Goal: Information Seeking & Learning: Learn about a topic

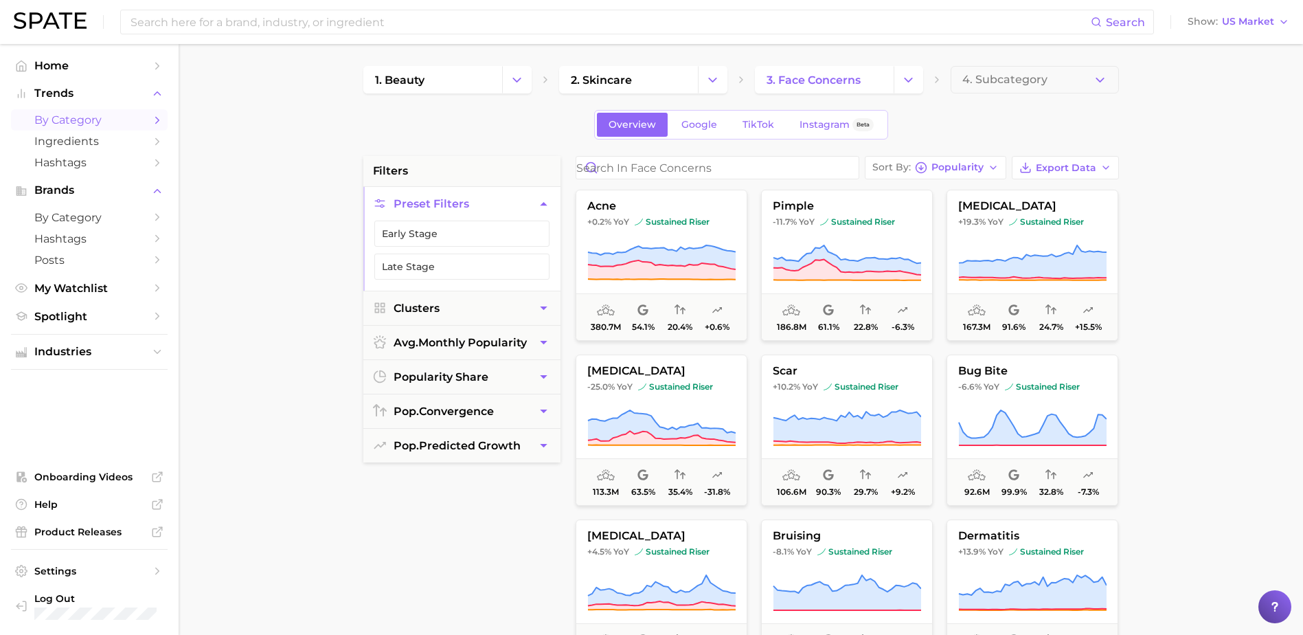
click at [1220, 197] on main "1. beauty 2. skincare 3. face concerns 4. Subcategory Overview Google TikTok In…" at bounding box center [741, 565] width 1124 height 1042
click at [682, 240] on button "acne +0.2% YoY sustained riser 380.7m 54.1% 20.4% +0.6%" at bounding box center [662, 265] width 172 height 151
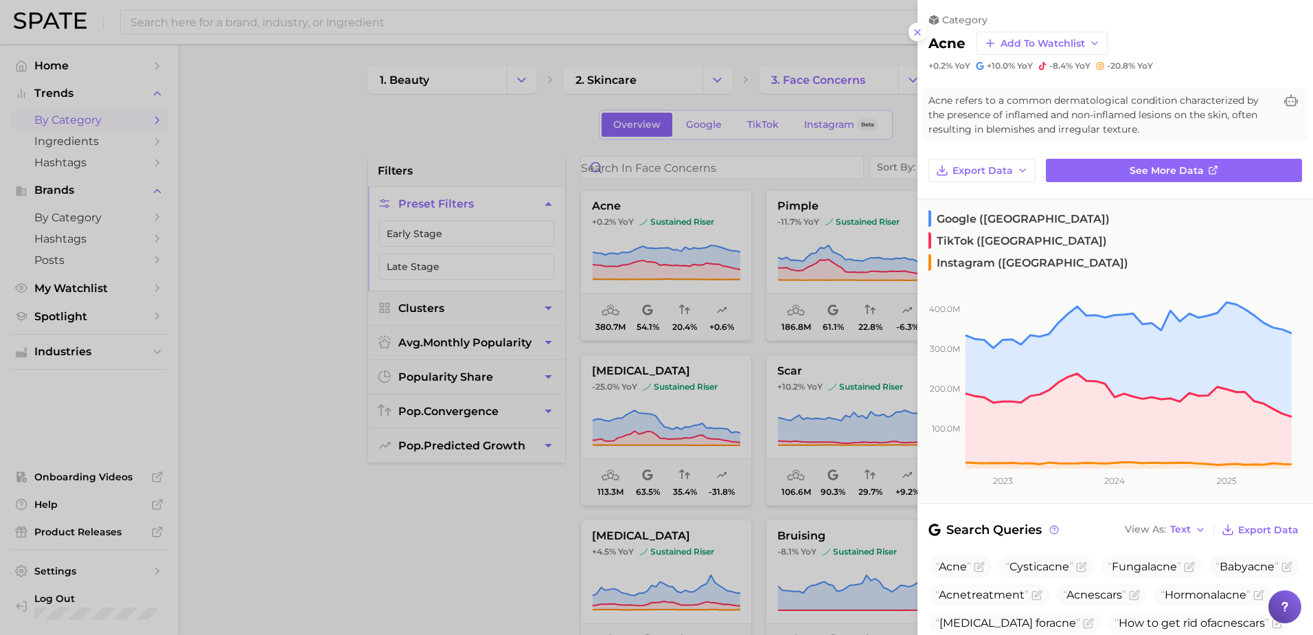
click at [304, 326] on div at bounding box center [656, 317] width 1313 height 635
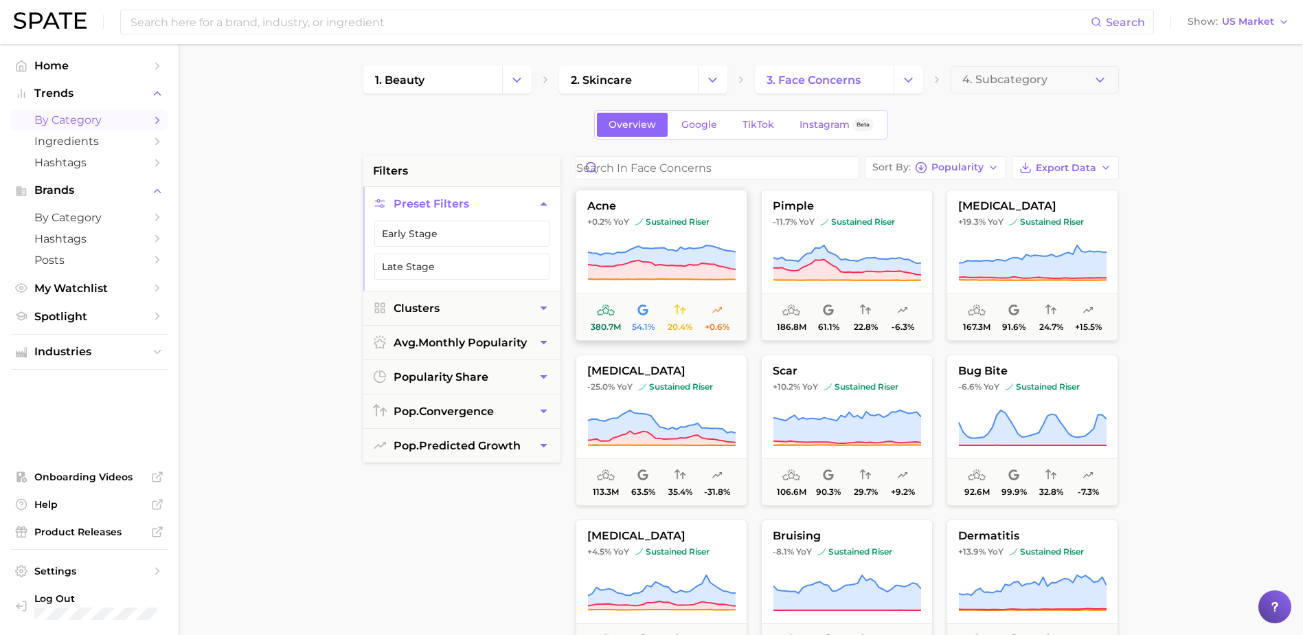
click at [719, 223] on span "+0.2% YoY sustained riser" at bounding box center [661, 221] width 170 height 11
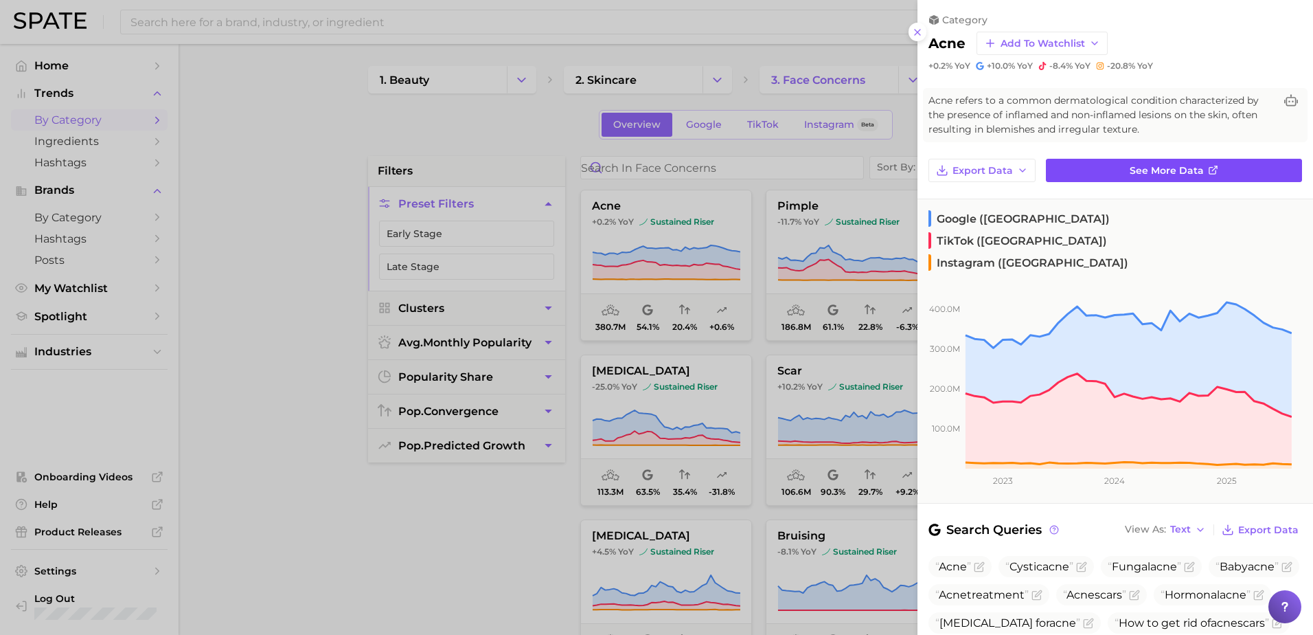
click at [1130, 174] on span "See more data" at bounding box center [1167, 171] width 74 height 12
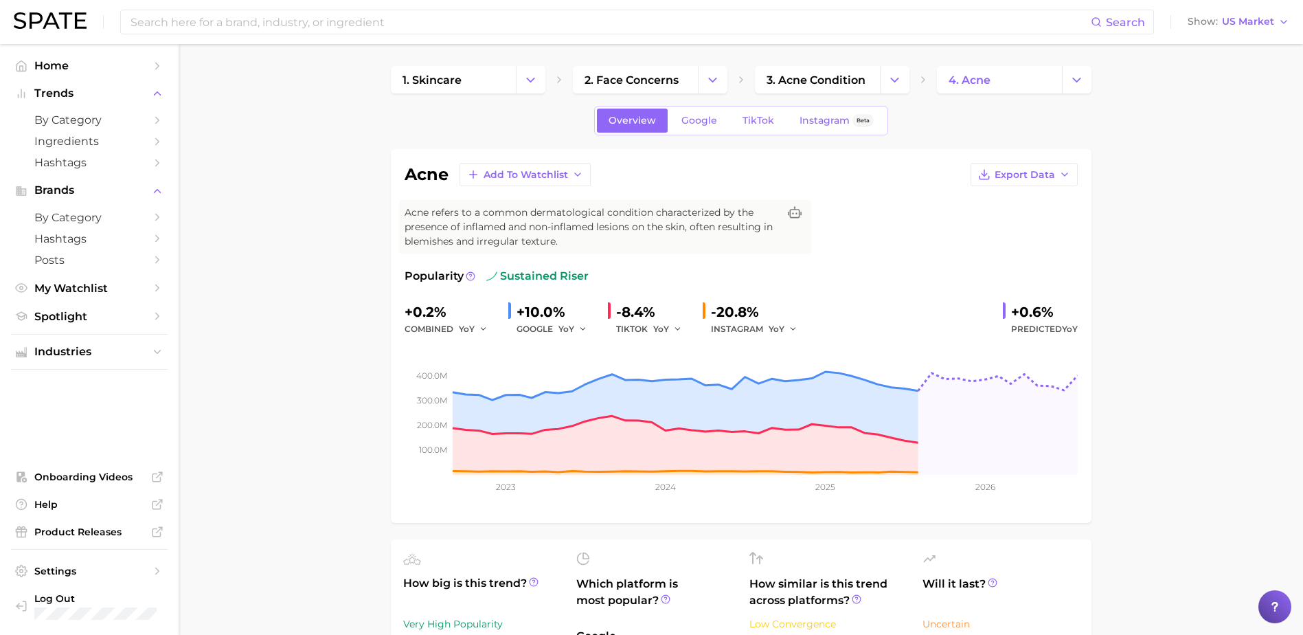
click at [427, 25] on input at bounding box center [610, 21] width 962 height 23
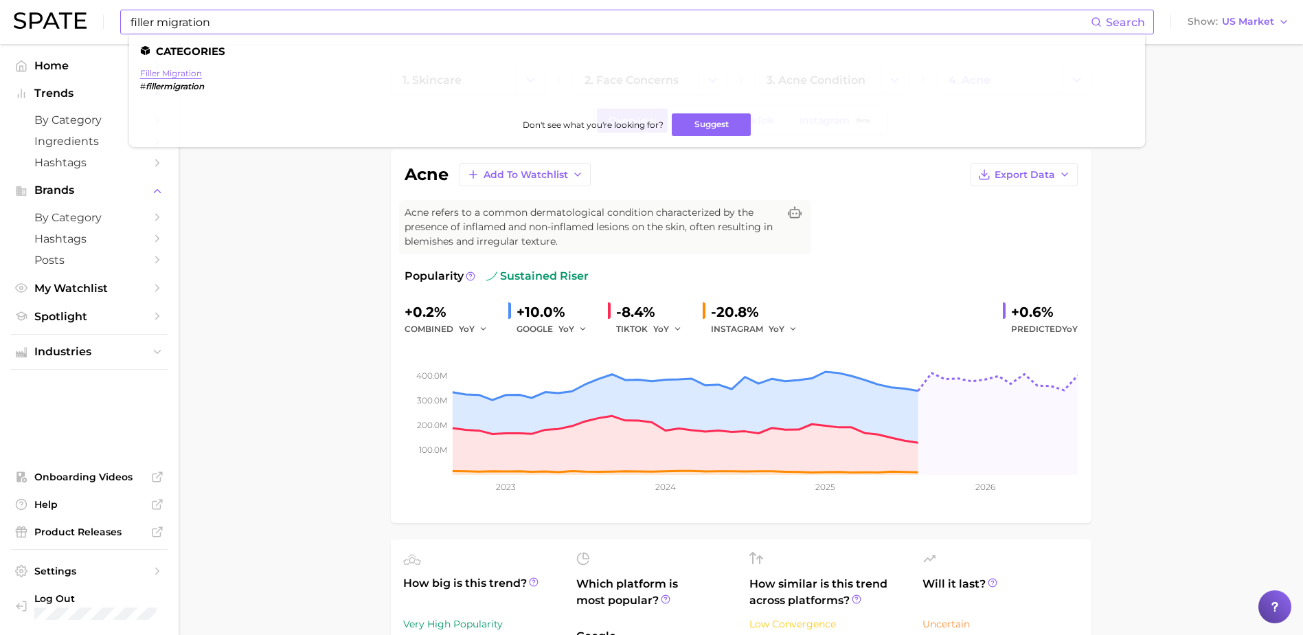
click at [169, 70] on link "filler migration" at bounding box center [171, 73] width 62 height 10
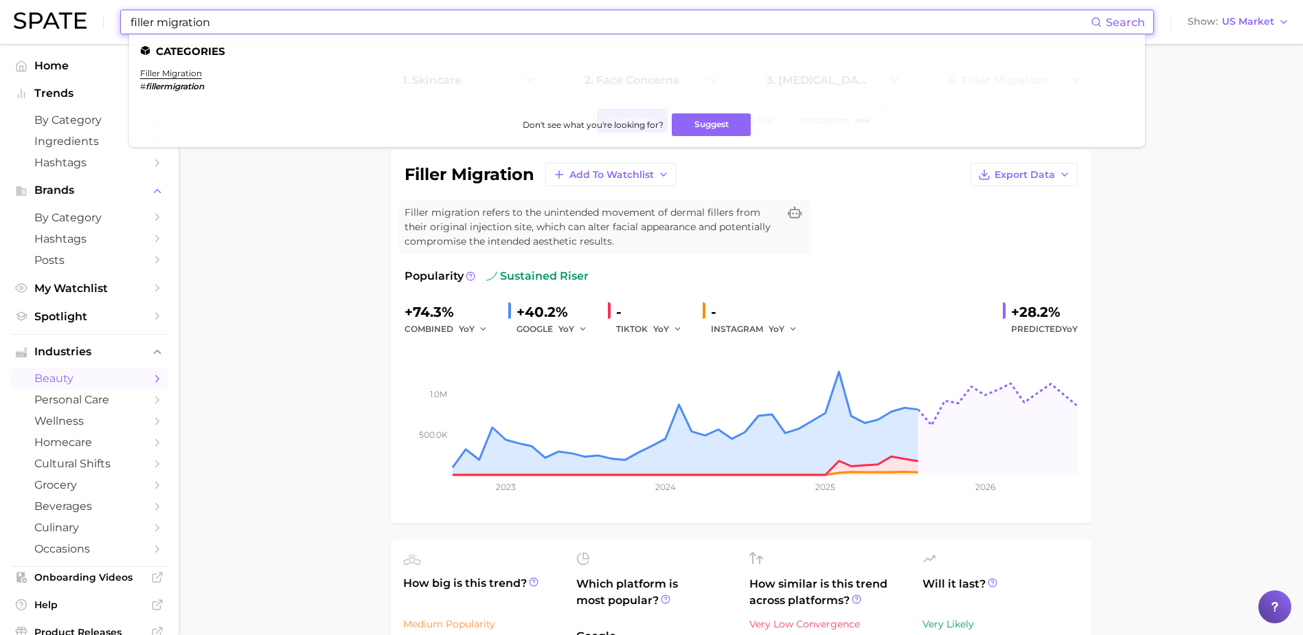
click at [586, 21] on input "filler migration" at bounding box center [610, 21] width 962 height 23
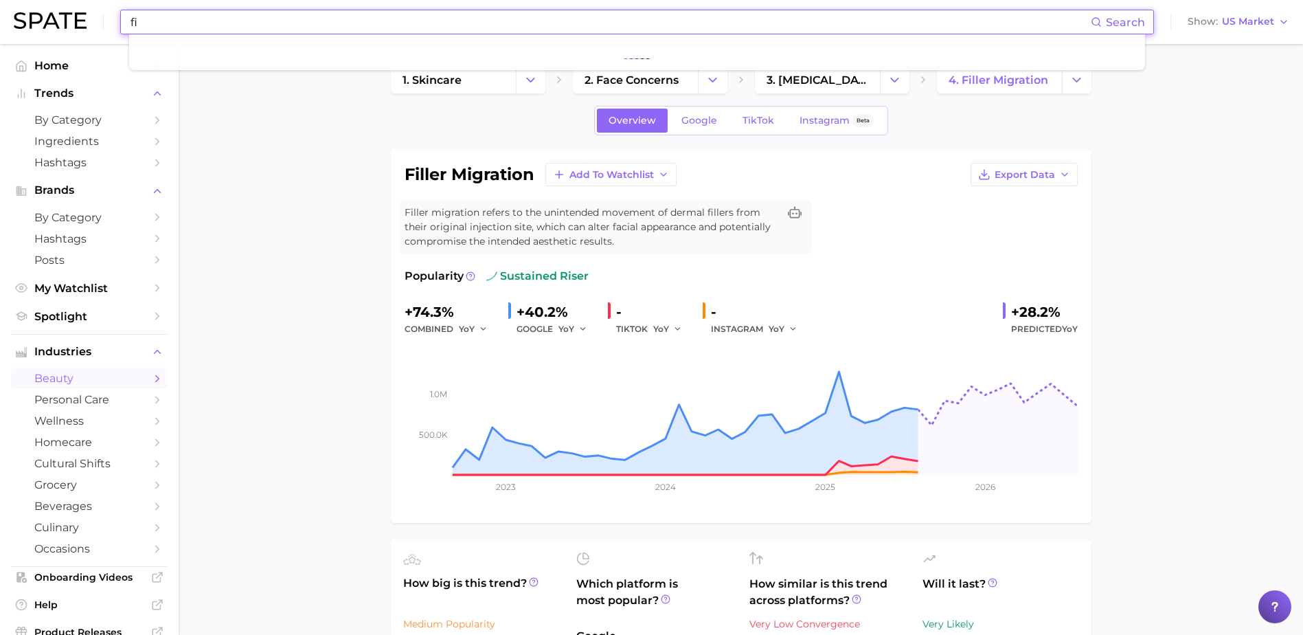
type input "f"
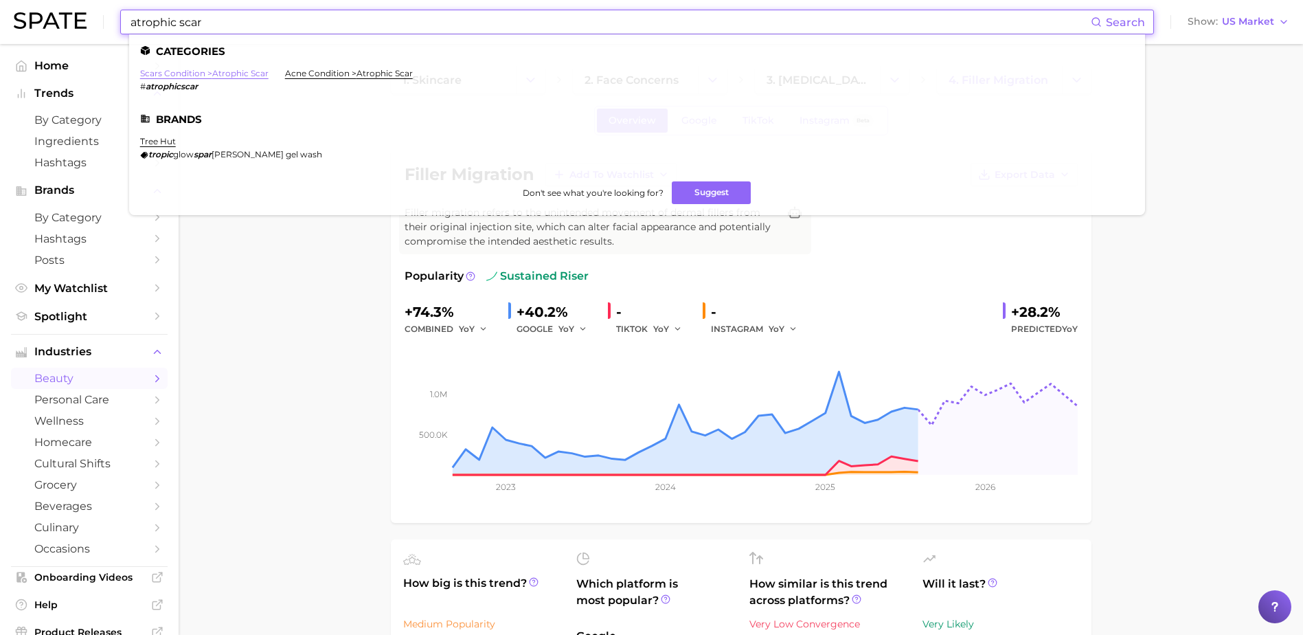
click at [213, 71] on link "scars condition > atrophic scar" at bounding box center [204, 73] width 128 height 10
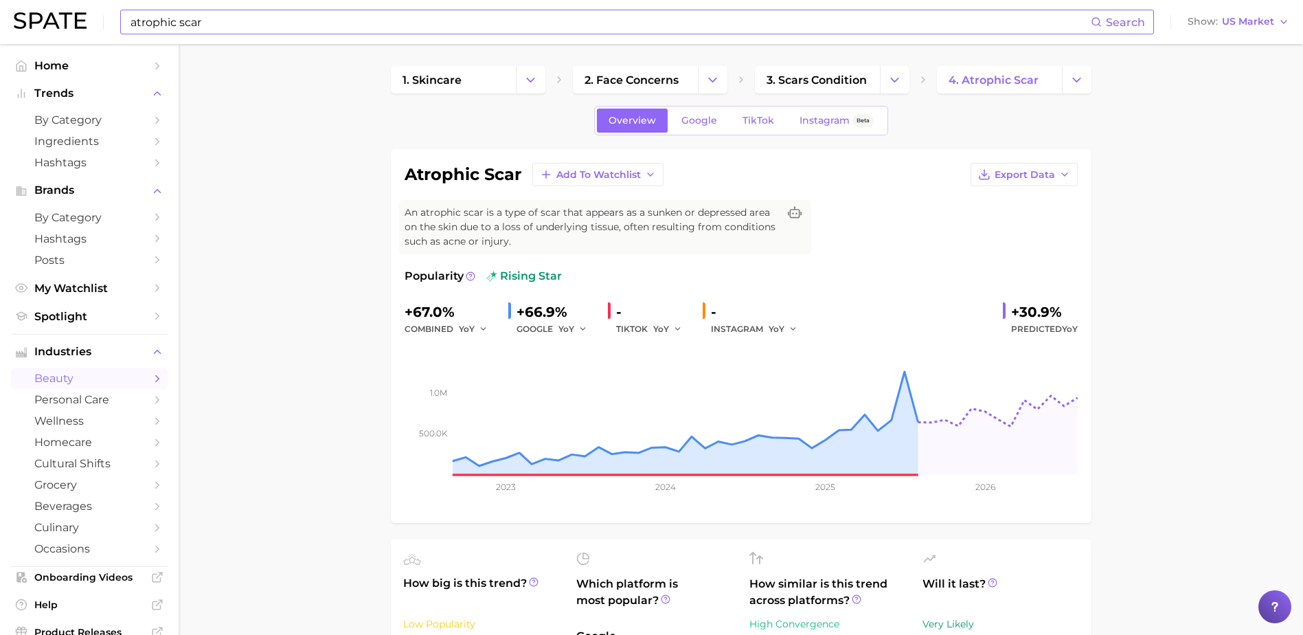
click at [334, 24] on input "atrophic scar" at bounding box center [610, 21] width 962 height 23
type input "a"
click at [379, 19] on input at bounding box center [610, 21] width 962 height 23
click at [426, 21] on input "filler migration" at bounding box center [610, 21] width 962 height 23
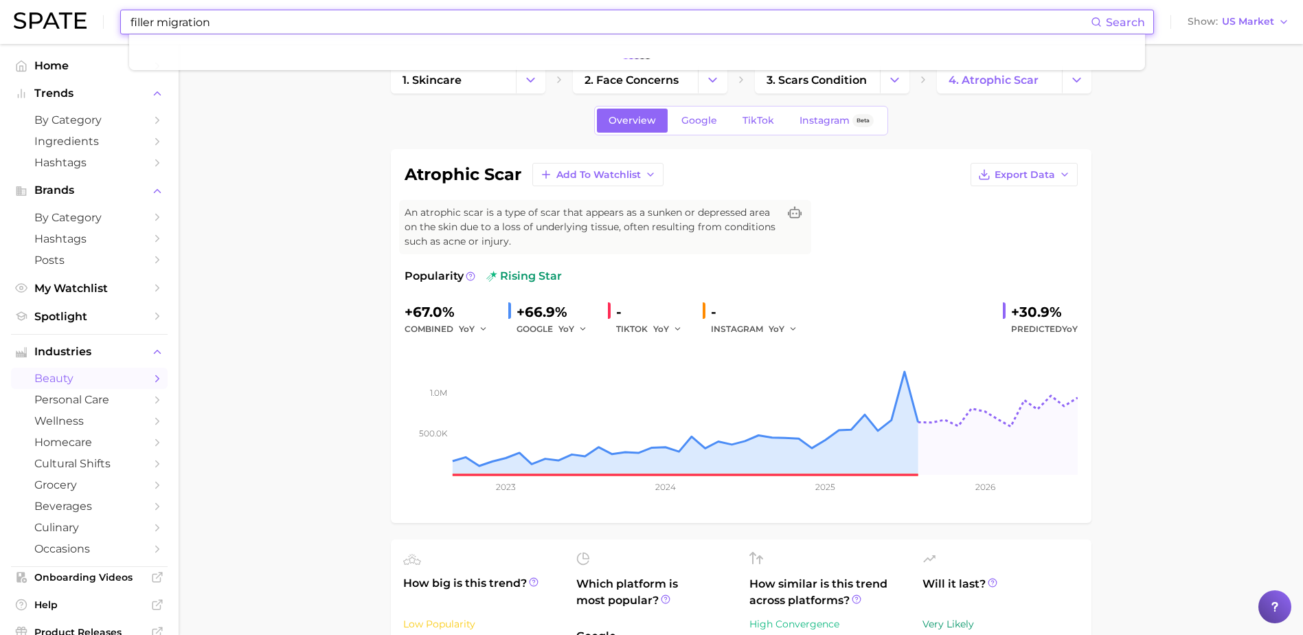
click at [387, 26] on input "filler migration" at bounding box center [610, 21] width 962 height 23
drag, startPoint x: 387, startPoint y: 26, endPoint x: 88, endPoint y: 16, distance: 299.7
click at [88, 16] on div "filler migration Search Show US Market" at bounding box center [652, 22] width 1276 height 44
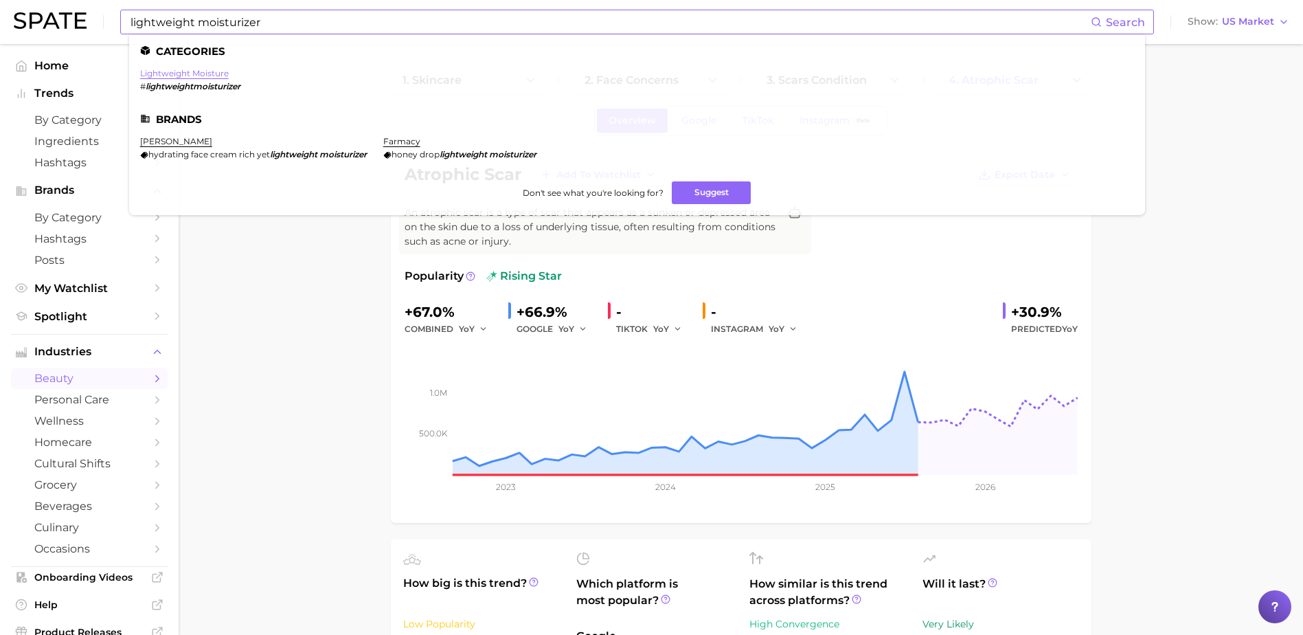
click at [193, 76] on link "lightweight moisture" at bounding box center [184, 73] width 89 height 10
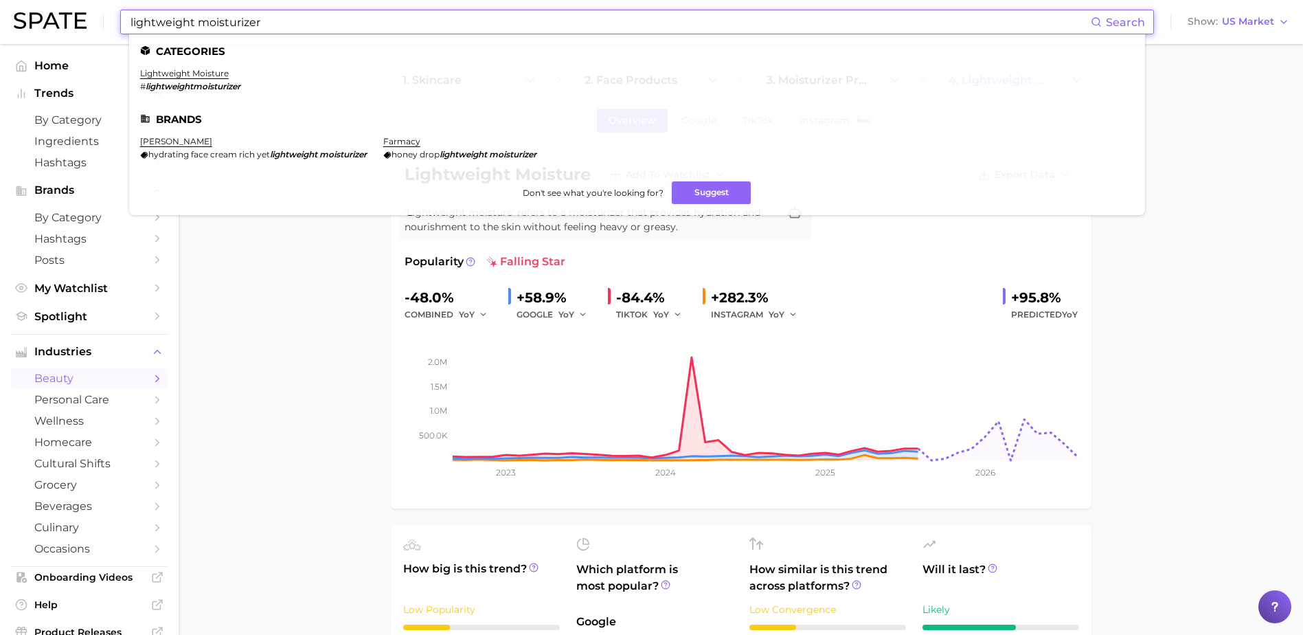
drag, startPoint x: 278, startPoint y: 27, endPoint x: 73, endPoint y: 23, distance: 204.7
click at [73, 23] on div "lightweight moisturizer Search Categories lightweight moisture # lightweightmoi…" at bounding box center [652, 22] width 1276 height 44
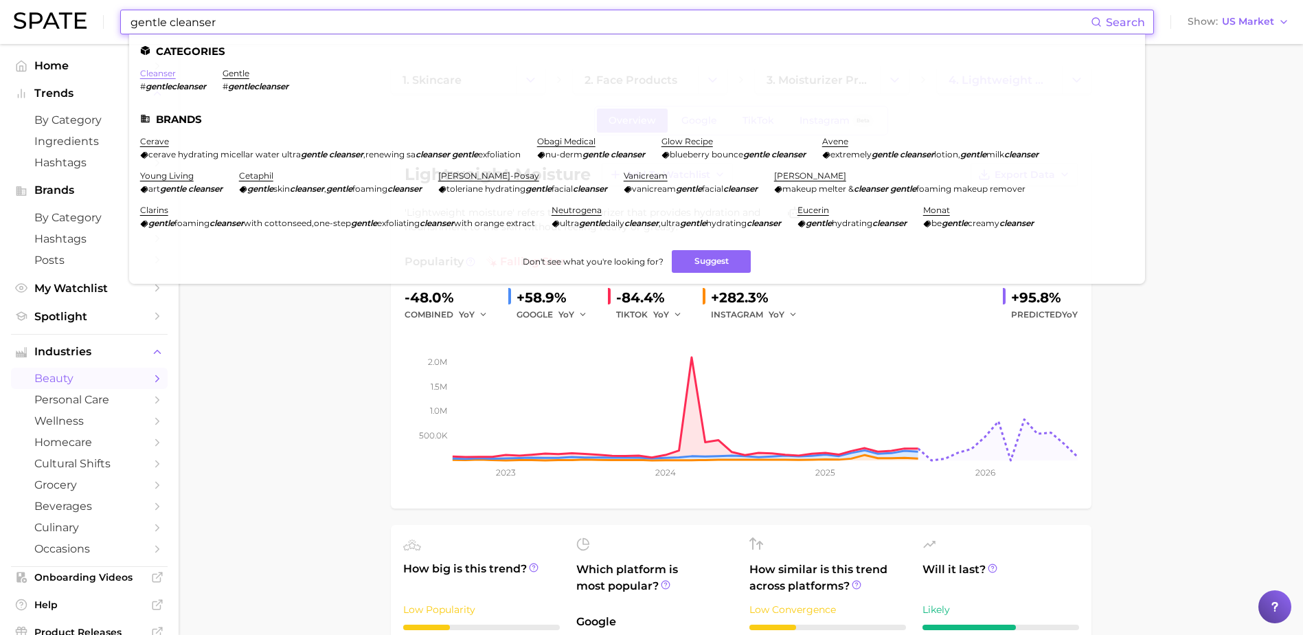
click at [156, 73] on link "cleanser" at bounding box center [158, 73] width 36 height 10
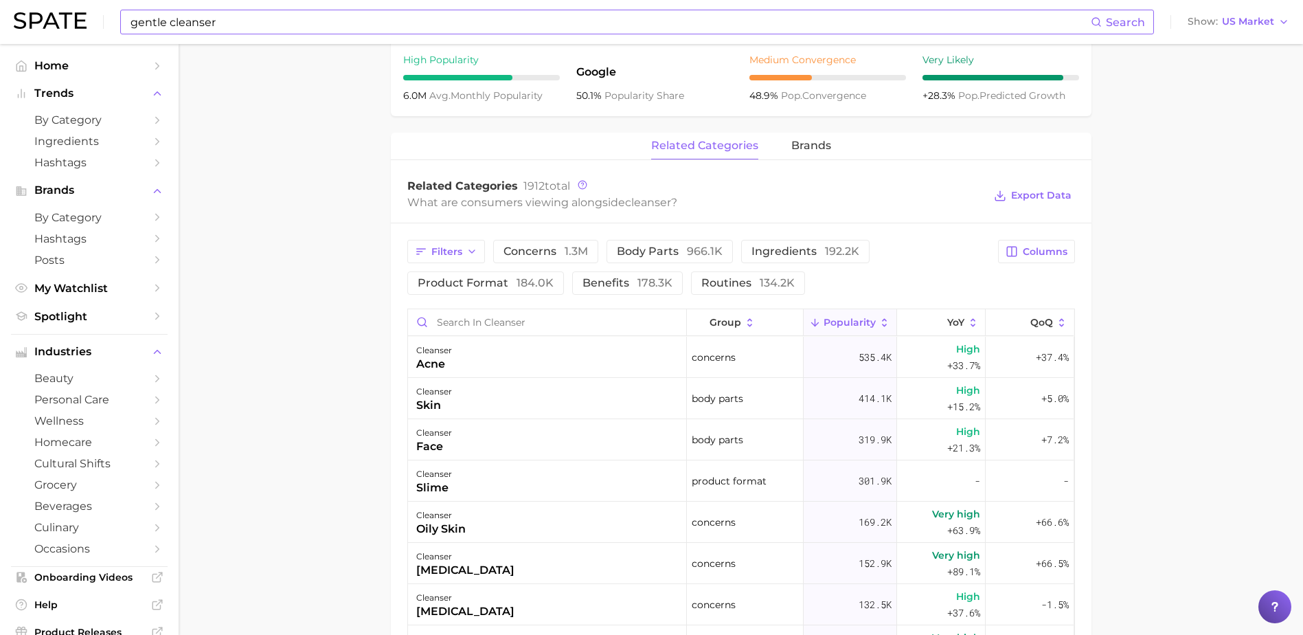
scroll to position [618, 0]
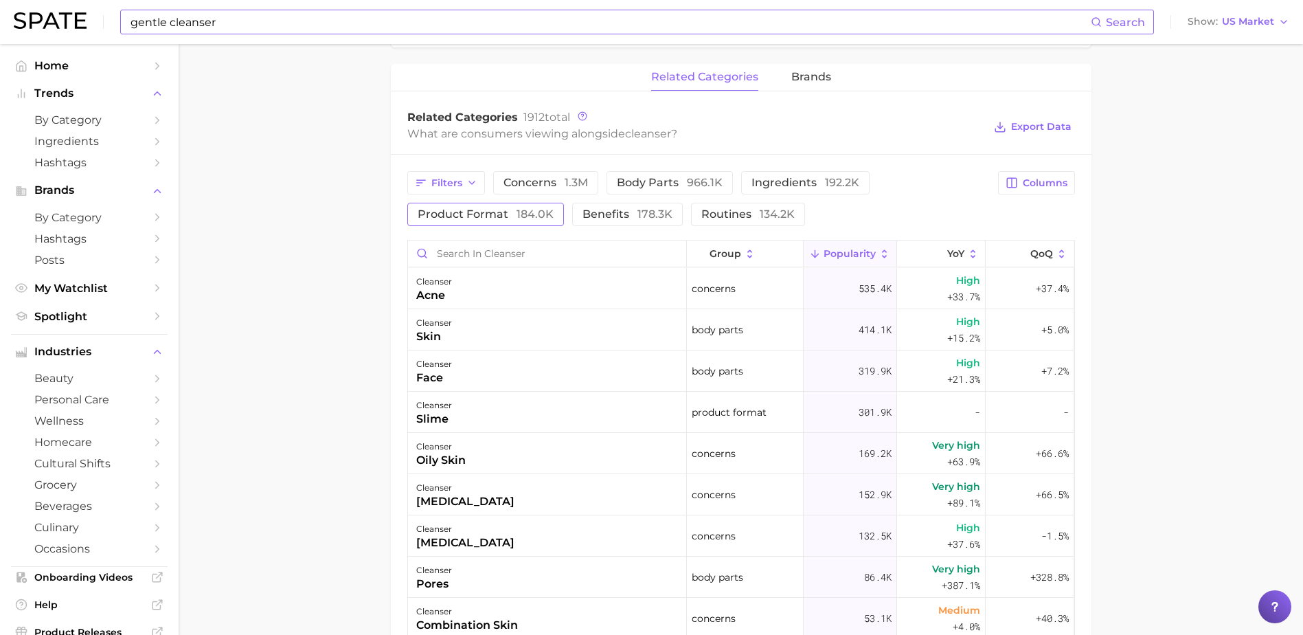
click at [510, 210] on span "product format 184.0k" at bounding box center [486, 214] width 136 height 11
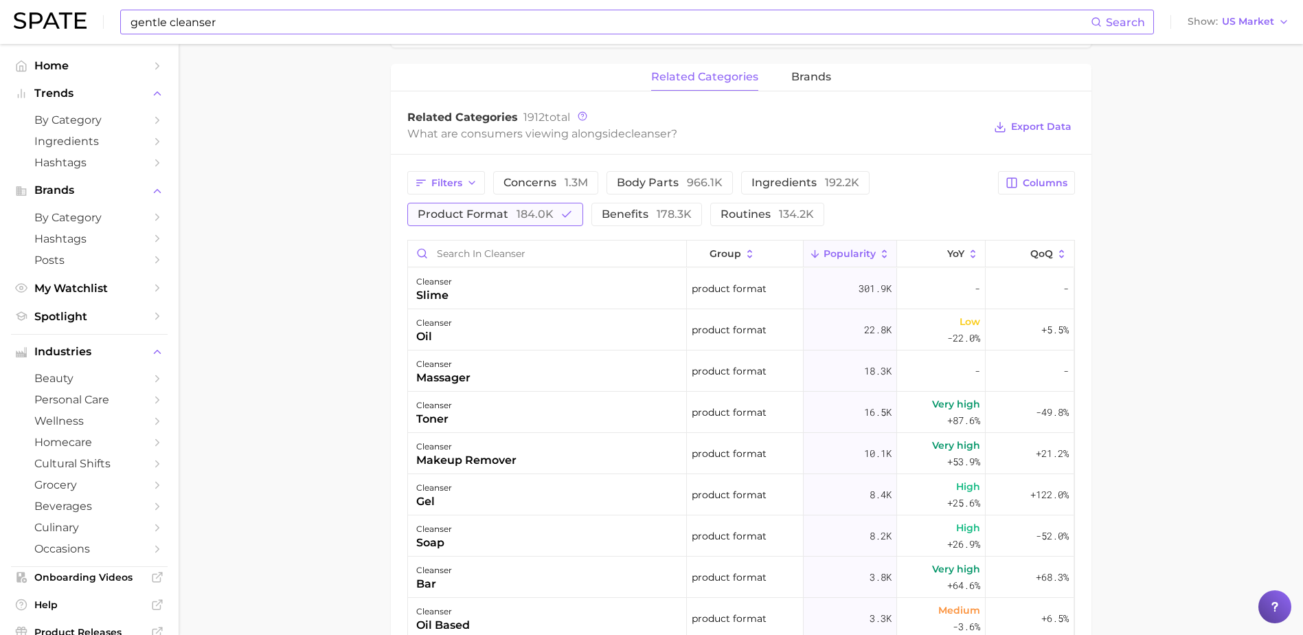
click at [473, 214] on span "product format 184.0k" at bounding box center [486, 214] width 136 height 11
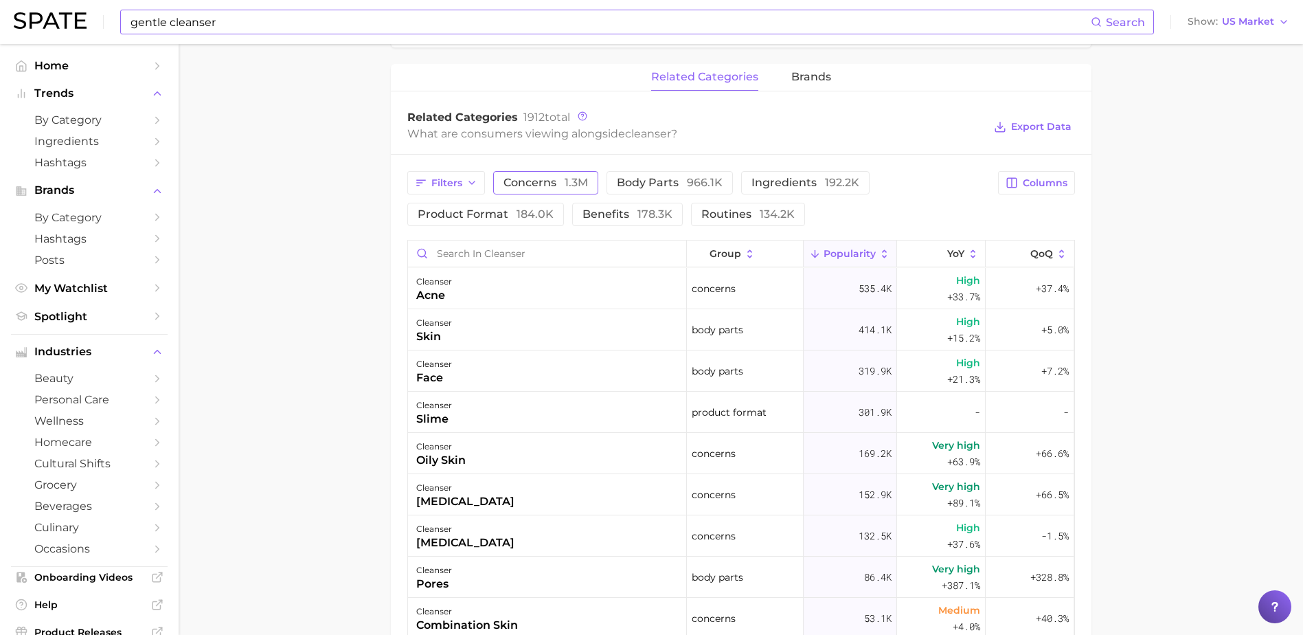
click at [543, 183] on span "concerns 1.3m" at bounding box center [546, 182] width 84 height 11
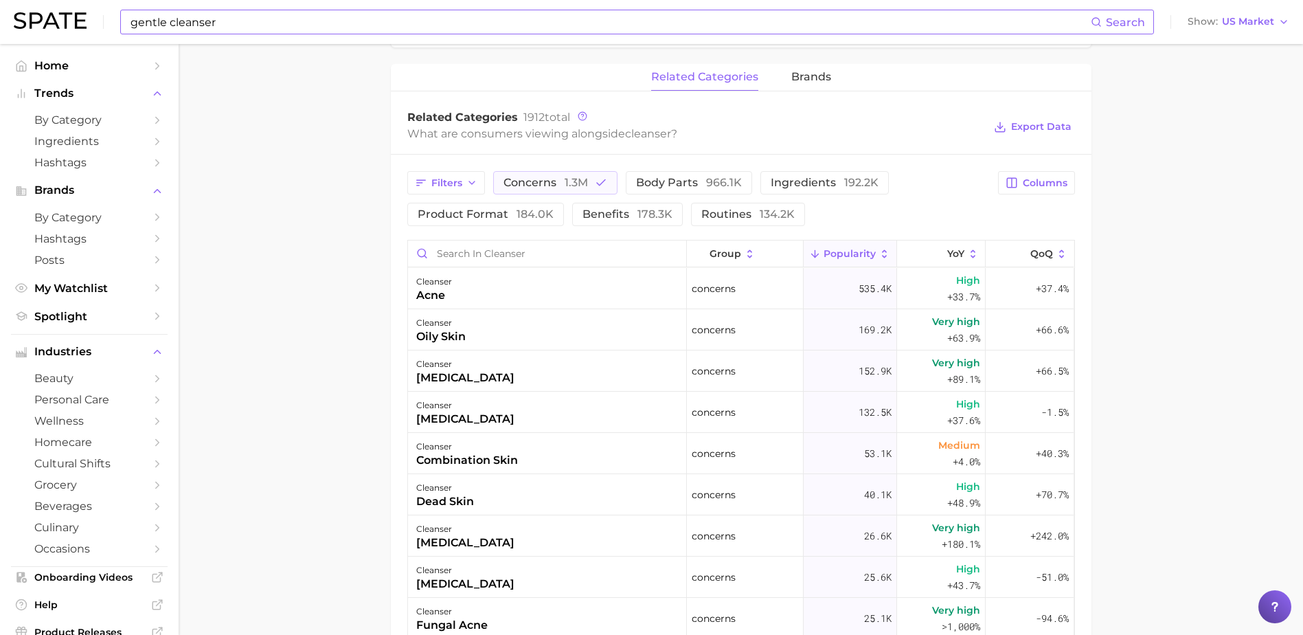
click at [263, 328] on main "cleanser Overview Google TikTok Instagram Beta cleanser Add to Watchlist Export…" at bounding box center [741, 193] width 1124 height 1534
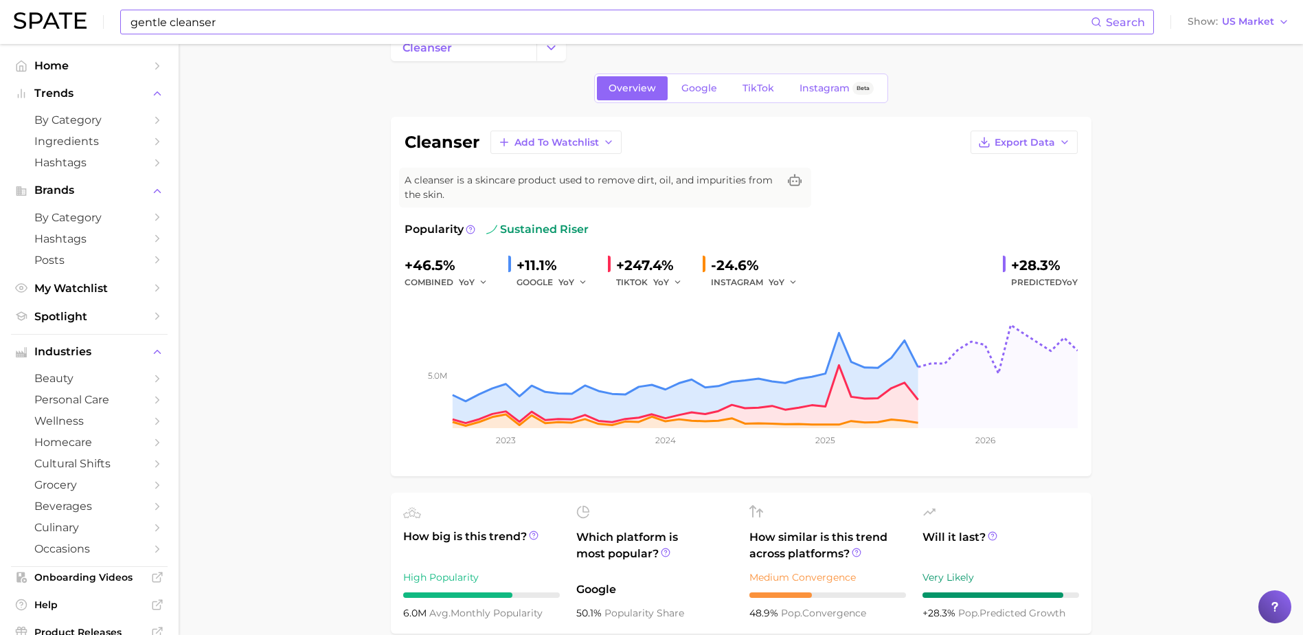
scroll to position [0, 0]
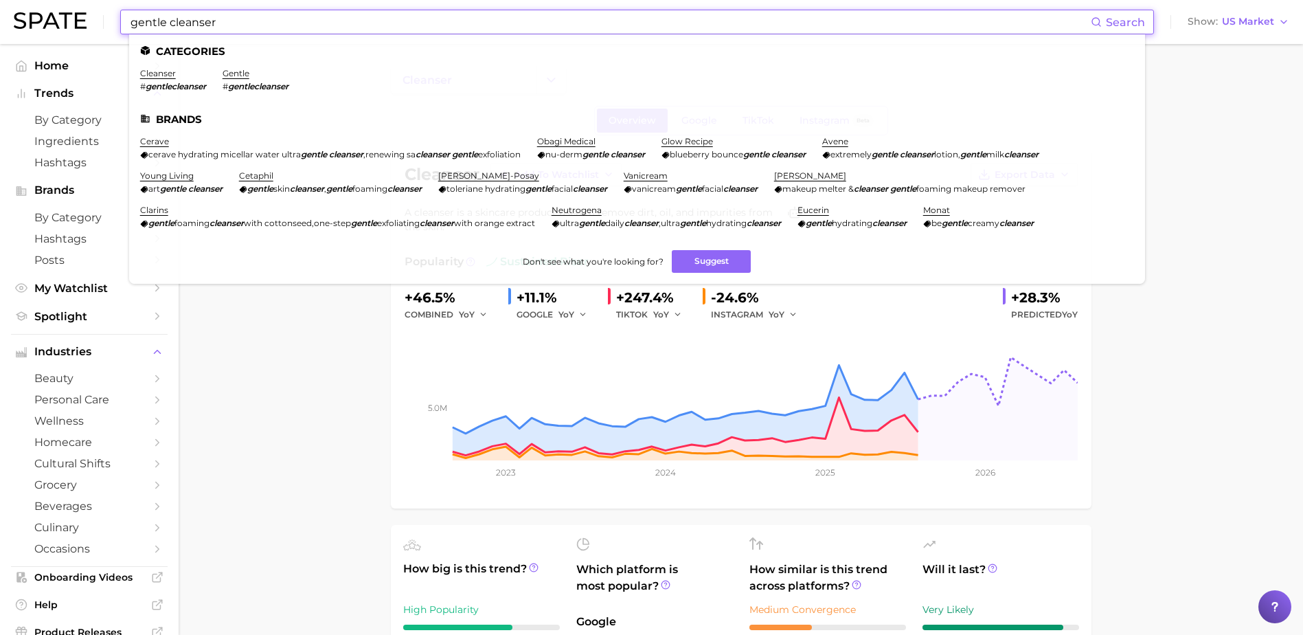
drag, startPoint x: 243, startPoint y: 23, endPoint x: 73, endPoint y: 23, distance: 170.4
click at [73, 23] on div "gentle cleanser Search Categories cleanser # gentlecleanser gentle # gentleclea…" at bounding box center [652, 22] width 1276 height 44
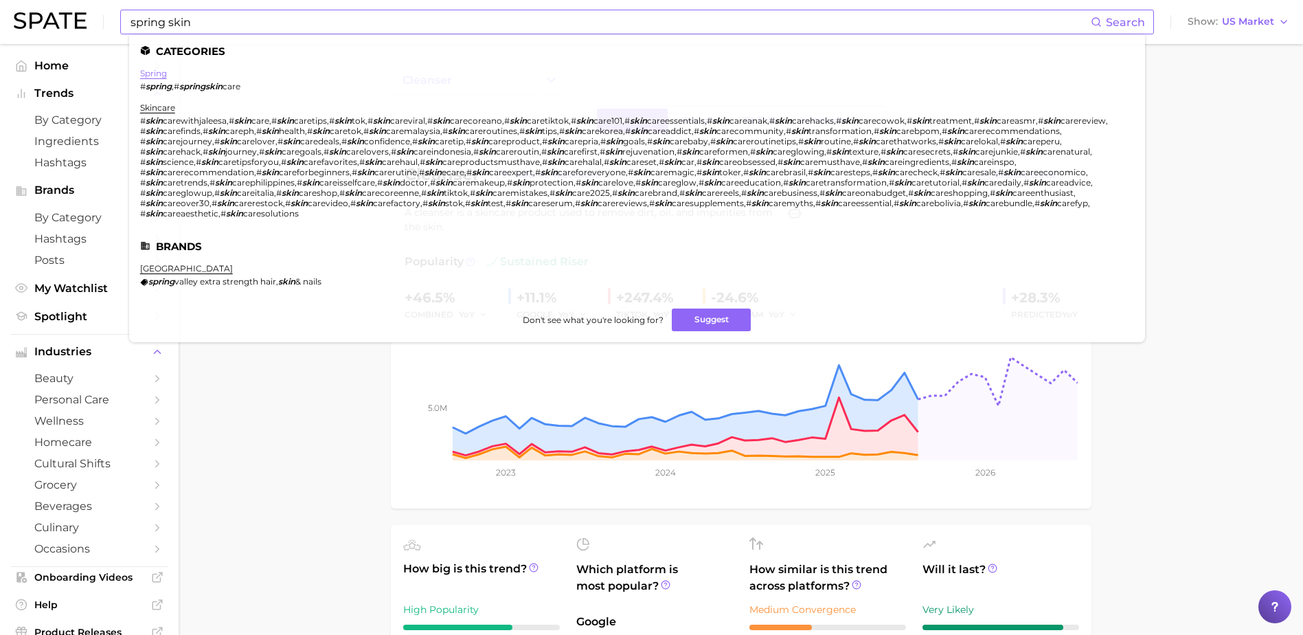
click at [157, 72] on link "spring" at bounding box center [153, 73] width 27 height 10
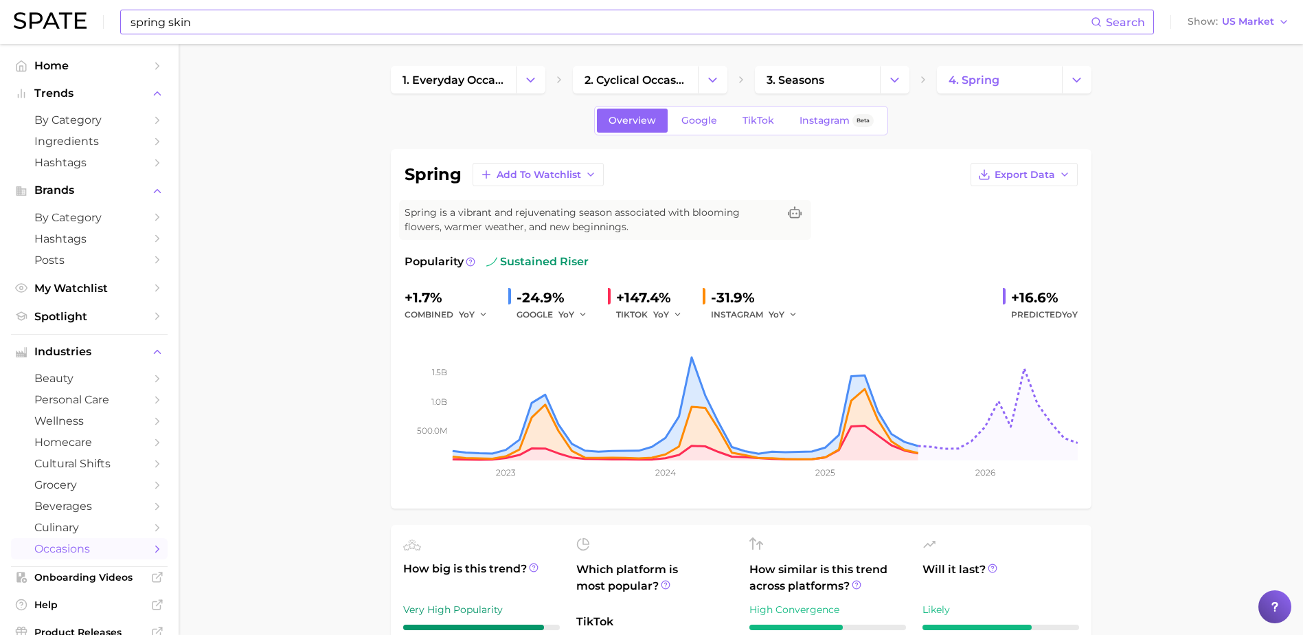
click at [270, 22] on input "spring skin" at bounding box center [610, 21] width 962 height 23
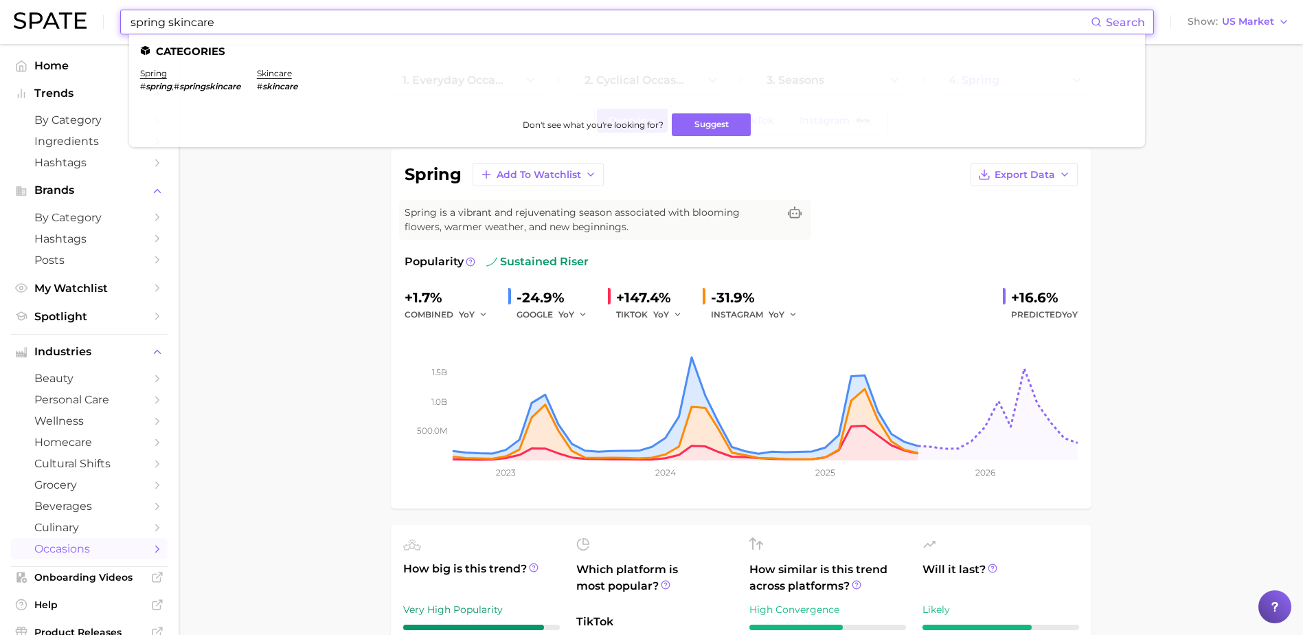
type input "spring skincare"
click at [210, 89] on em "springskincare" at bounding box center [209, 86] width 61 height 10
click at [156, 74] on link "spring" at bounding box center [153, 73] width 27 height 10
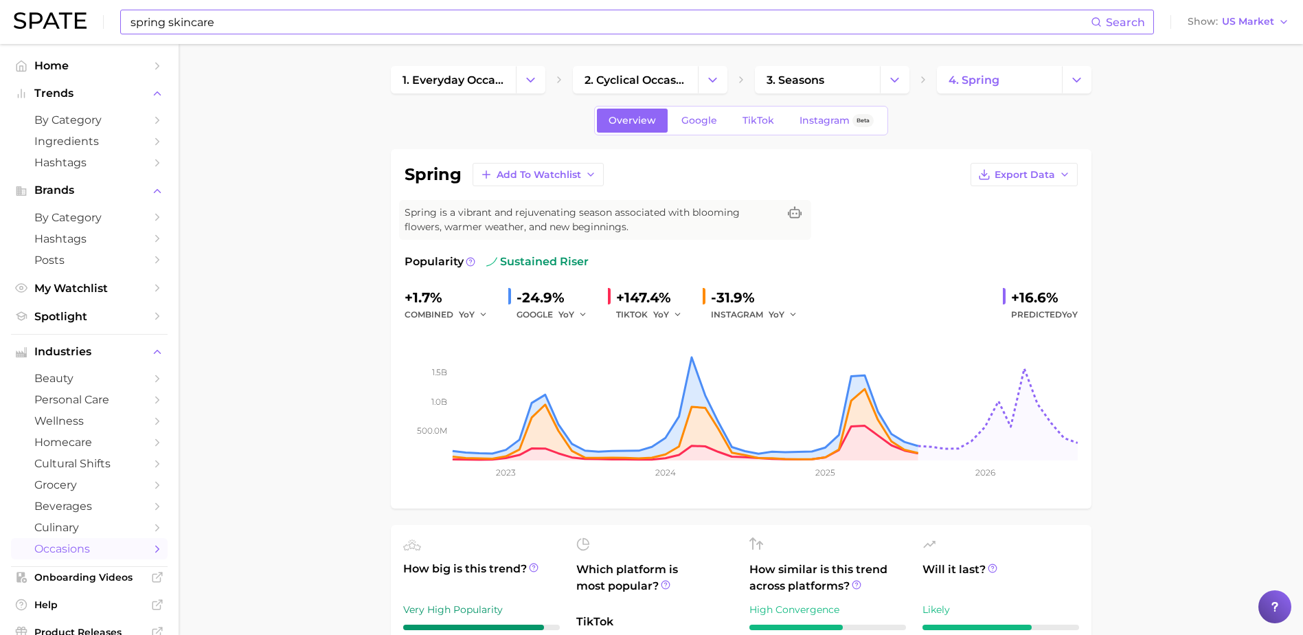
click at [272, 25] on input "spring skincare" at bounding box center [610, 21] width 962 height 23
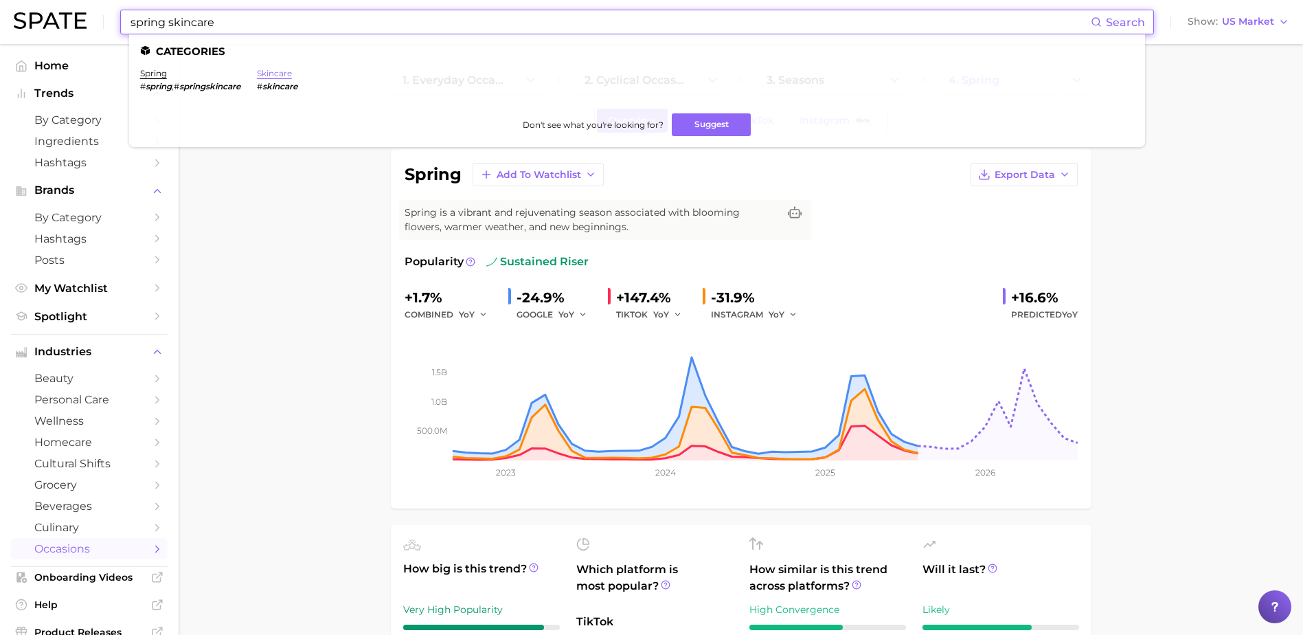
click at [283, 78] on link "skincare" at bounding box center [274, 73] width 35 height 10
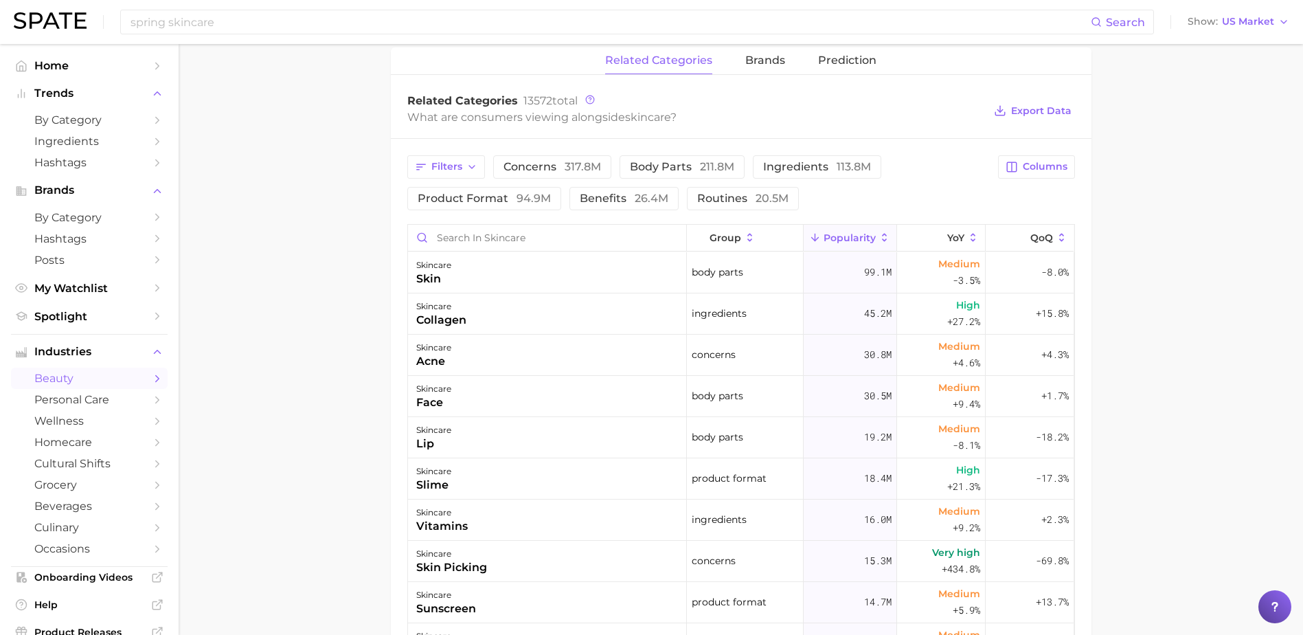
scroll to position [412, 0]
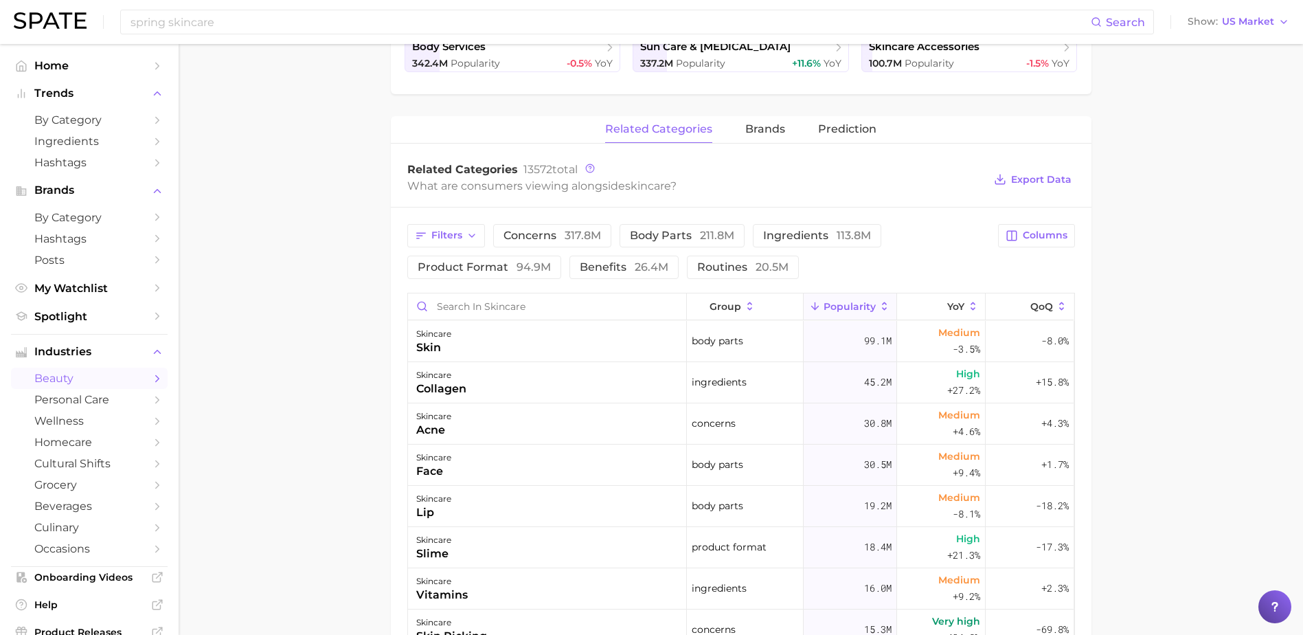
click at [572, 183] on div "What are consumers viewing alongside skincare ?" at bounding box center [695, 186] width 577 height 19
click at [576, 185] on div "What are consumers viewing alongside skincare ?" at bounding box center [695, 186] width 577 height 19
drag, startPoint x: 576, startPoint y: 185, endPoint x: 310, endPoint y: 242, distance: 272.4
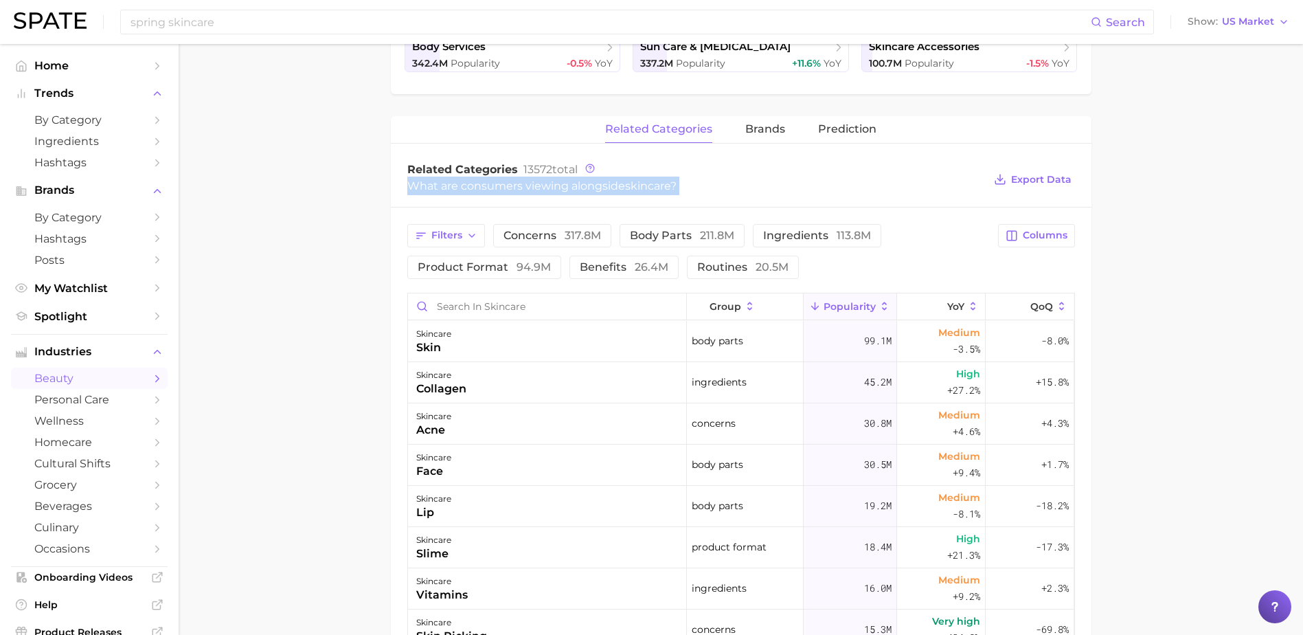
click at [310, 242] on main "1. skincare 2. Subcategory Overview Google TikTok Instagram Beta skincare Popul…" at bounding box center [741, 322] width 1124 height 1381
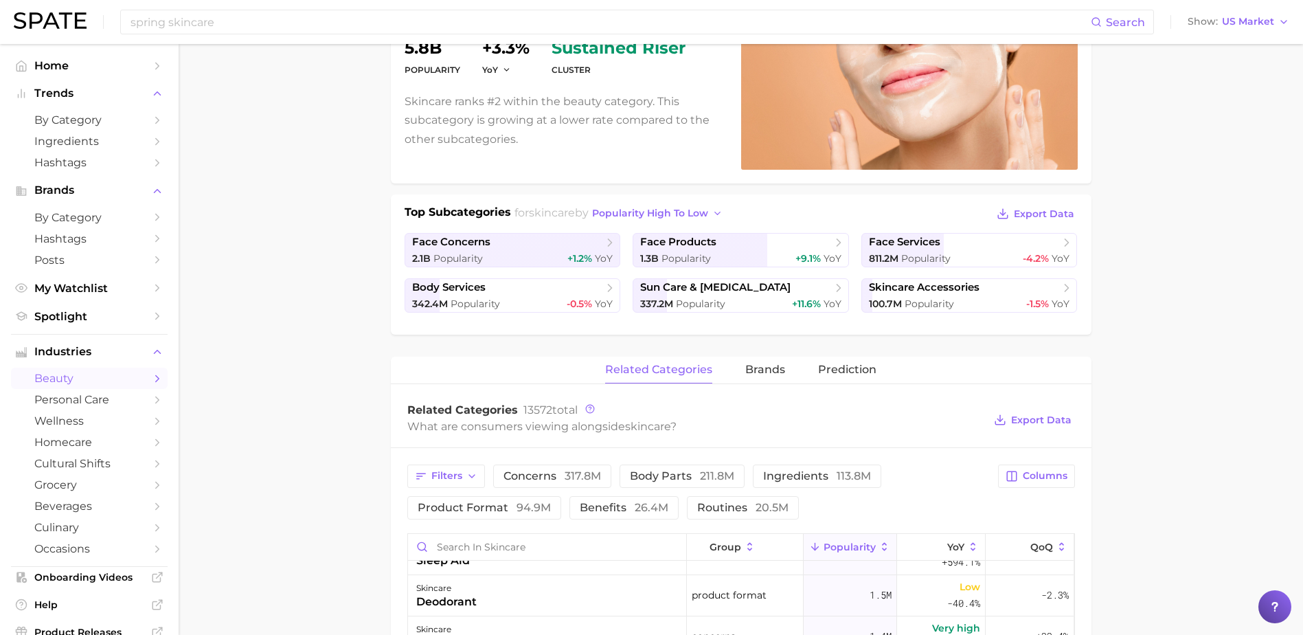
scroll to position [0, 0]
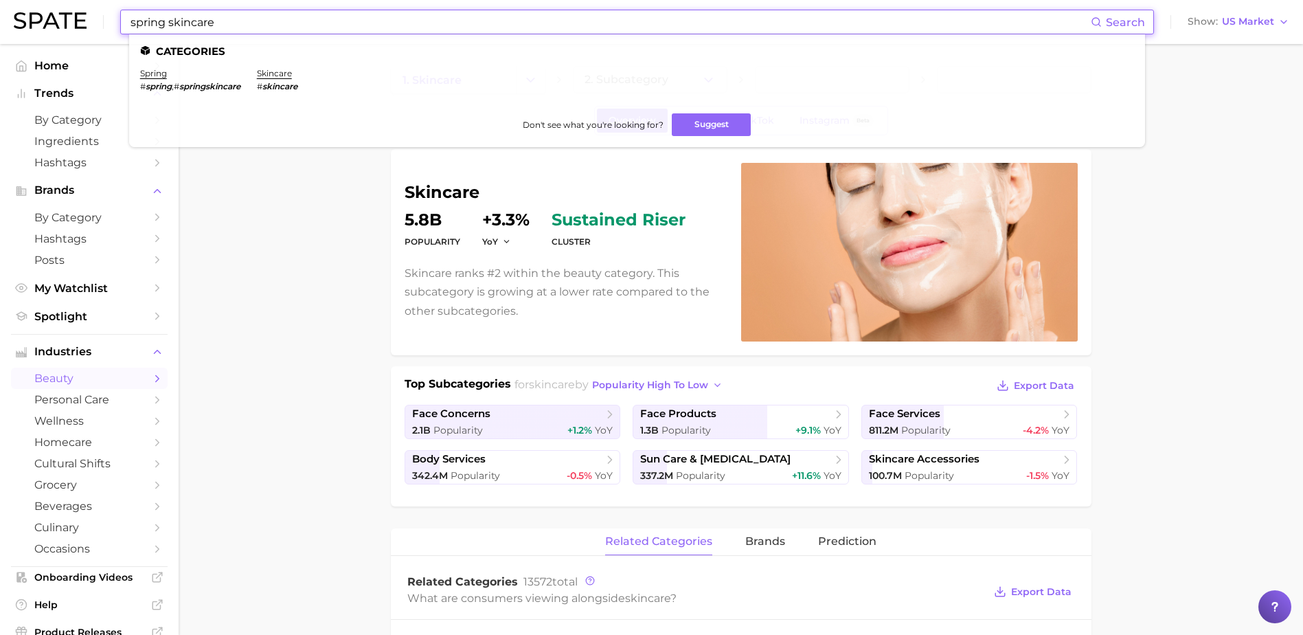
drag, startPoint x: 260, startPoint y: 22, endPoint x: -9, endPoint y: 170, distance: 306.8
click at [0, 170] on html "spring skincare Search Categories spring # spring , # springskincare skincare #…" at bounding box center [651, 317] width 1303 height 635
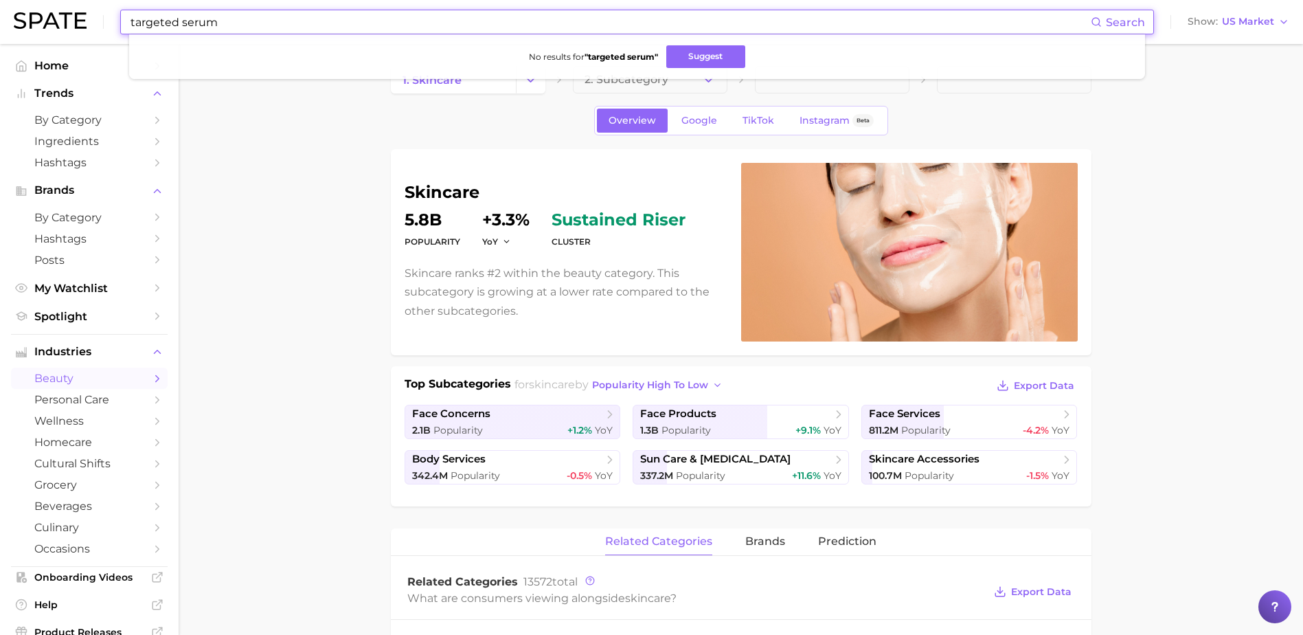
drag, startPoint x: 256, startPoint y: 21, endPoint x: 38, endPoint y: 20, distance: 218.4
click at [38, 20] on div "targeted serum Search No results for " targeted serum " Suggest Show US Market" at bounding box center [652, 22] width 1276 height 44
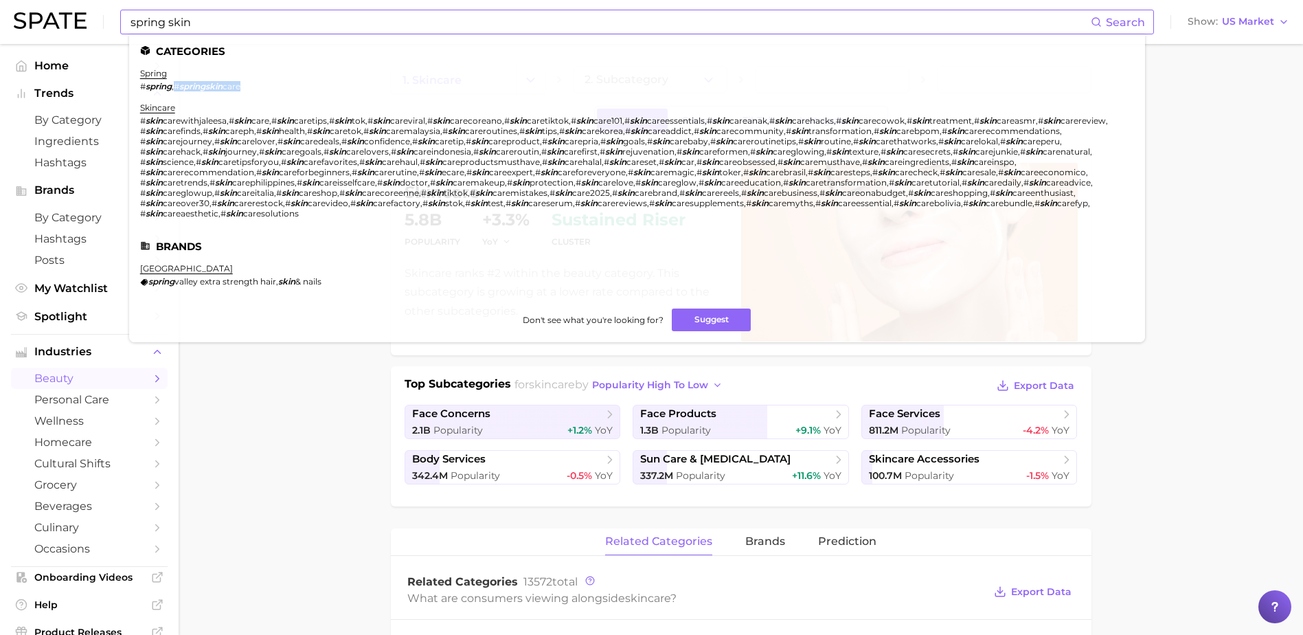
drag, startPoint x: 244, startPoint y: 87, endPoint x: 178, endPoint y: 84, distance: 66.0
click at [178, 84] on span "# springskin care" at bounding box center [207, 86] width 67 height 10
copy span "# springskin care"
drag, startPoint x: 212, startPoint y: 19, endPoint x: 57, endPoint y: 16, distance: 154.6
click at [57, 16] on div "spring skin Search Categories spring # spring , # springskin care skincare # sk…" at bounding box center [652, 22] width 1276 height 44
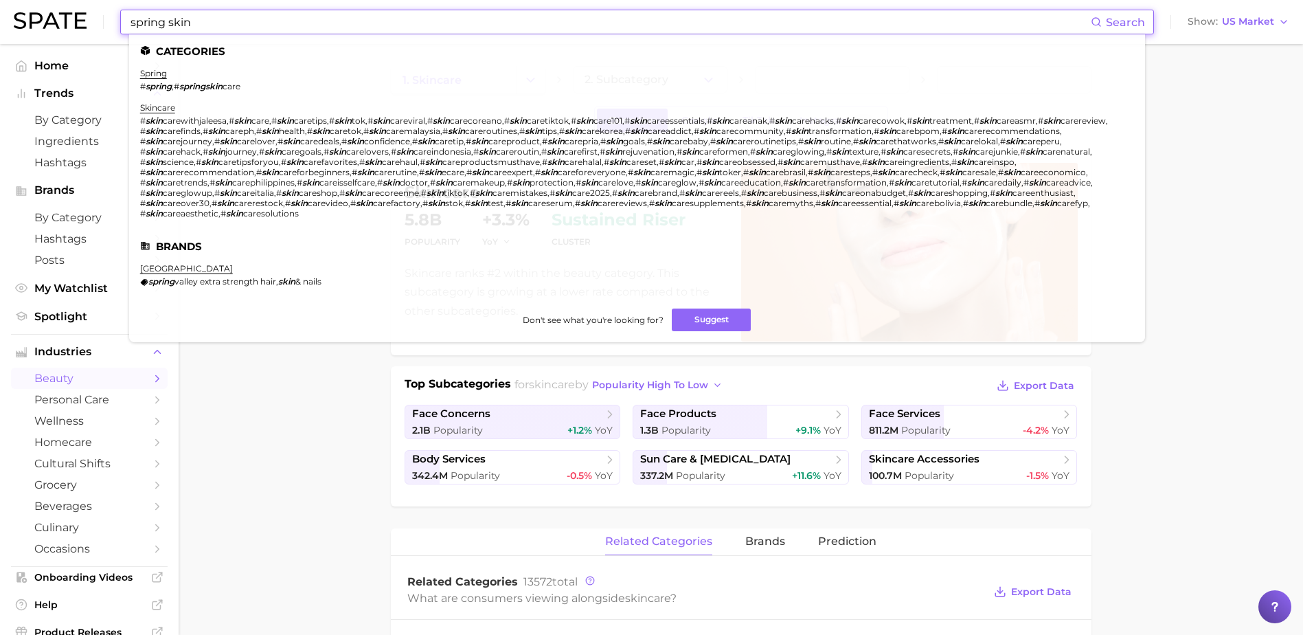
paste input "#springskincare"
type input "#springskincare"
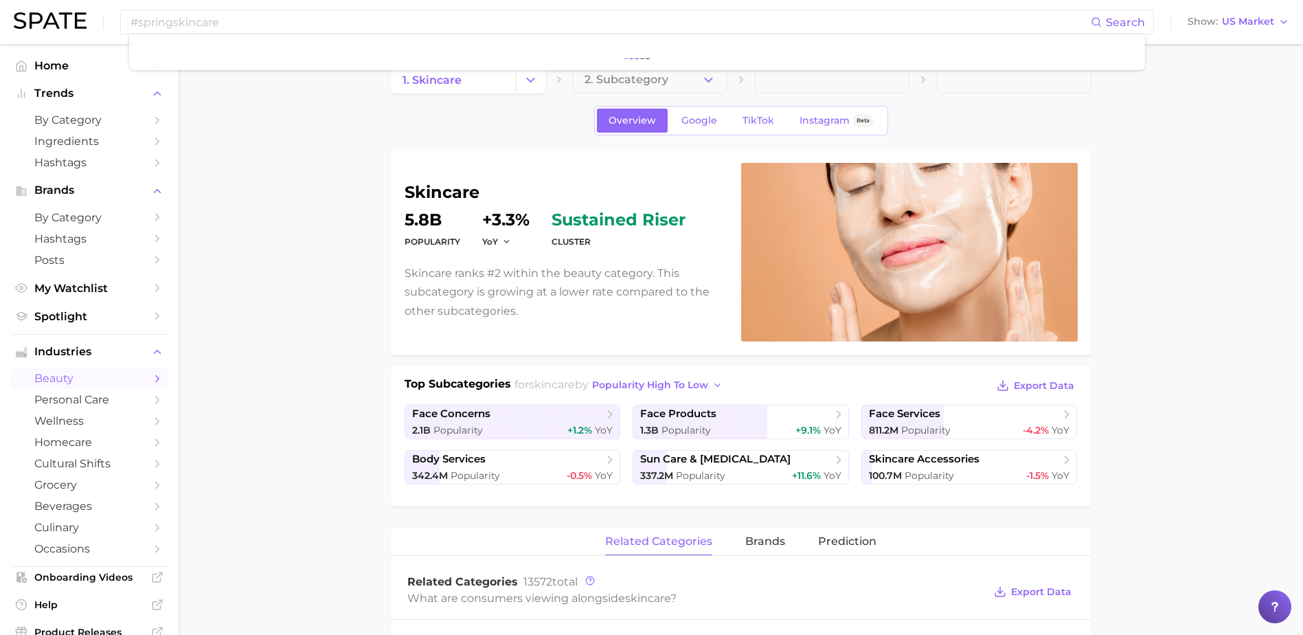
click at [396, 17] on input "#springskincare" at bounding box center [610, 21] width 962 height 23
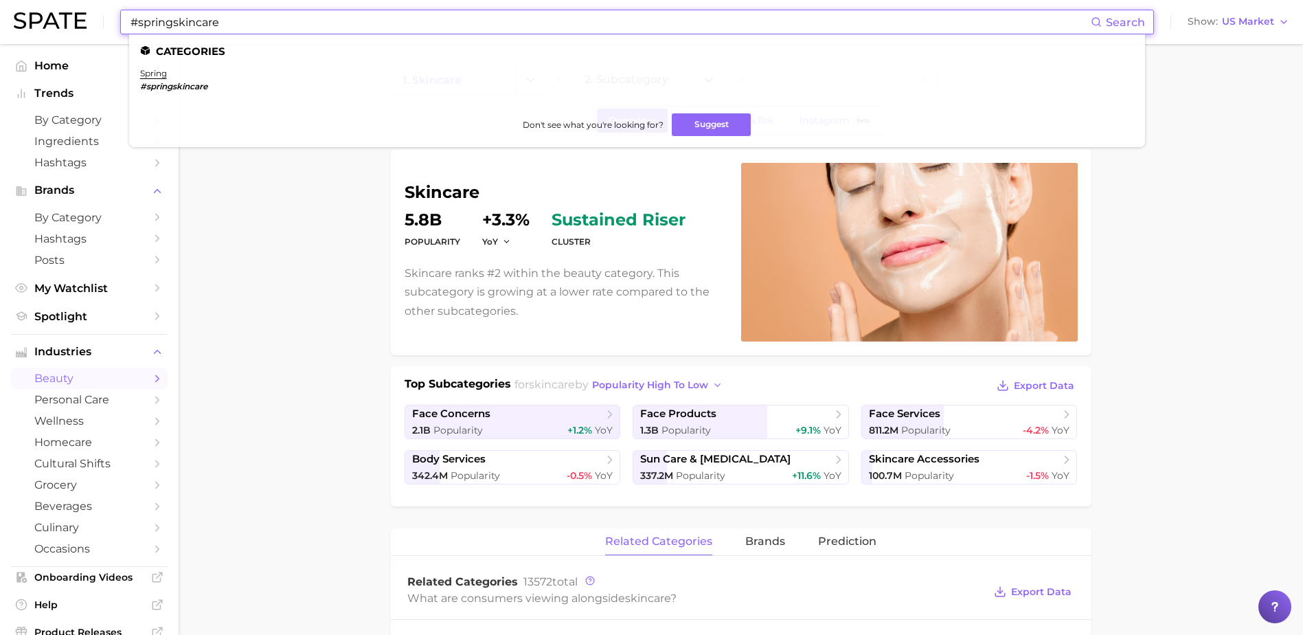
click at [494, 23] on input "#springskincare" at bounding box center [610, 21] width 962 height 23
click at [180, 87] on em "#springskincare" at bounding box center [173, 86] width 67 height 10
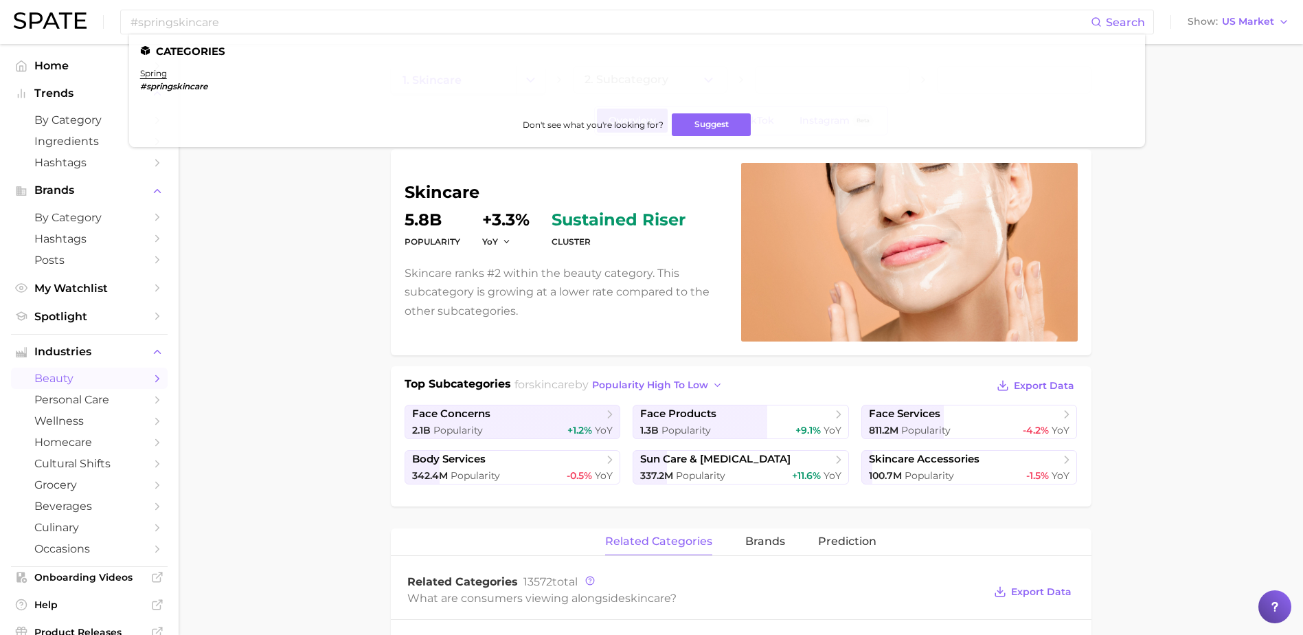
drag, startPoint x: 180, startPoint y: 87, endPoint x: 228, endPoint y: 219, distance: 140.4
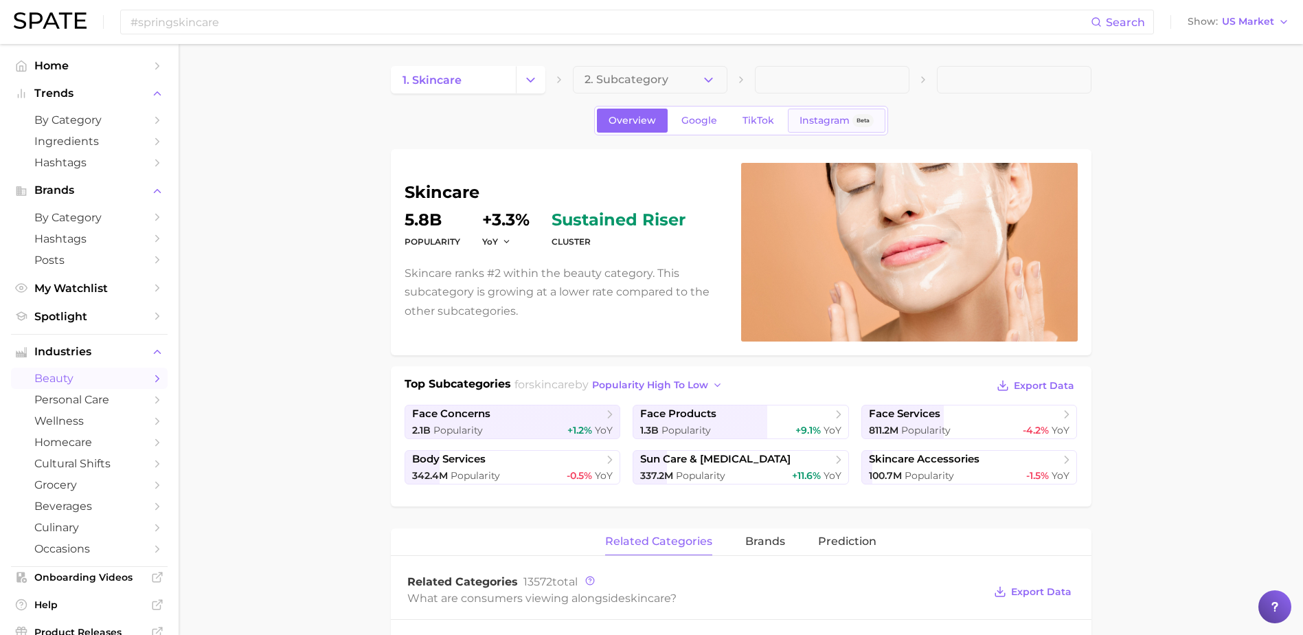
click at [812, 122] on span "Instagram" at bounding box center [825, 121] width 50 height 12
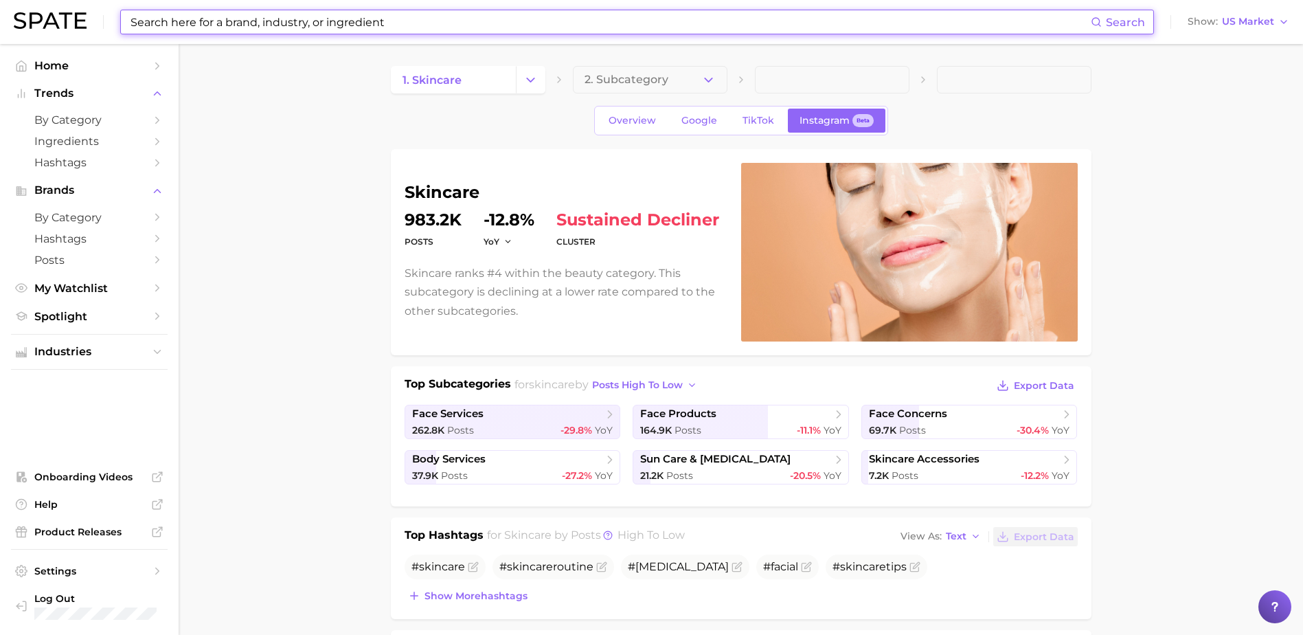
click at [289, 23] on input at bounding box center [610, 21] width 962 height 23
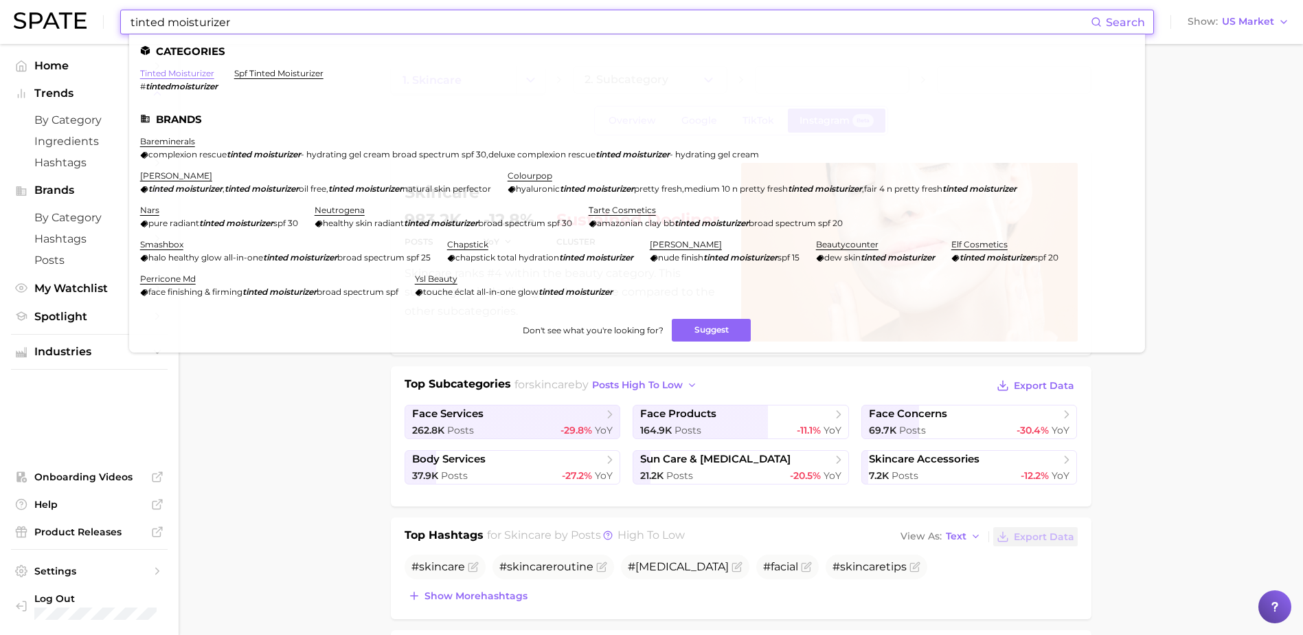
type input "tinted moisturizer"
click at [188, 70] on link "tinted moisturizer" at bounding box center [177, 73] width 74 height 10
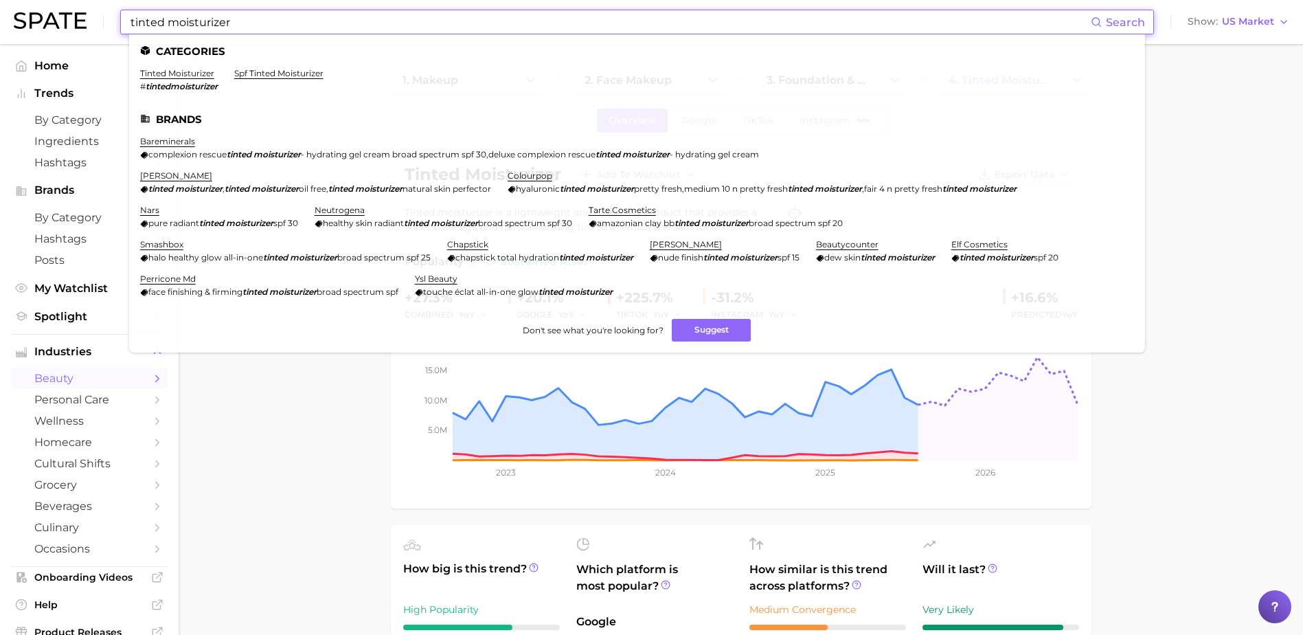
drag, startPoint x: 317, startPoint y: 21, endPoint x: 74, endPoint y: 12, distance: 244.0
click at [74, 12] on div "tinted moisturizer Search Categories tinted moisturizer # tintedmoisturizer spf…" at bounding box center [652, 22] width 1276 height 44
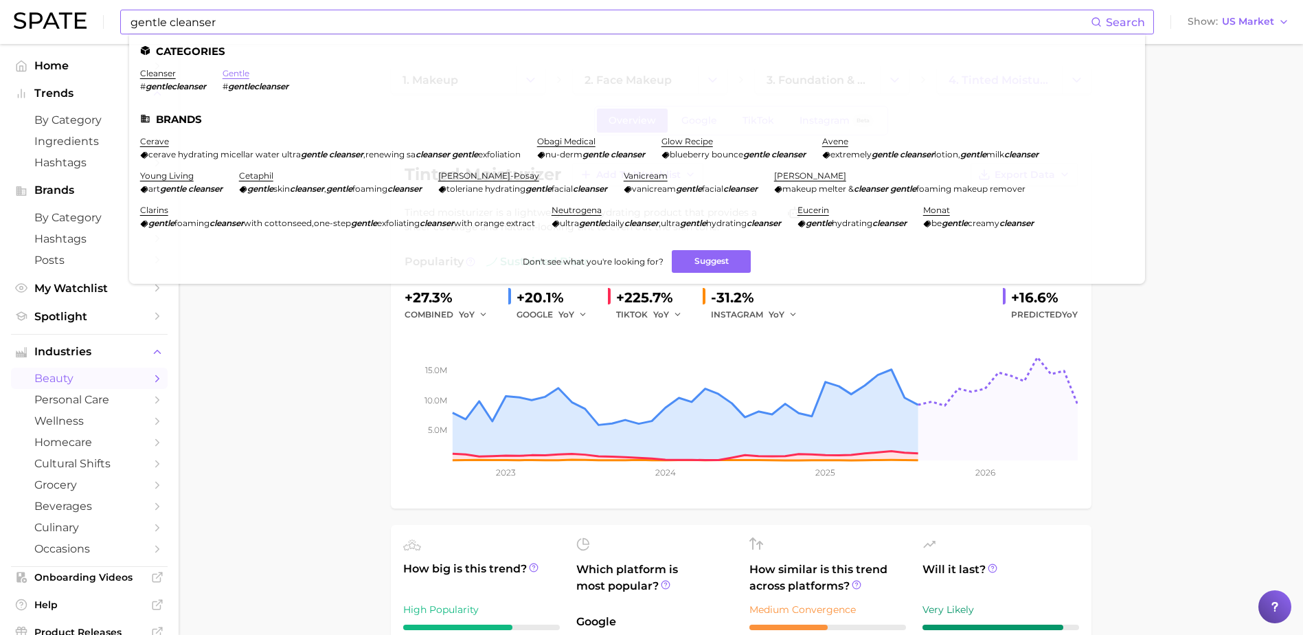
click at [233, 71] on link "gentle" at bounding box center [236, 73] width 27 height 10
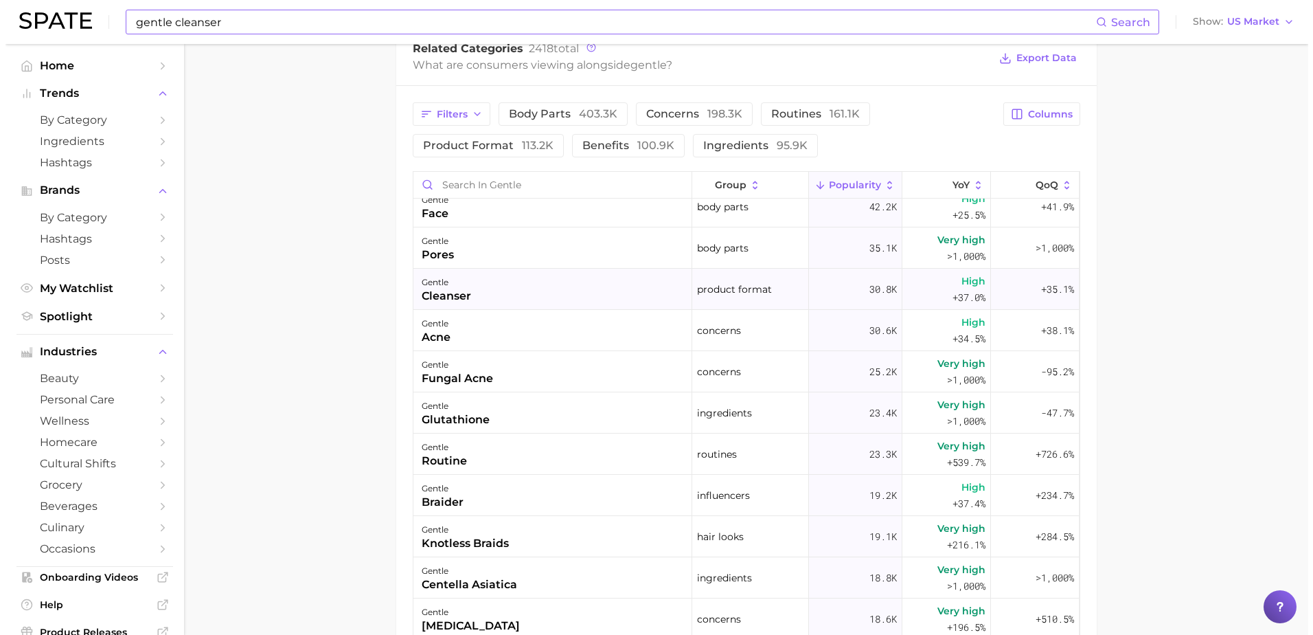
scroll to position [137, 0]
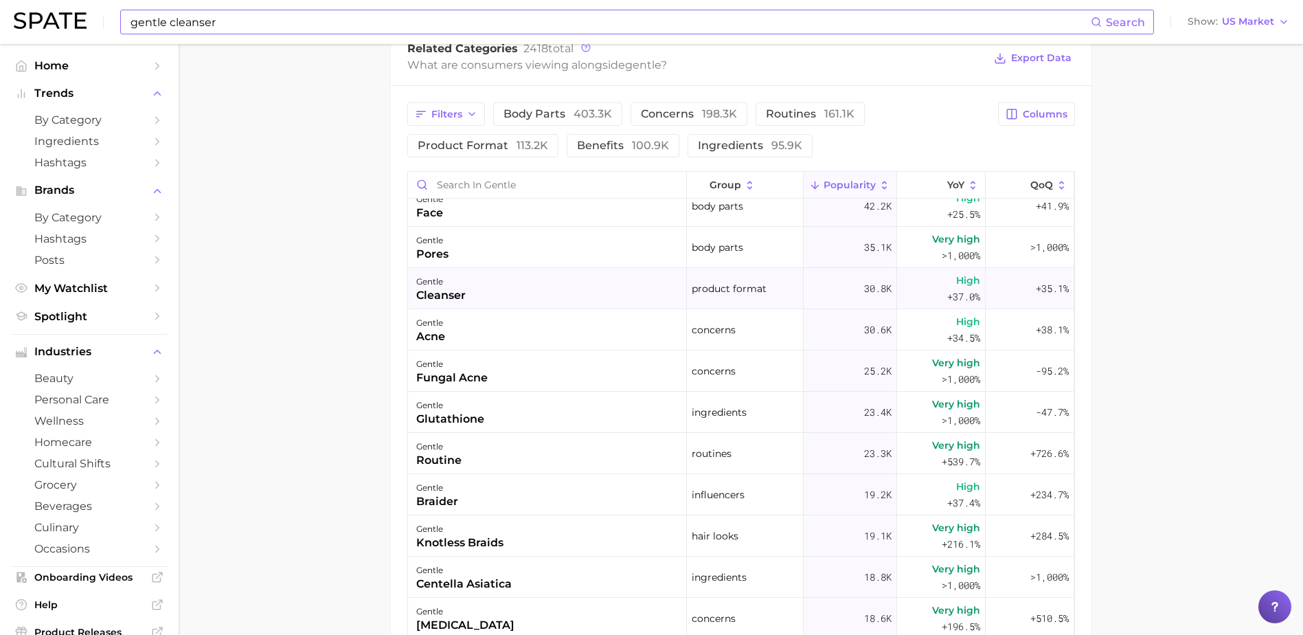
click at [551, 284] on div "gentle cleanser" at bounding box center [547, 288] width 279 height 41
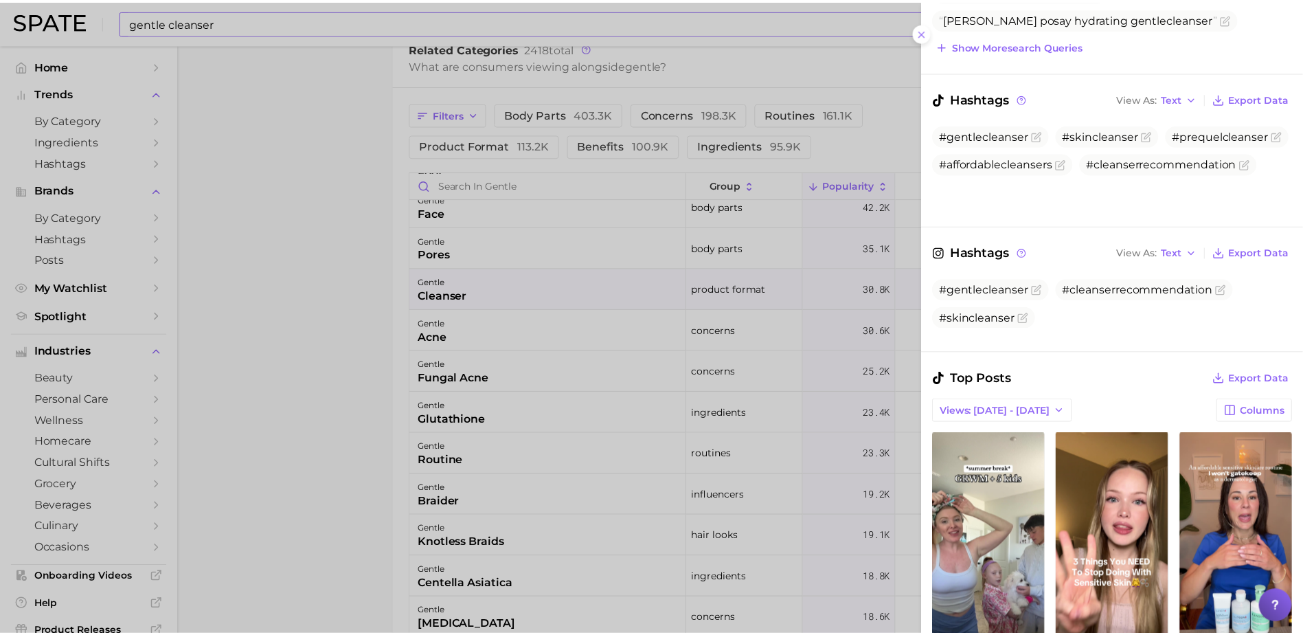
scroll to position [343, 0]
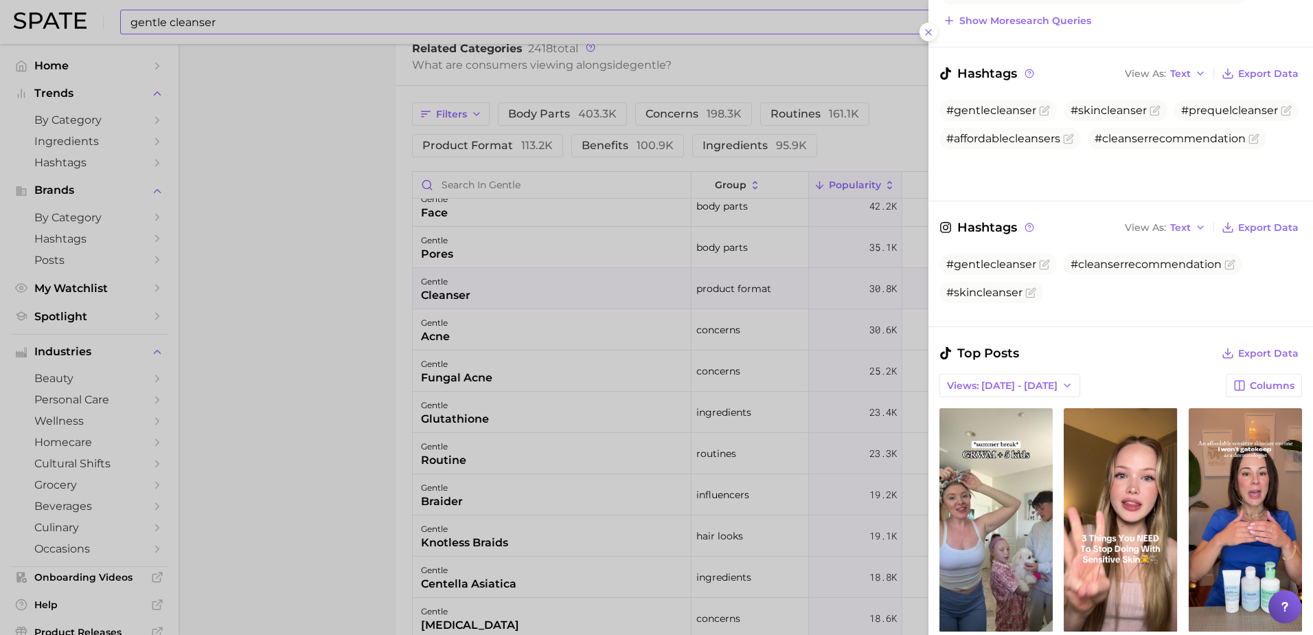
click at [207, 377] on div at bounding box center [656, 317] width 1313 height 635
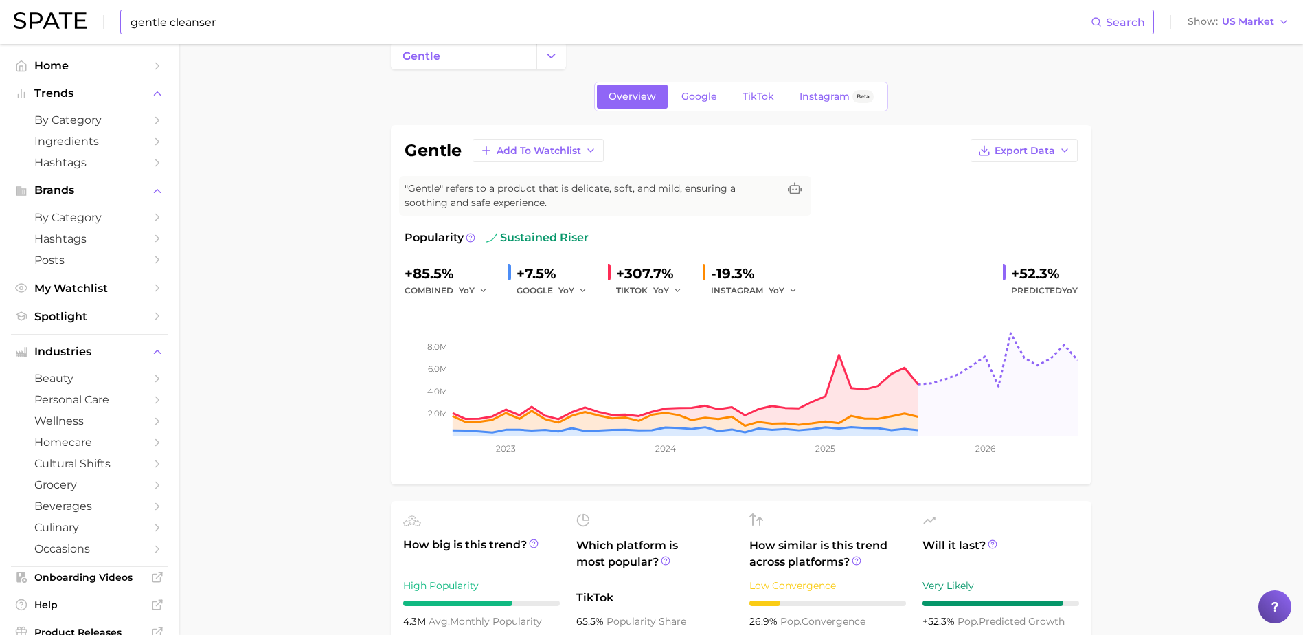
scroll to position [0, 0]
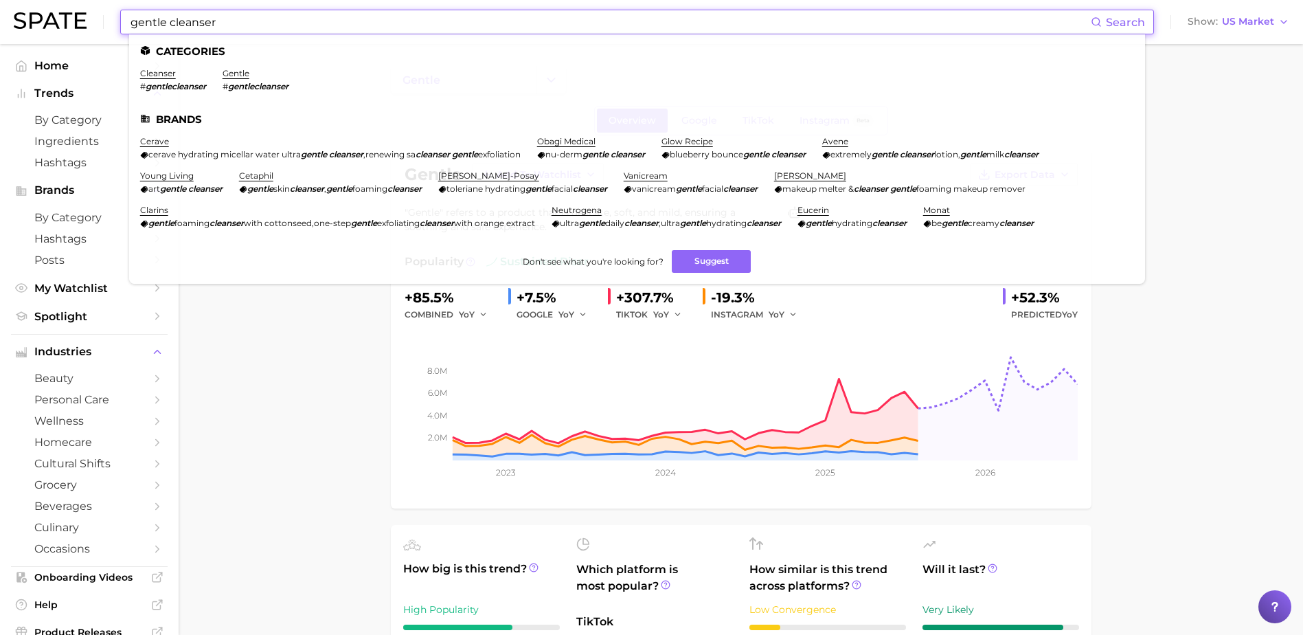
drag, startPoint x: 257, startPoint y: 24, endPoint x: 115, endPoint y: 21, distance: 141.5
click at [115, 21] on div "gentle cleanser Search Categories cleanser # gentlecleanser gentle # gentleclea…" at bounding box center [652, 22] width 1276 height 44
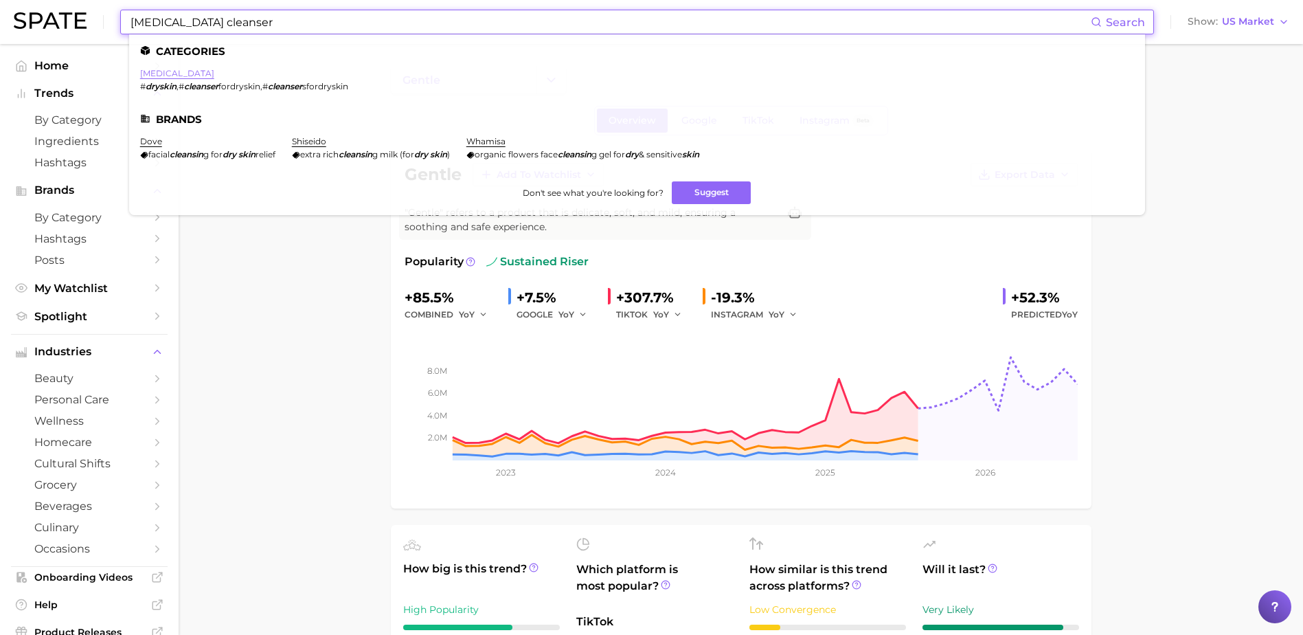
click at [158, 74] on link "[MEDICAL_DATA]" at bounding box center [177, 73] width 74 height 10
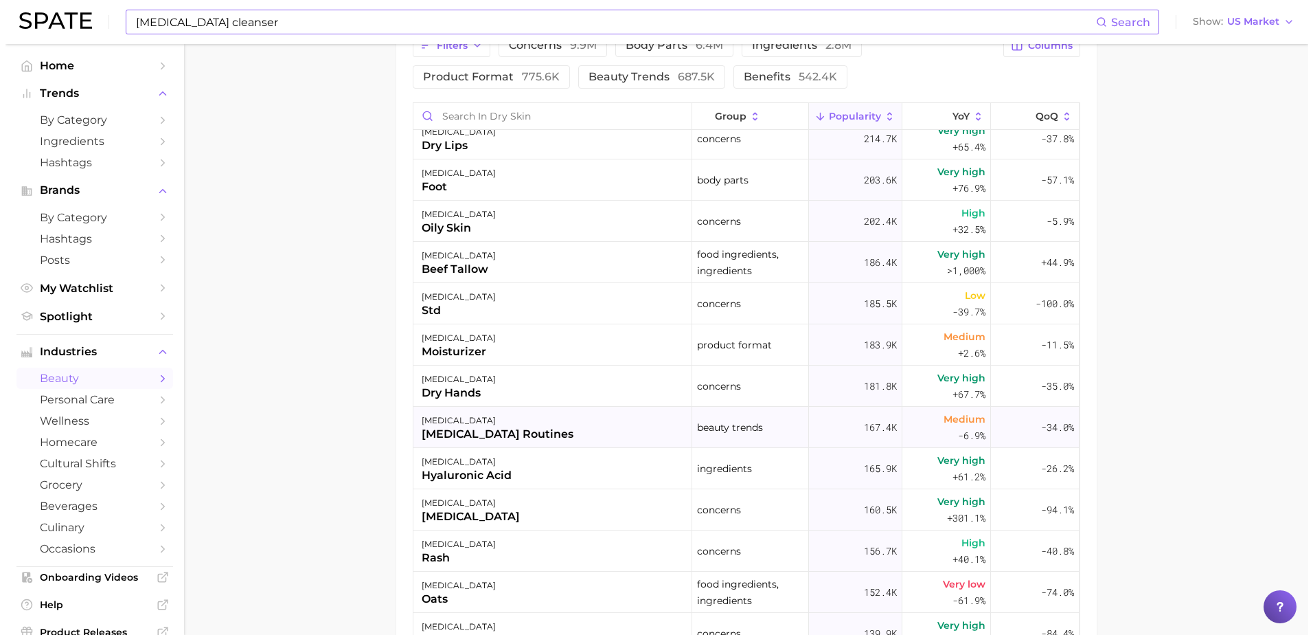
scroll to position [756, 0]
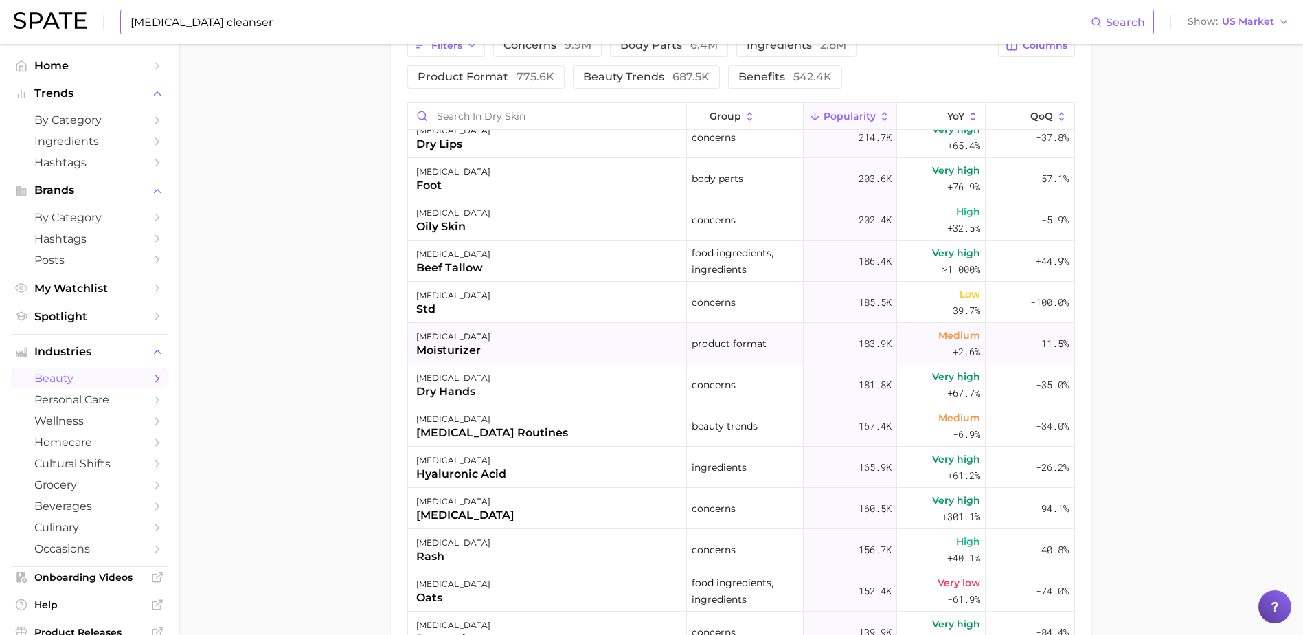
click at [549, 345] on div "[MEDICAL_DATA] moisturizer" at bounding box center [547, 343] width 279 height 41
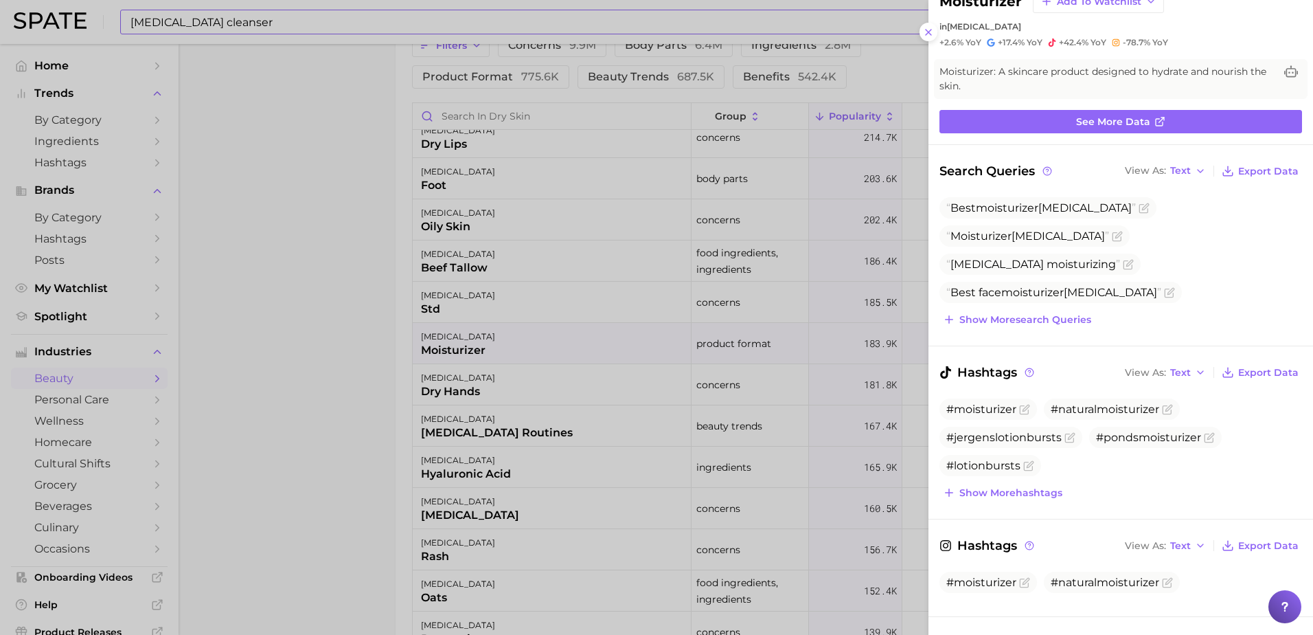
scroll to position [69, 0]
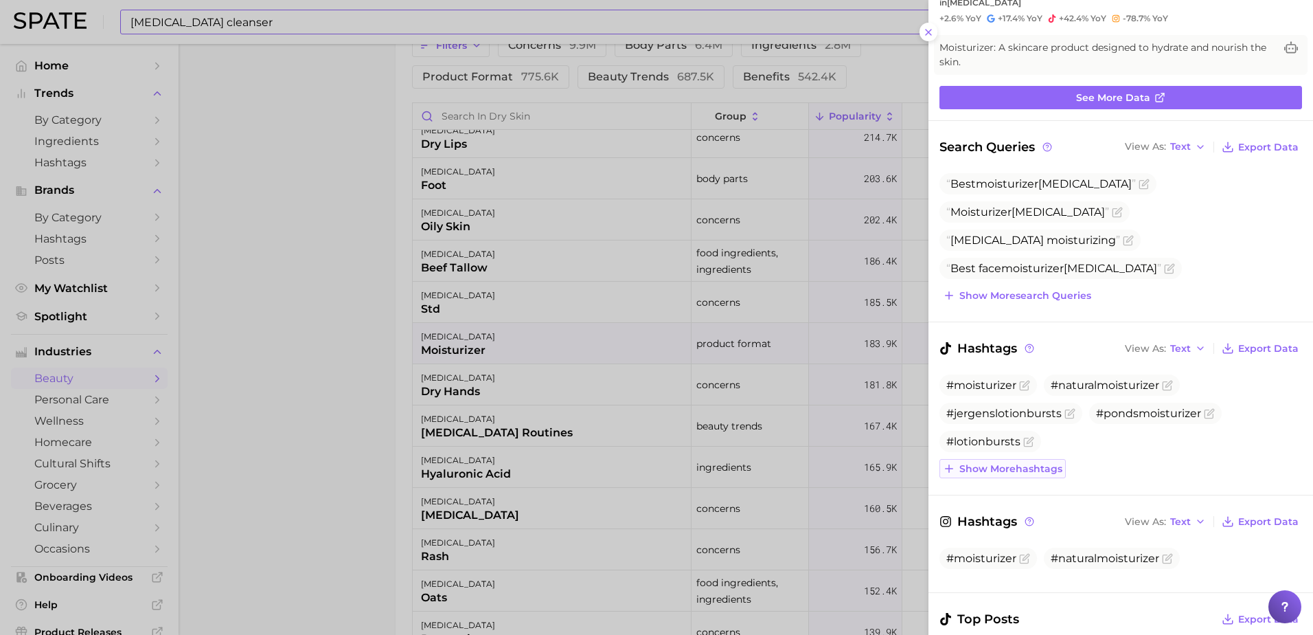
click at [1017, 464] on span "Show more hashtags" at bounding box center [1011, 469] width 103 height 12
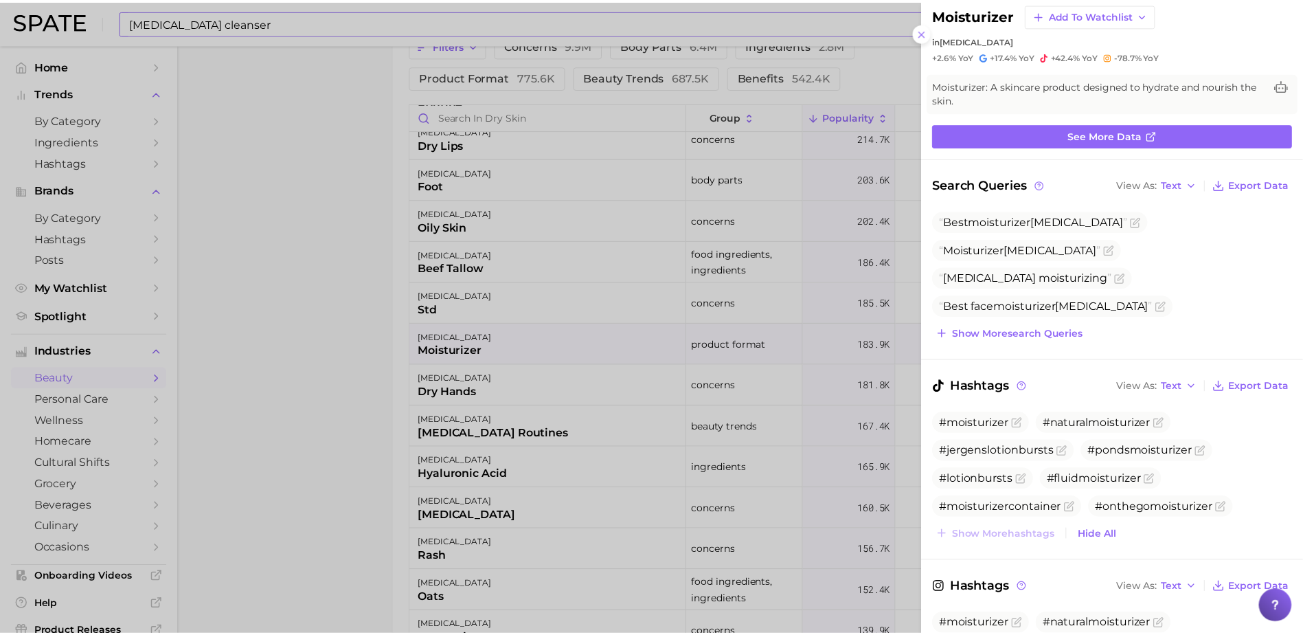
scroll to position [0, 0]
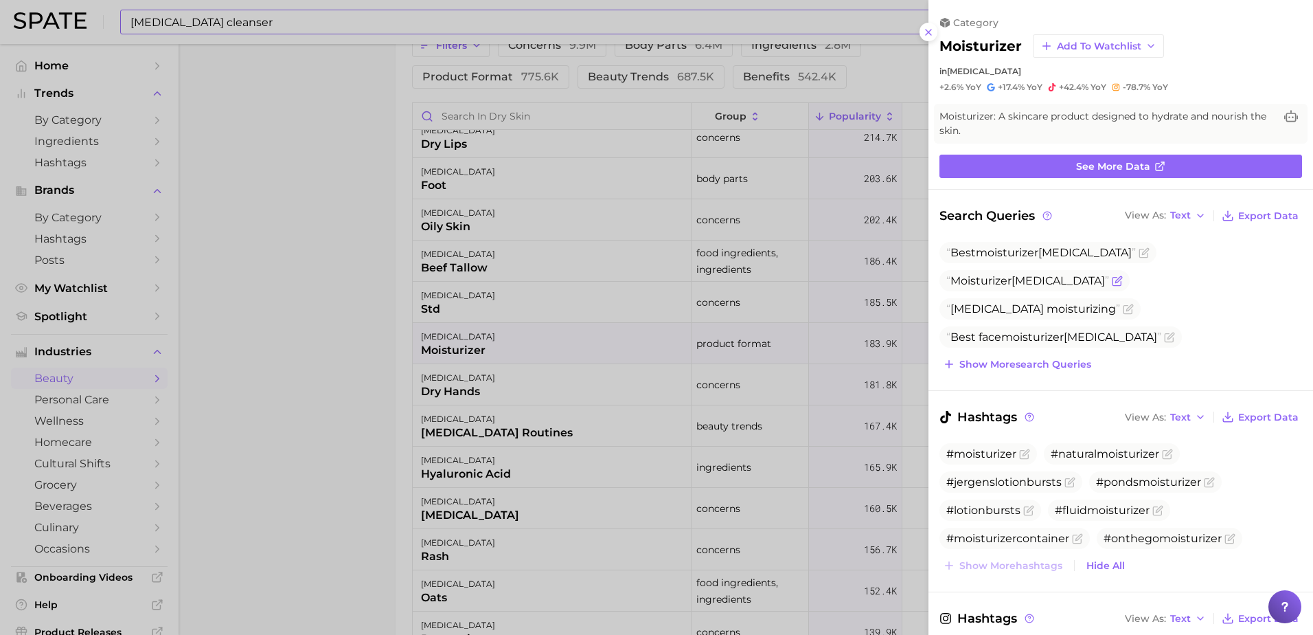
click at [1019, 279] on span "Moisturizer [MEDICAL_DATA]" at bounding box center [1028, 280] width 163 height 13
click at [1116, 280] on icon "Flag as miscategorized or irrelevant" at bounding box center [1119, 279] width 6 height 6
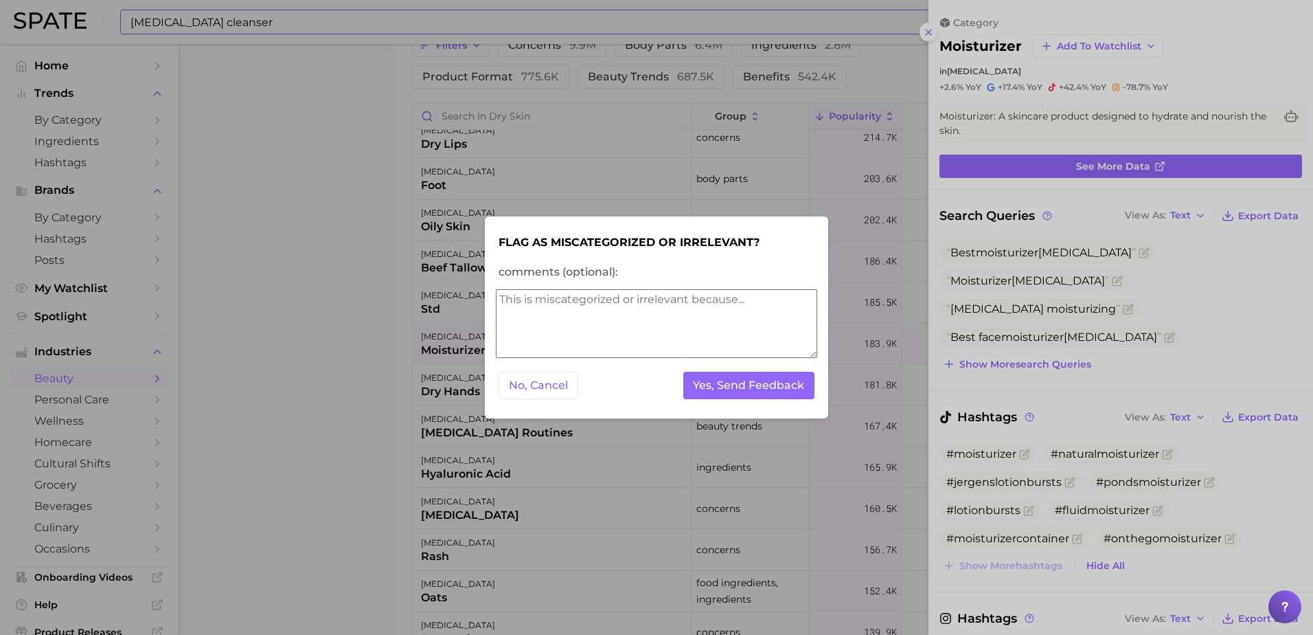
click at [284, 385] on div at bounding box center [656, 317] width 1313 height 635
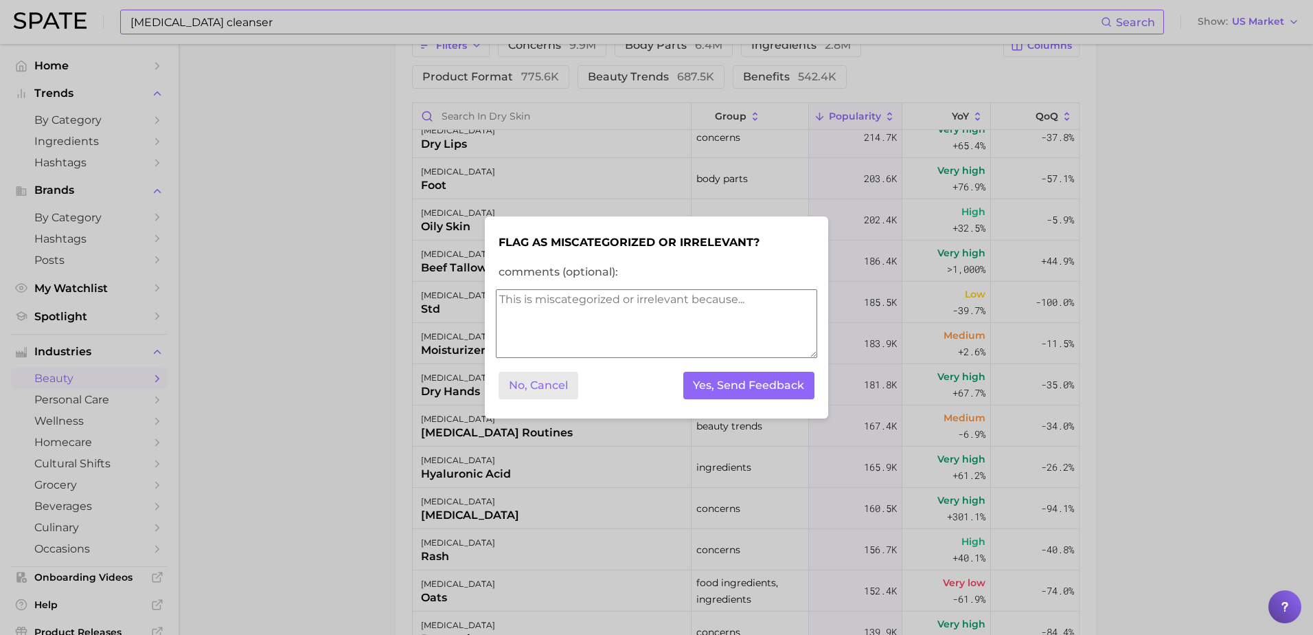
click at [528, 386] on button "No, Cancel" at bounding box center [539, 386] width 80 height 28
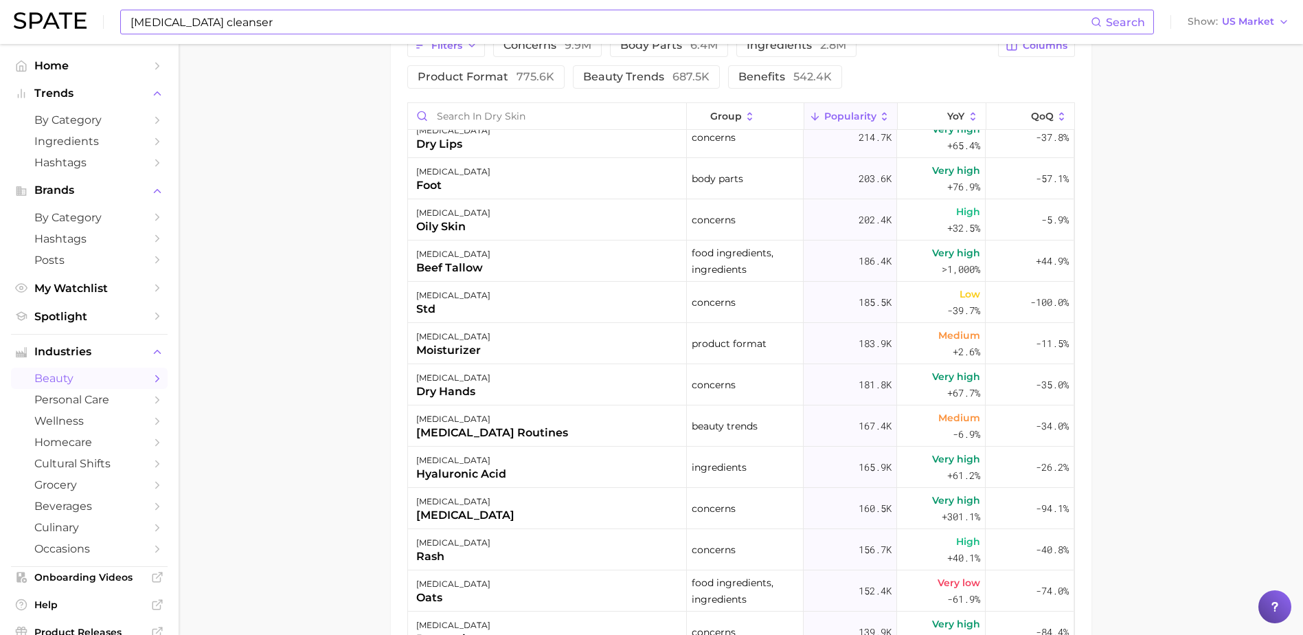
click at [315, 405] on main "1. skincare 2. face concerns 3. dry [MEDICAL_DATA] 4. [MEDICAL_DATA] Overview G…" at bounding box center [741, 55] width 1124 height 1534
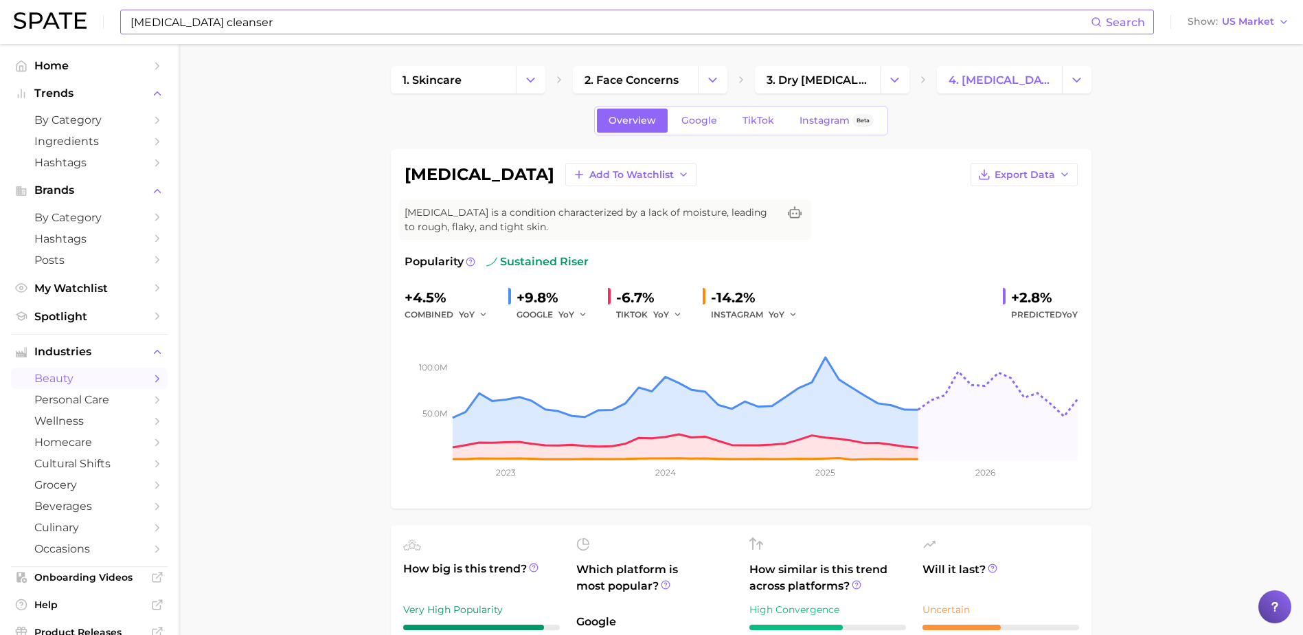
click at [258, 20] on input "[MEDICAL_DATA] cleanser" at bounding box center [610, 21] width 962 height 23
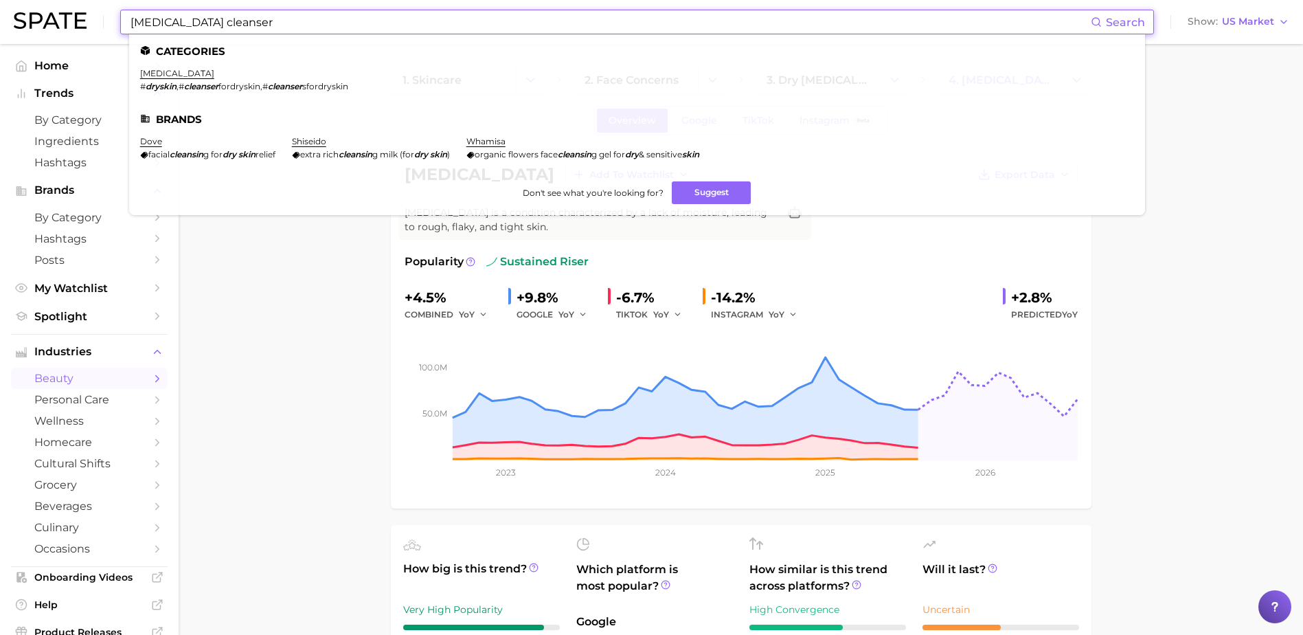
drag, startPoint x: 248, startPoint y: 21, endPoint x: 47, endPoint y: 24, distance: 200.6
click at [47, 24] on div "[MEDICAL_DATA] cleanser Search Categories [MEDICAL_DATA] # dryskin , # cleanser…" at bounding box center [652, 22] width 1276 height 44
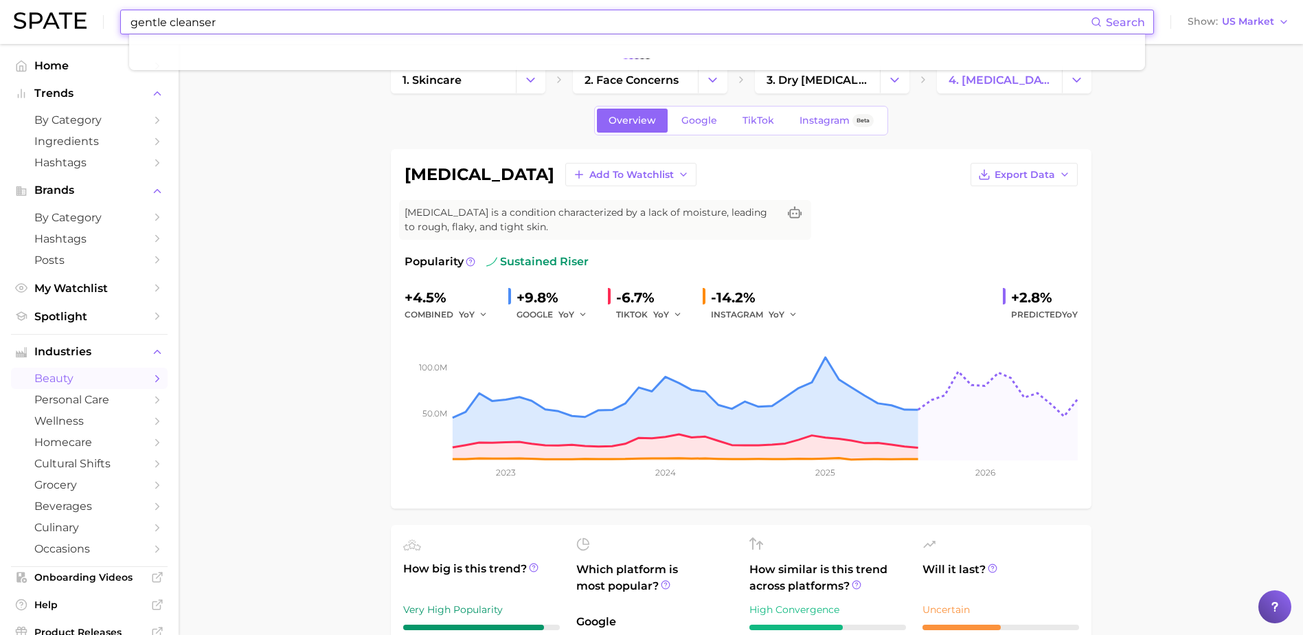
click at [266, 16] on input "gentle cleanser" at bounding box center [610, 21] width 962 height 23
drag, startPoint x: 265, startPoint y: 23, endPoint x: 42, endPoint y: 26, distance: 223.3
click at [42, 26] on div "gentle cleanser Search Show US Market" at bounding box center [652, 22] width 1276 height 44
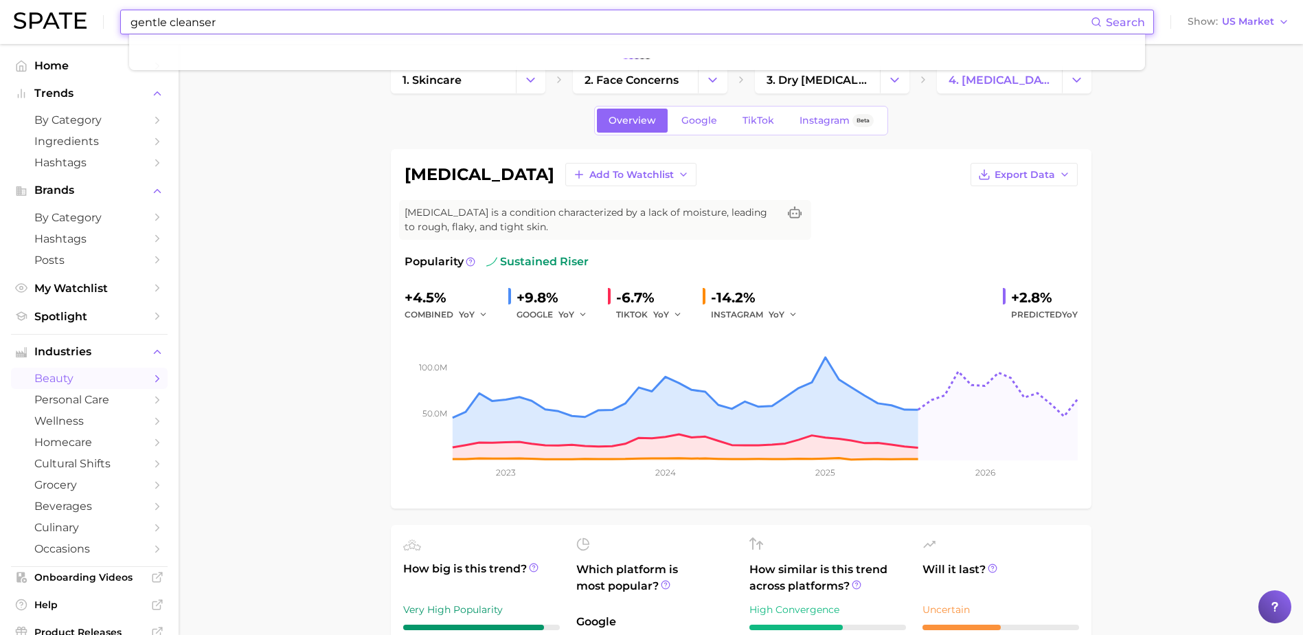
drag, startPoint x: 258, startPoint y: 23, endPoint x: 104, endPoint y: 23, distance: 153.9
click at [104, 23] on div "gentle cleanser Search Show US Market" at bounding box center [652, 22] width 1276 height 44
type input "d"
type input "gentle cleanser"
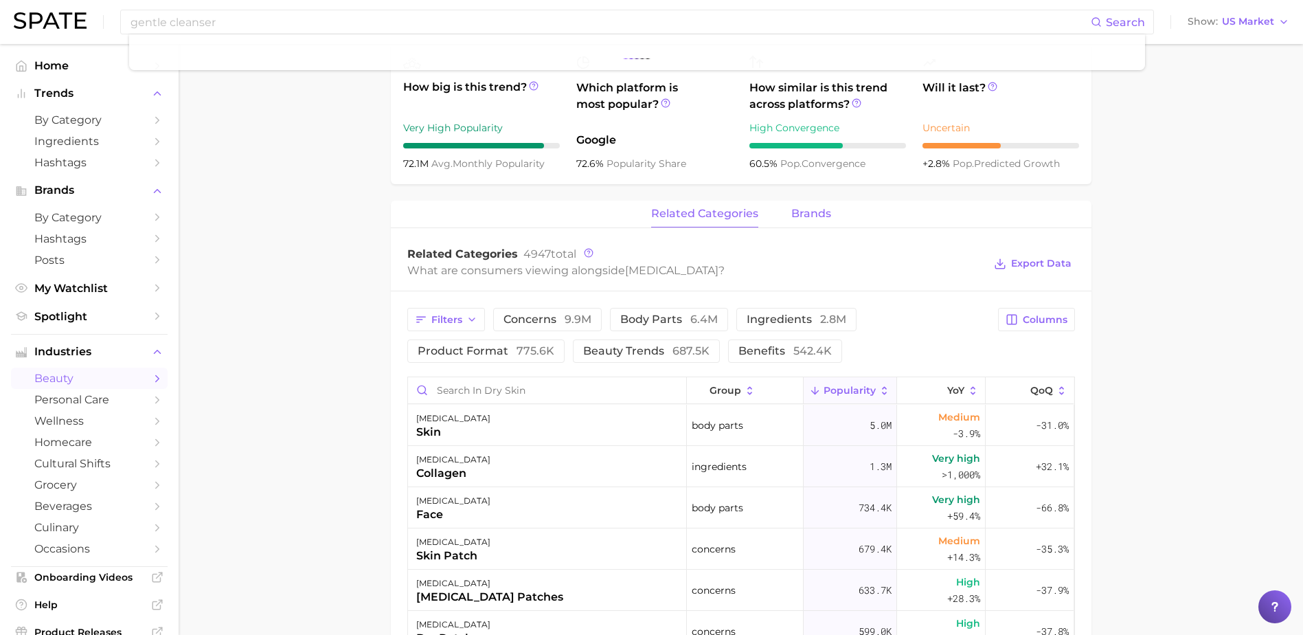
scroll to position [481, 0]
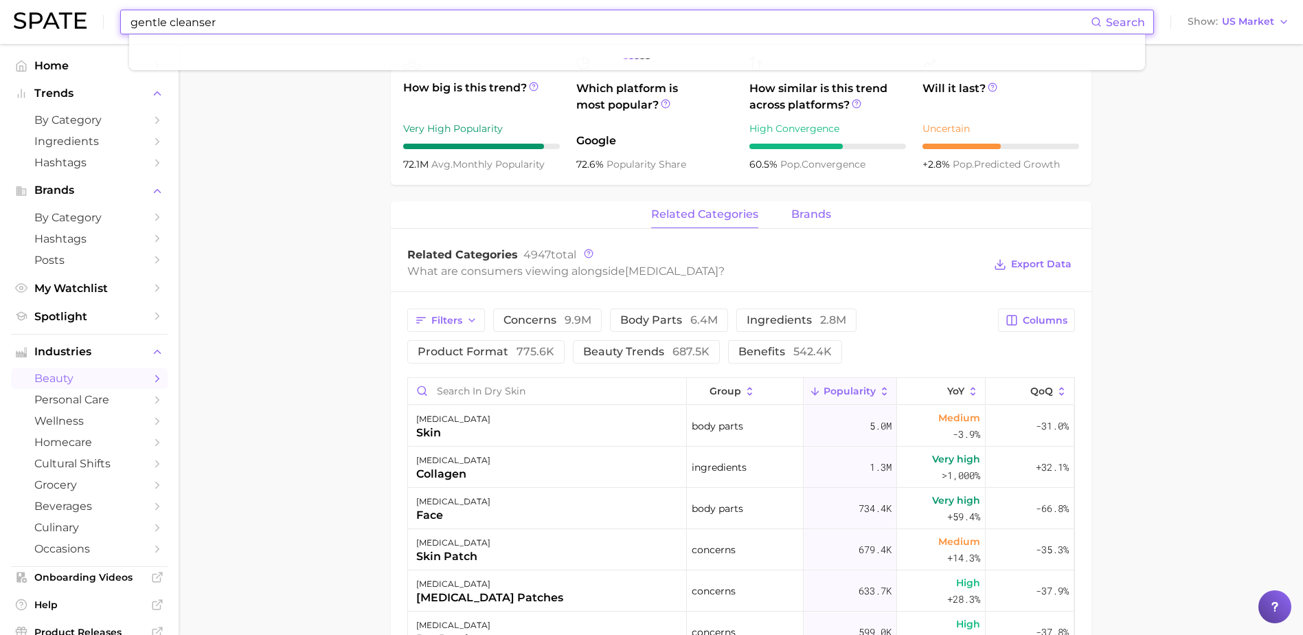
click at [817, 214] on span "brands" at bounding box center [811, 214] width 40 height 12
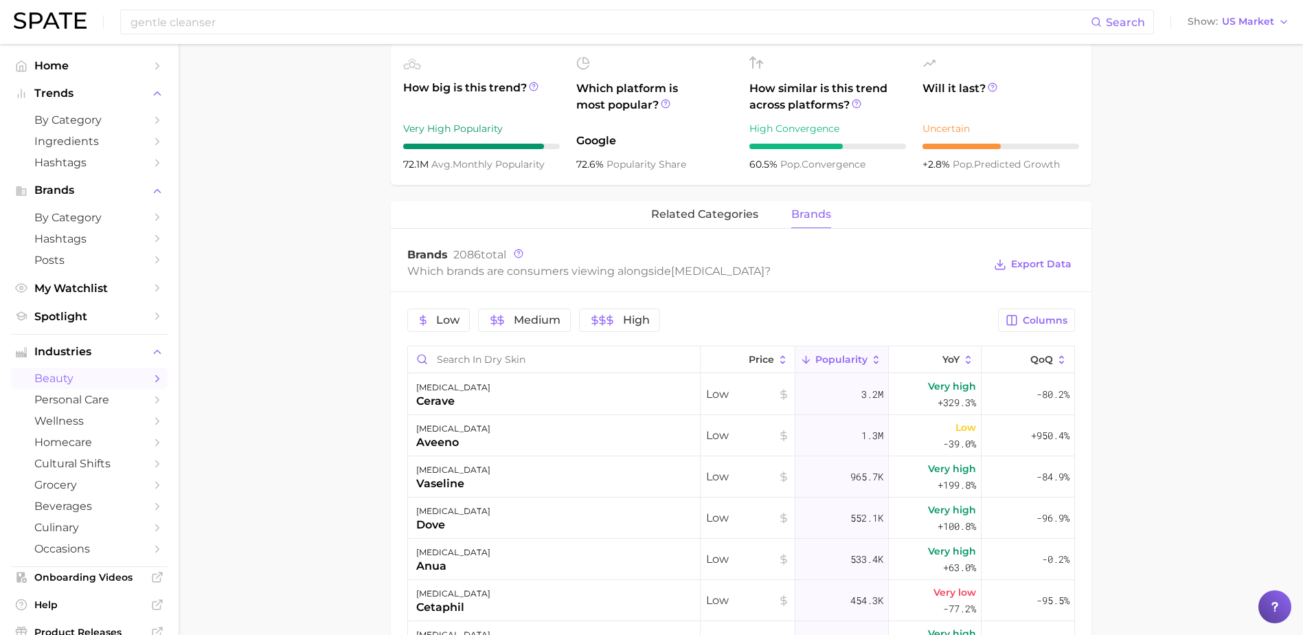
scroll to position [275, 0]
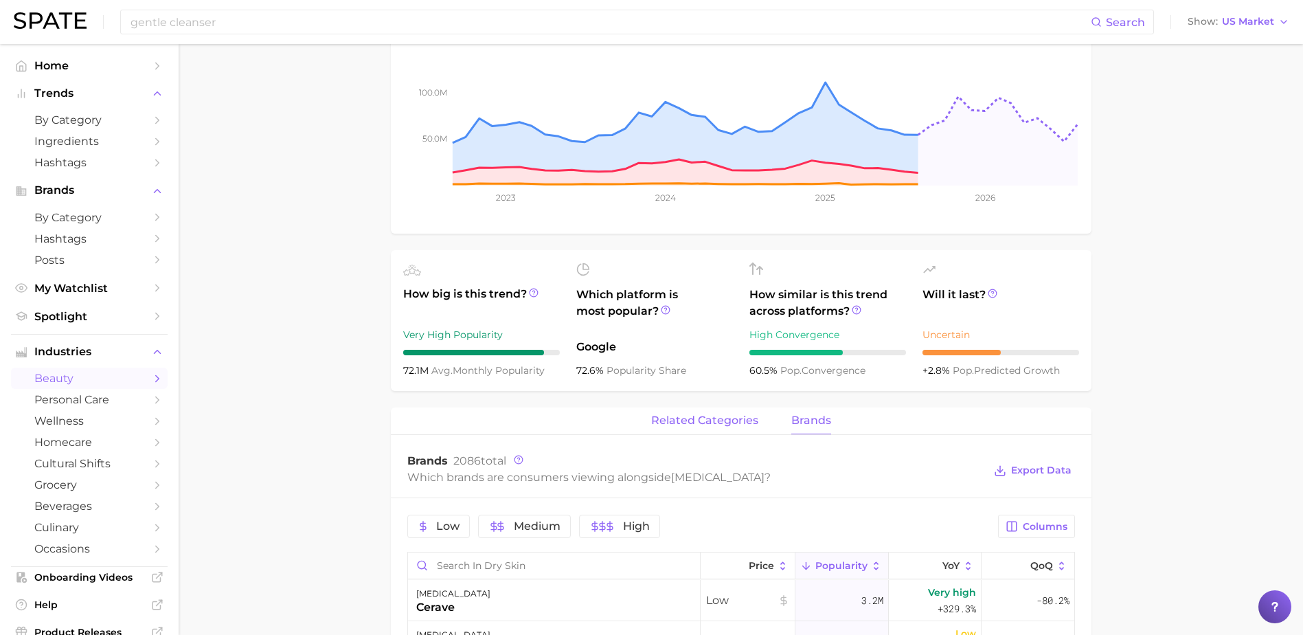
click at [702, 418] on span "related categories" at bounding box center [704, 420] width 107 height 12
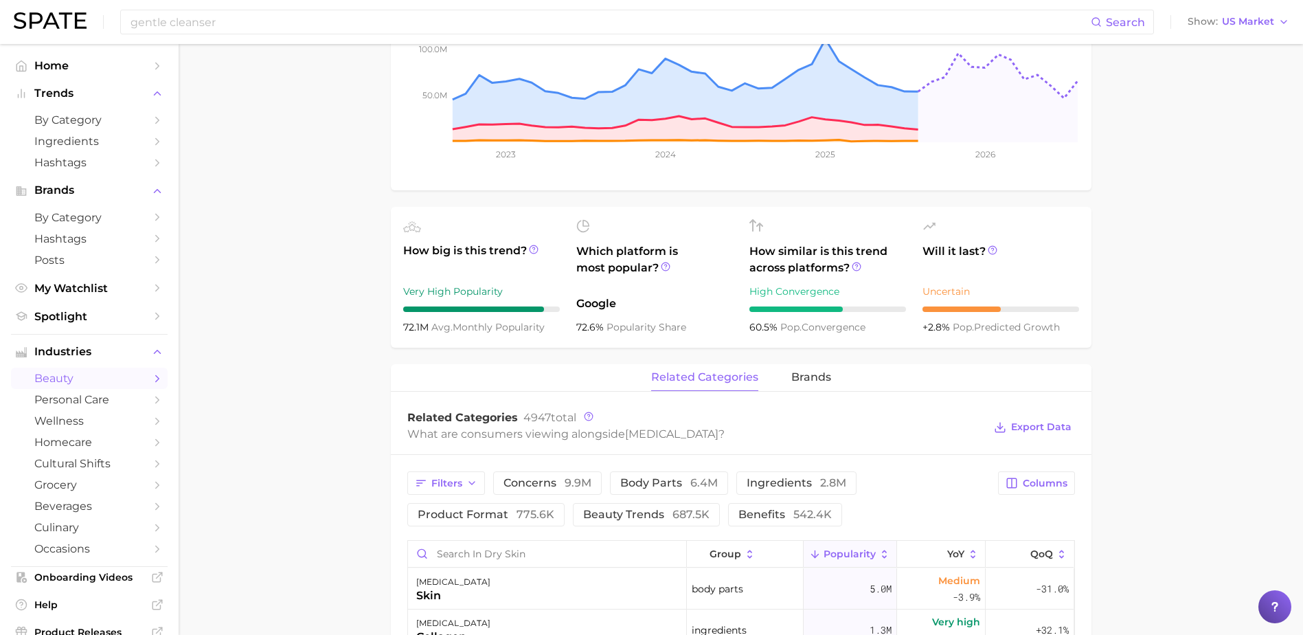
scroll to position [412, 0]
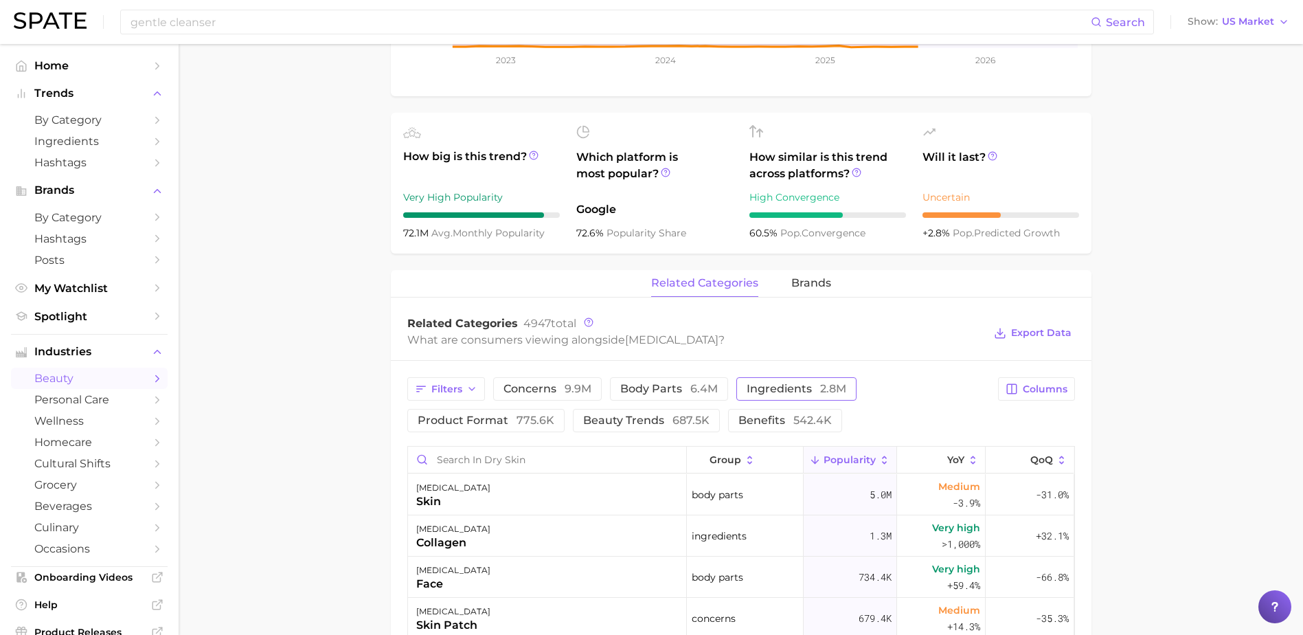
click at [776, 381] on button "ingredients 2.8m" at bounding box center [796, 388] width 120 height 23
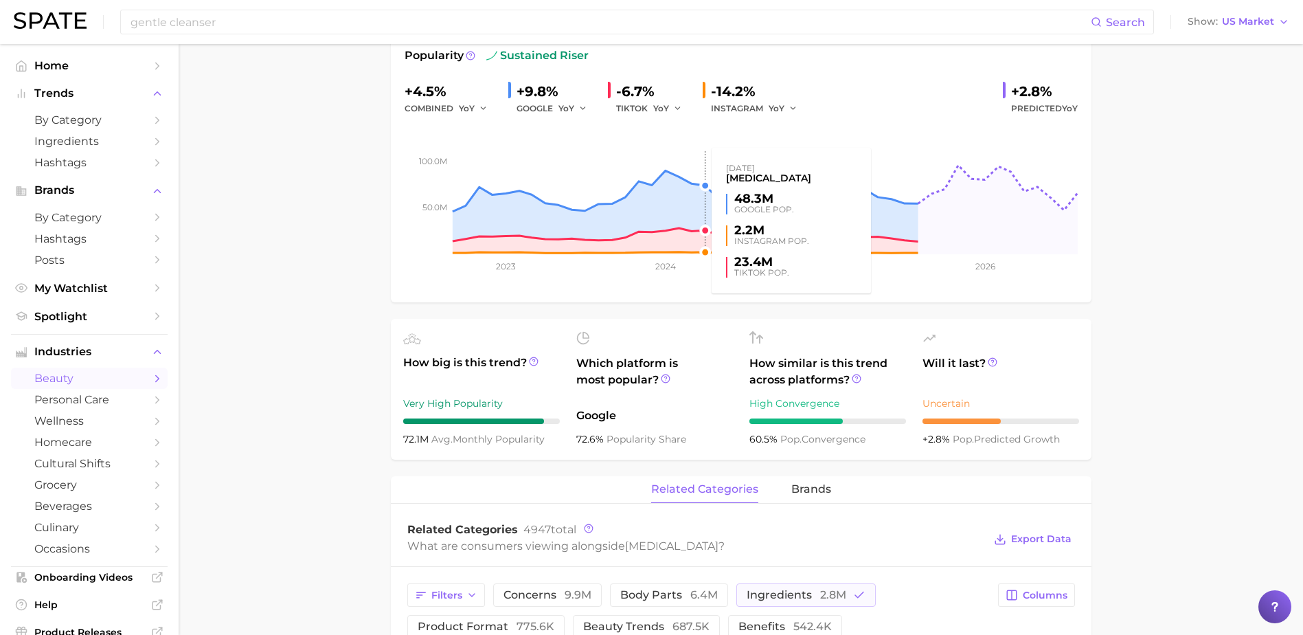
scroll to position [0, 0]
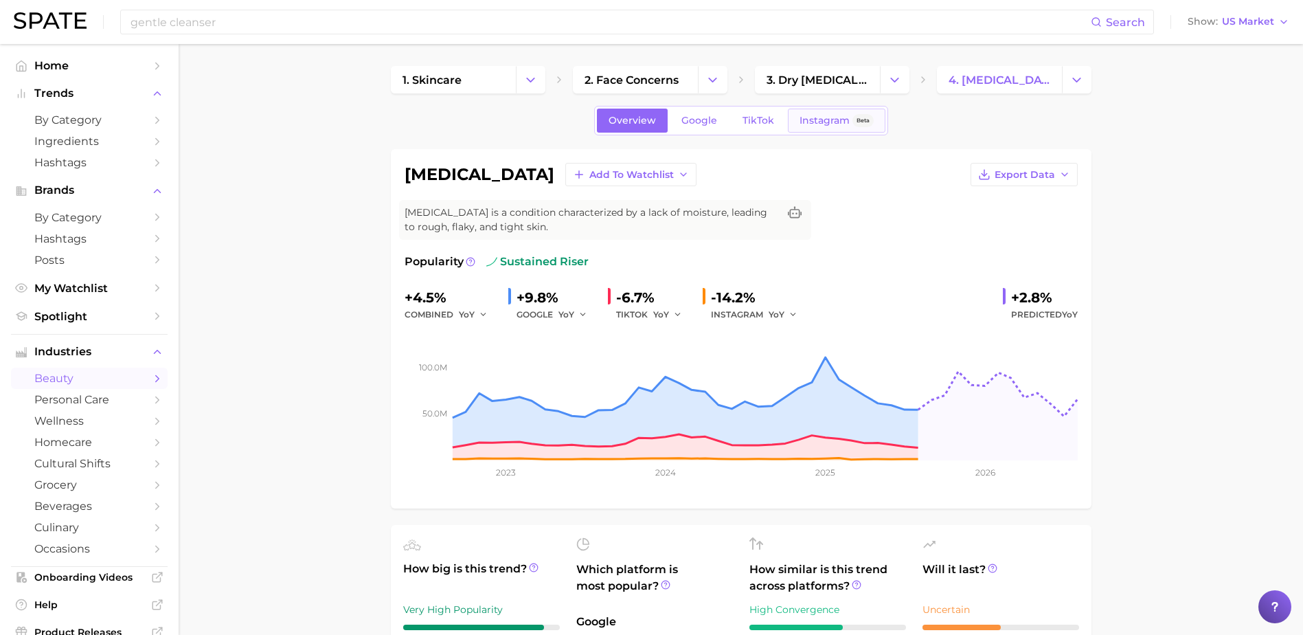
click at [817, 128] on link "Instagram Beta" at bounding box center [837, 121] width 98 height 24
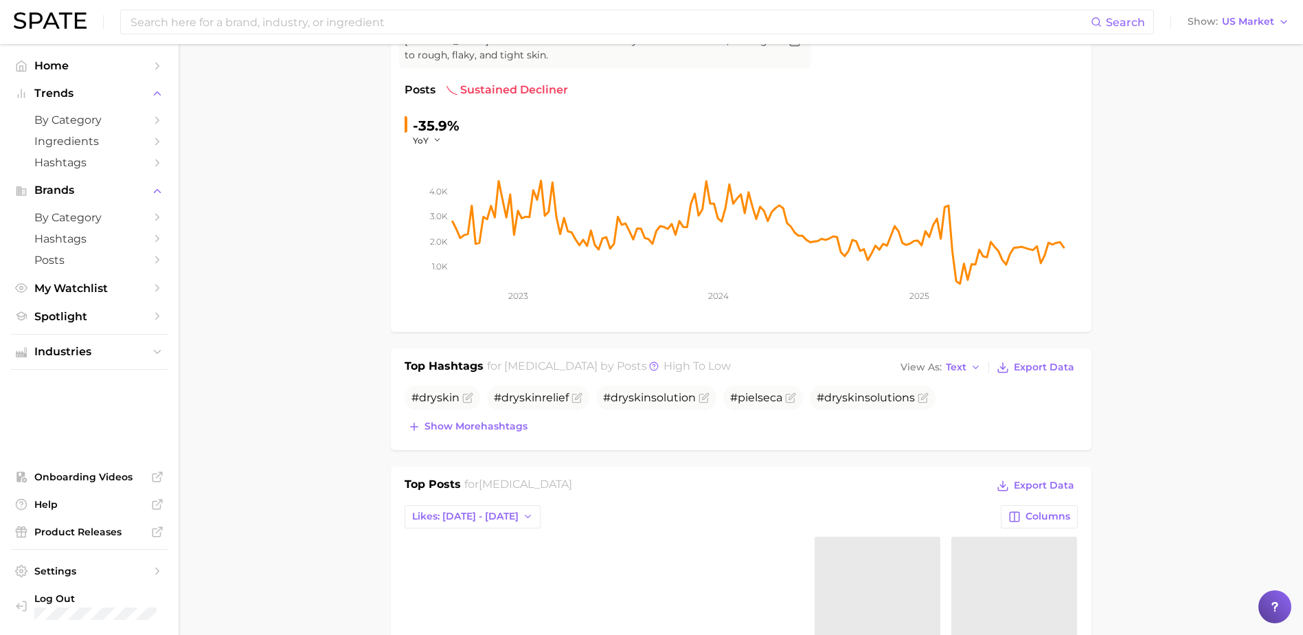
scroll to position [275, 0]
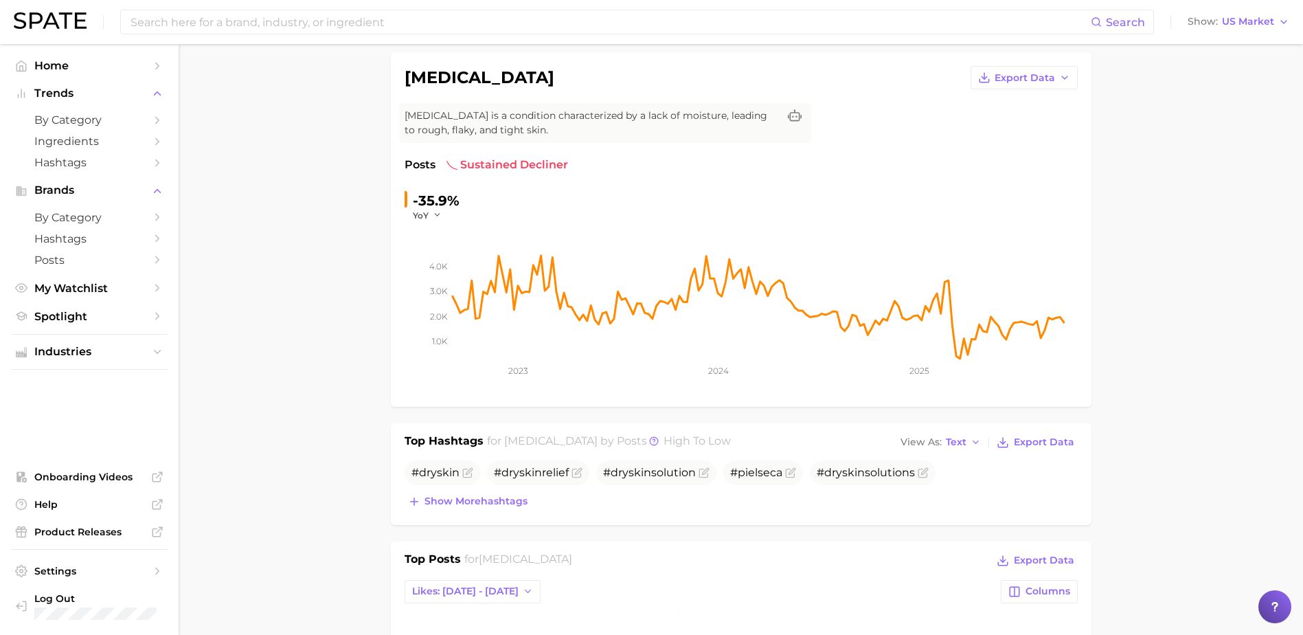
scroll to position [0, 0]
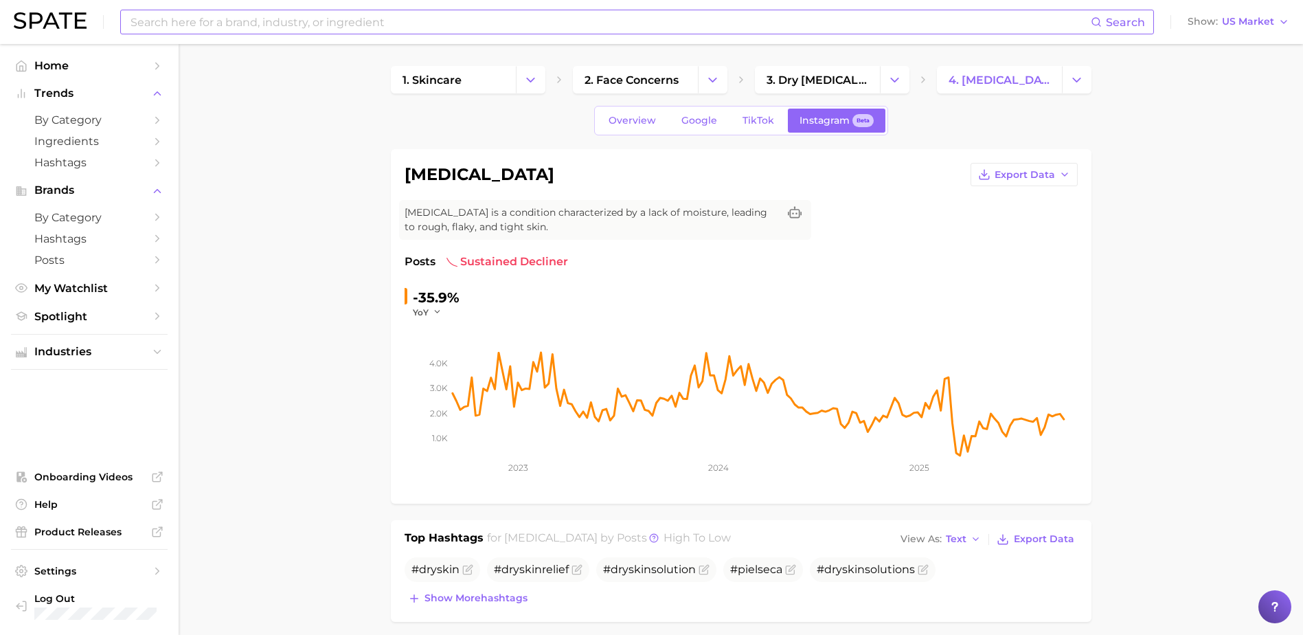
click at [315, 18] on input at bounding box center [610, 21] width 962 height 23
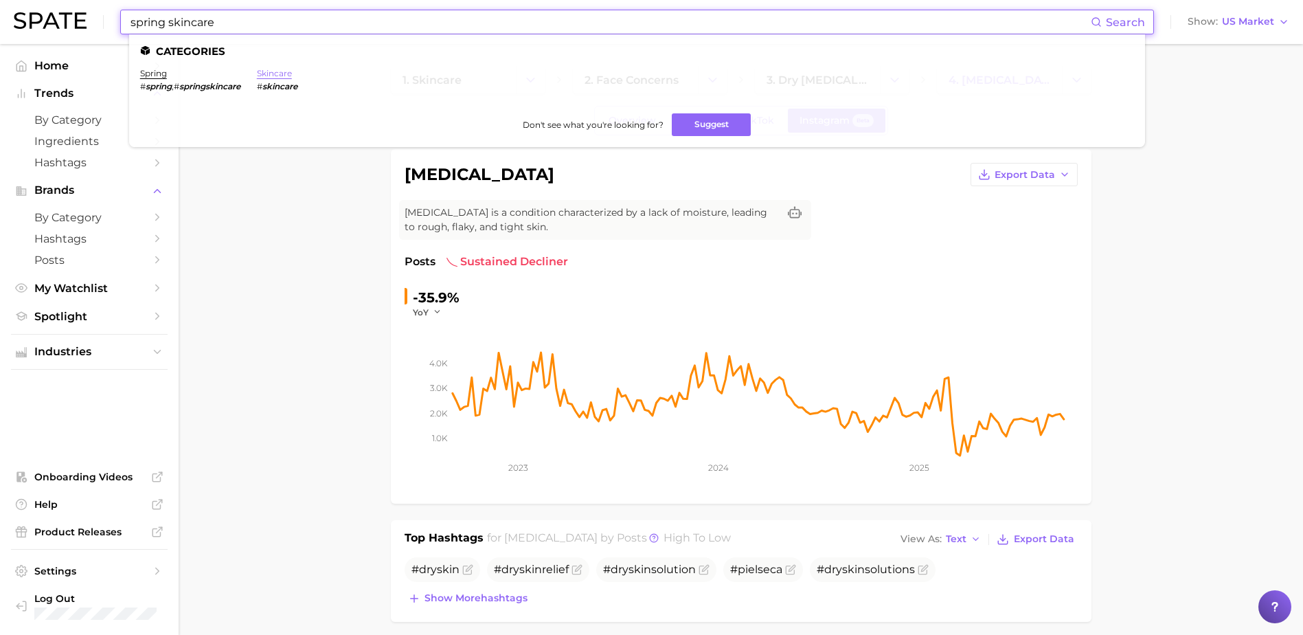
type input "spring skincare"
click at [284, 74] on link "skincare" at bounding box center [274, 73] width 35 height 10
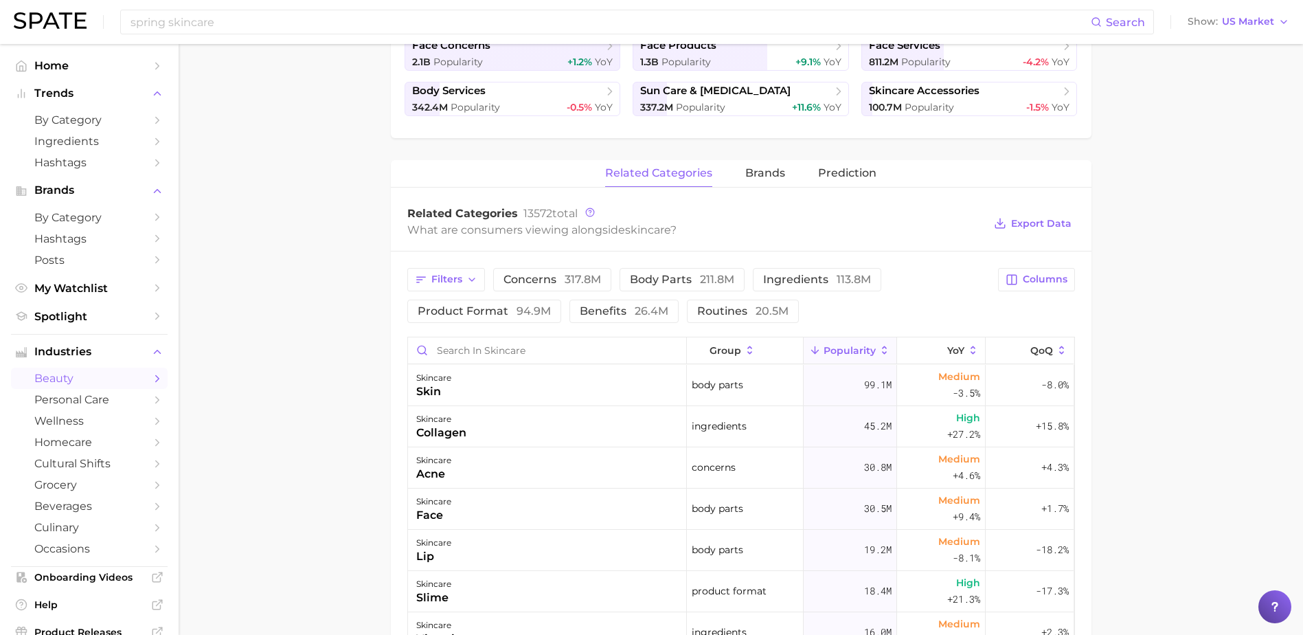
scroll to position [481, 0]
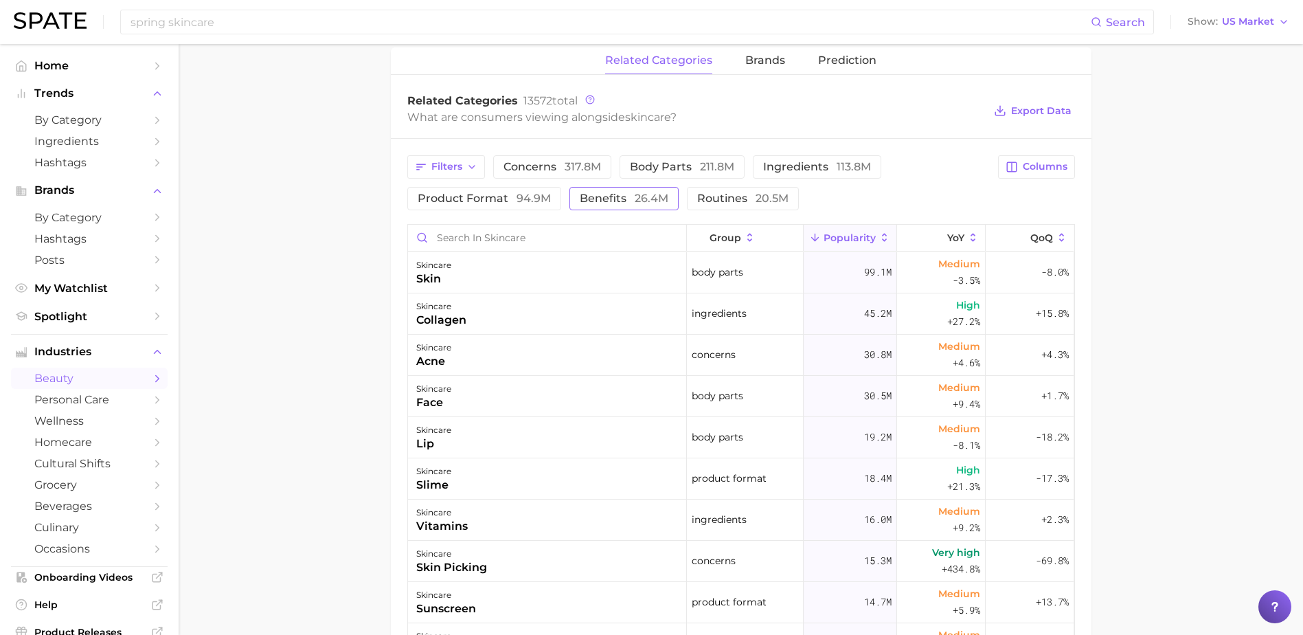
click at [635, 194] on span "26.4m" at bounding box center [652, 198] width 34 height 13
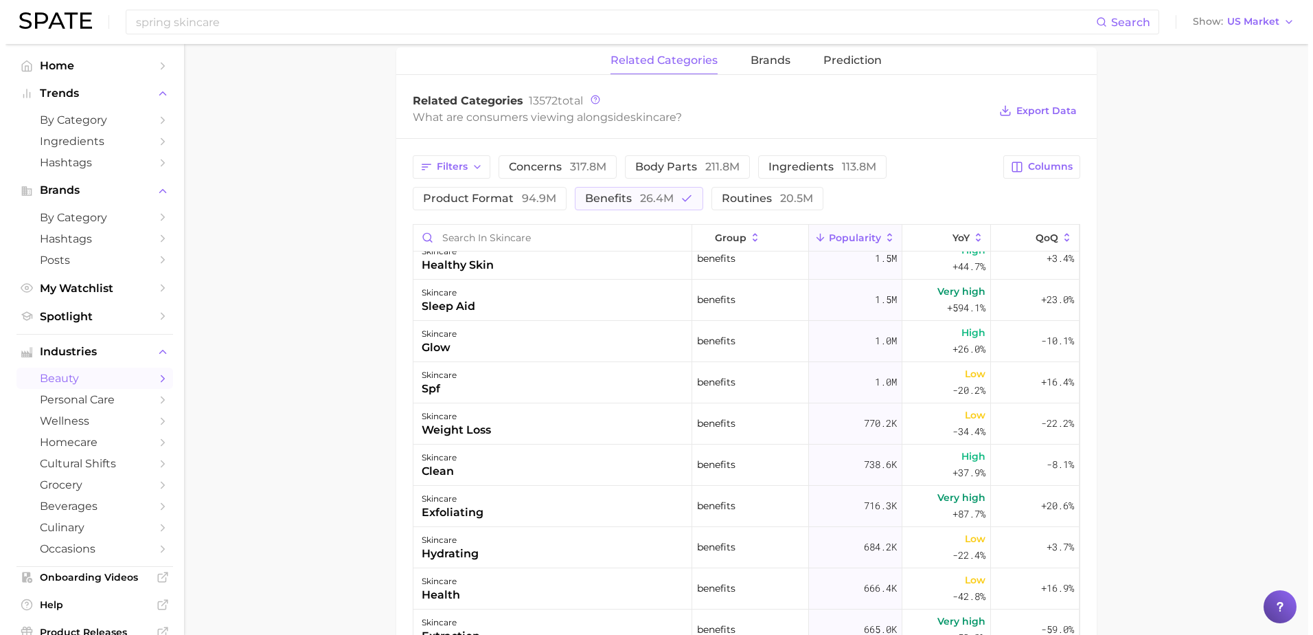
scroll to position [275, 0]
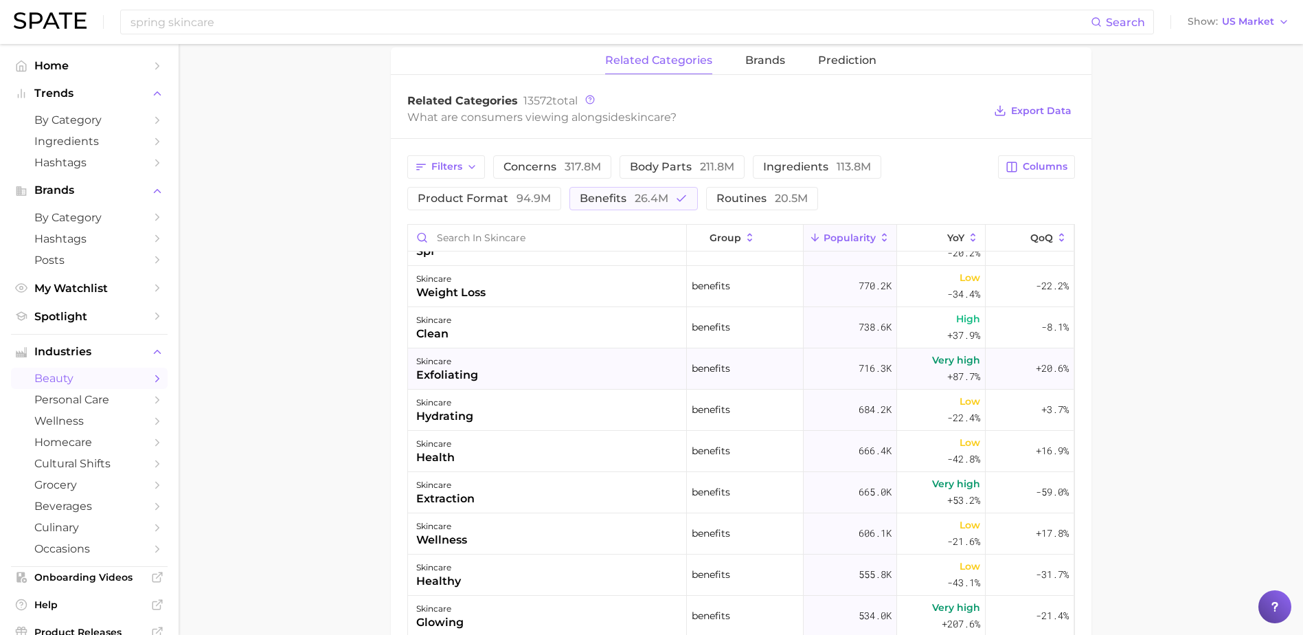
click at [570, 371] on div "skincare exfoliating" at bounding box center [547, 368] width 279 height 41
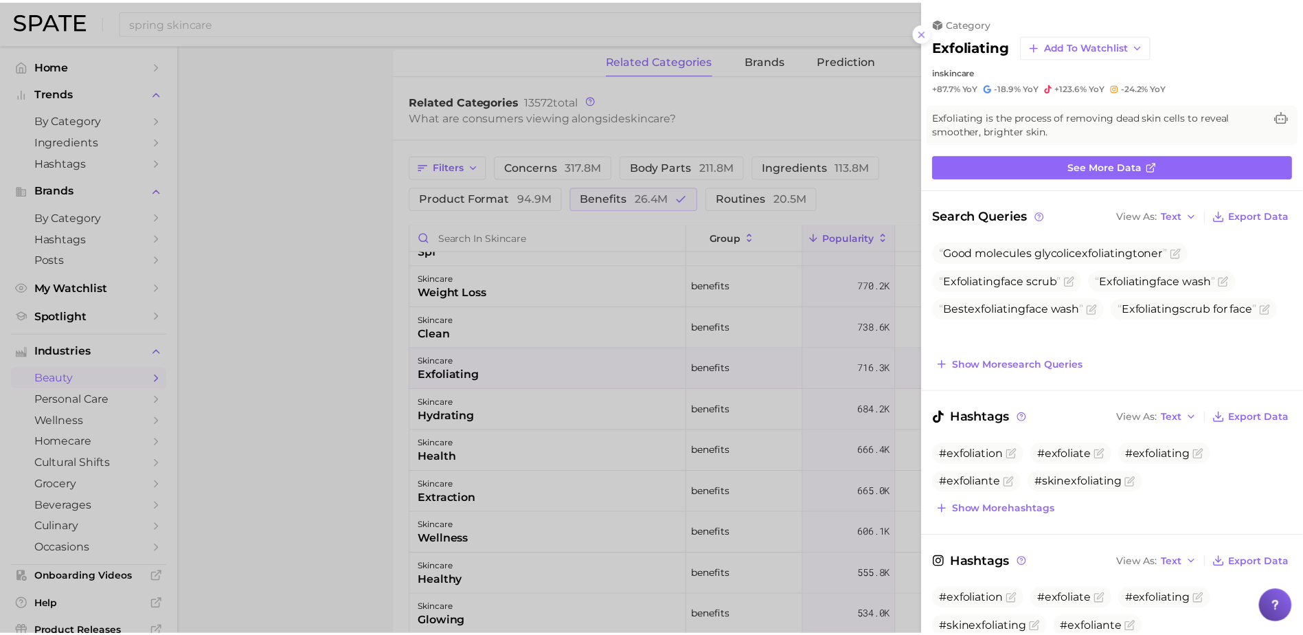
scroll to position [0, 0]
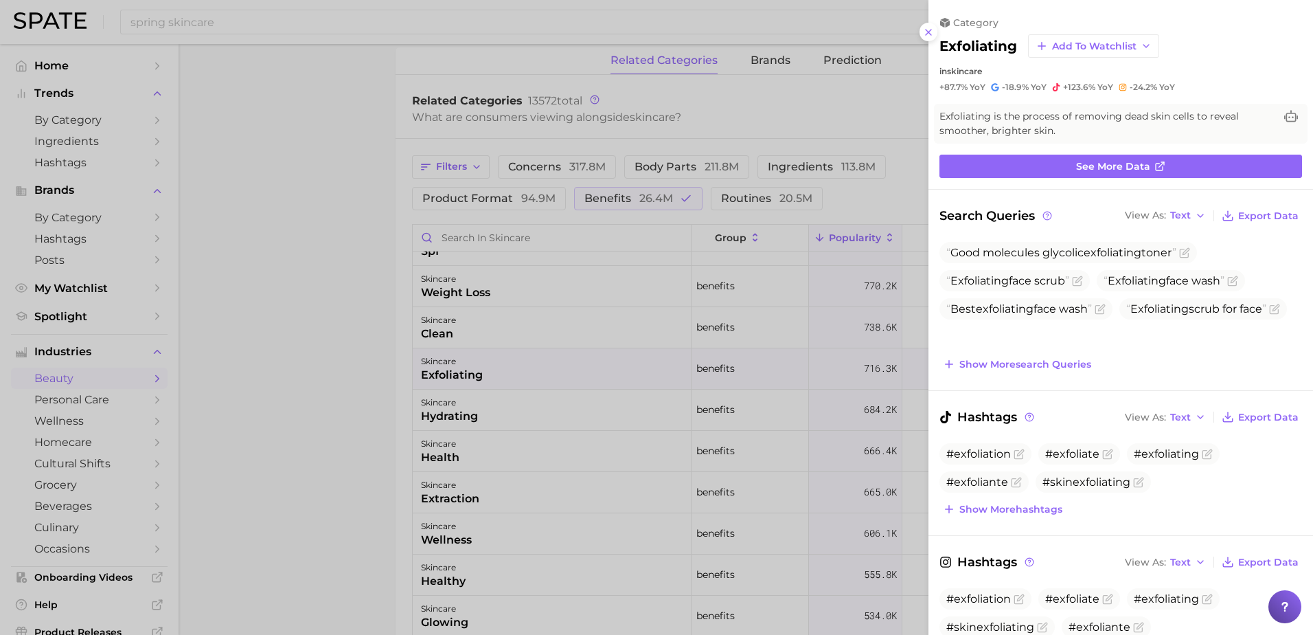
click at [313, 192] on div at bounding box center [656, 317] width 1313 height 635
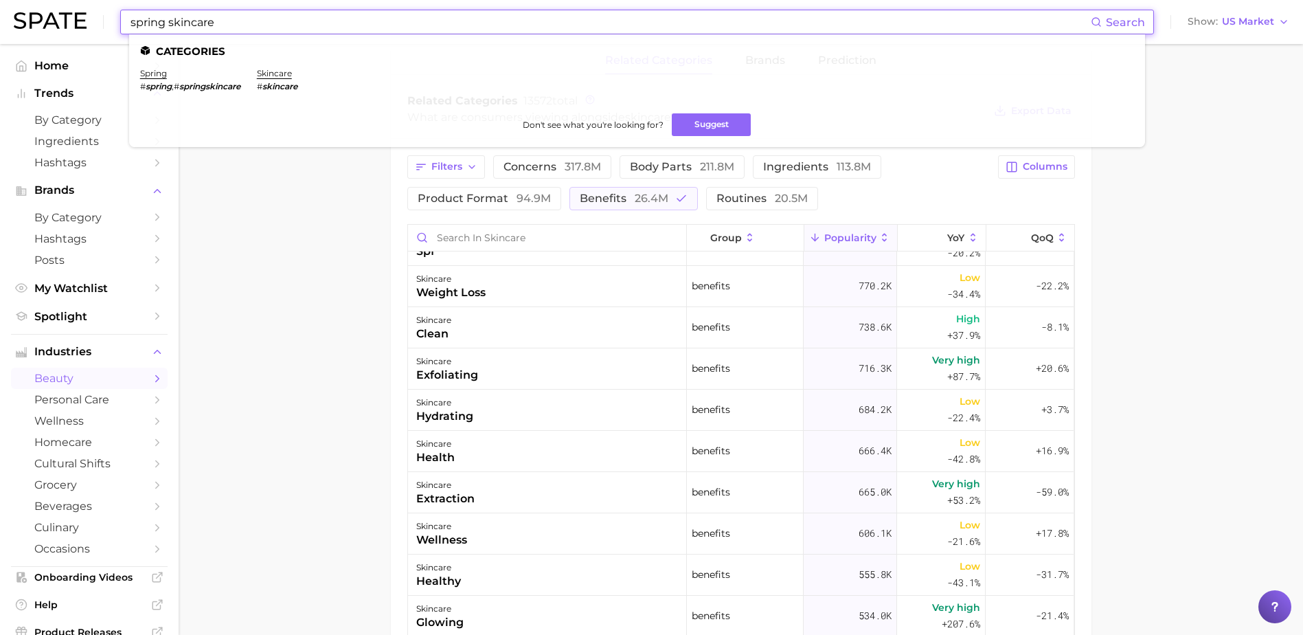
drag, startPoint x: 234, startPoint y: 14, endPoint x: 41, endPoint y: 12, distance: 193.7
click at [41, 12] on div "spring skincare Search Categories spring # spring , # springskincare skincare #…" at bounding box center [652, 22] width 1276 height 44
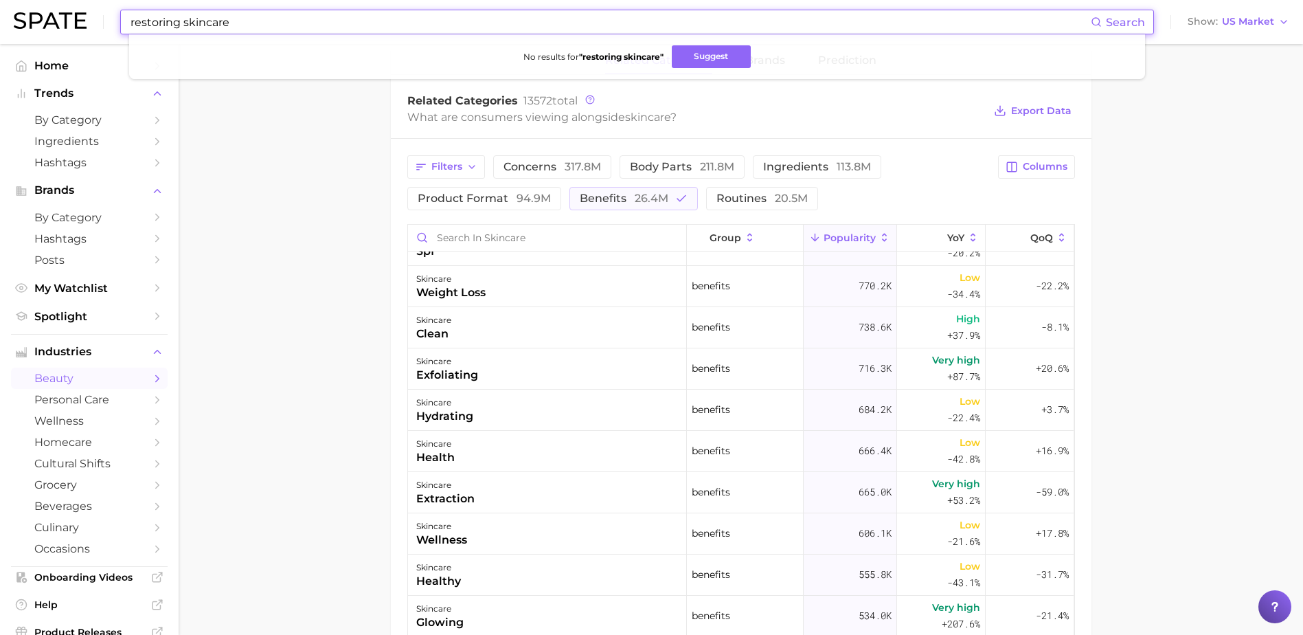
drag, startPoint x: 241, startPoint y: 20, endPoint x: 79, endPoint y: 14, distance: 162.2
click at [79, 14] on div "restoring skincare Search No results for " restoring skincare " Suggest Show US…" at bounding box center [652, 22] width 1276 height 44
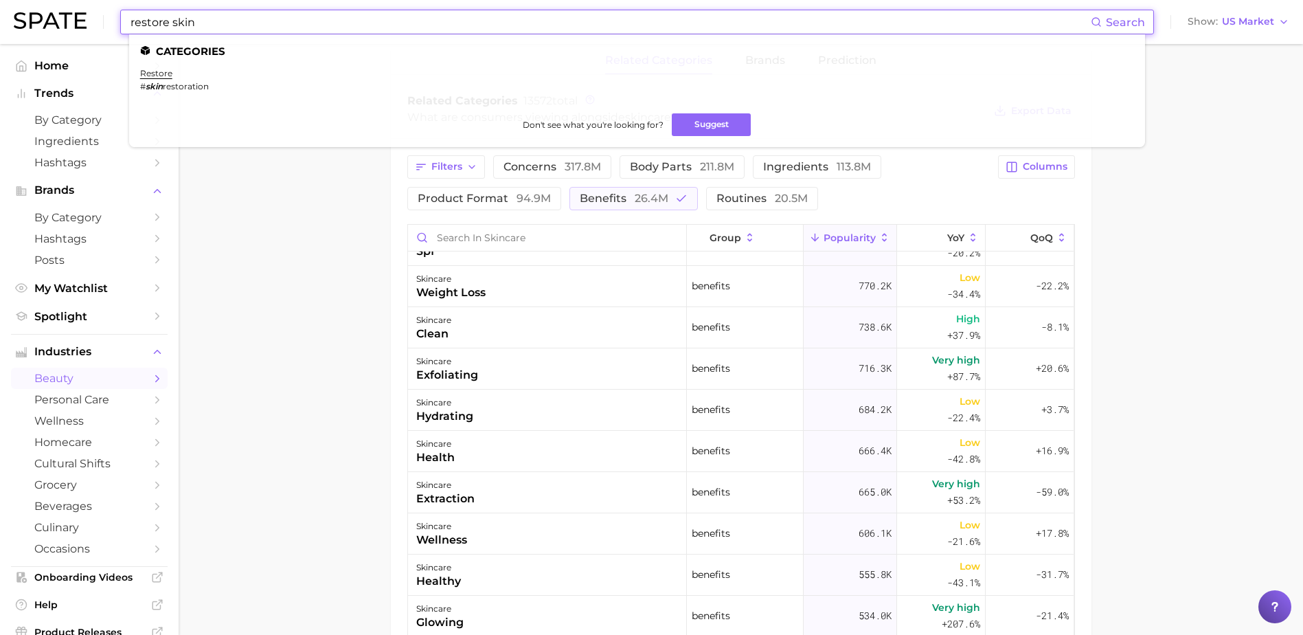
type input "restore skin"
click at [156, 78] on li "restore # skin restoration" at bounding box center [174, 79] width 69 height 23
click at [153, 71] on link "restore" at bounding box center [156, 73] width 32 height 10
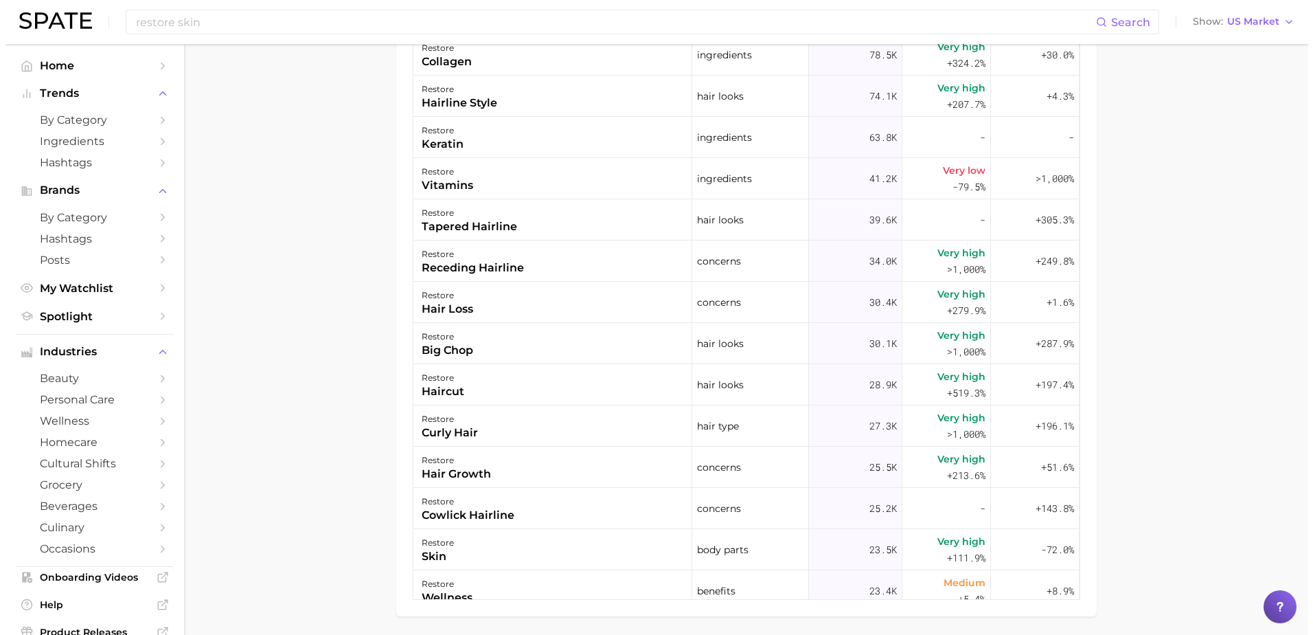
scroll to position [943, 0]
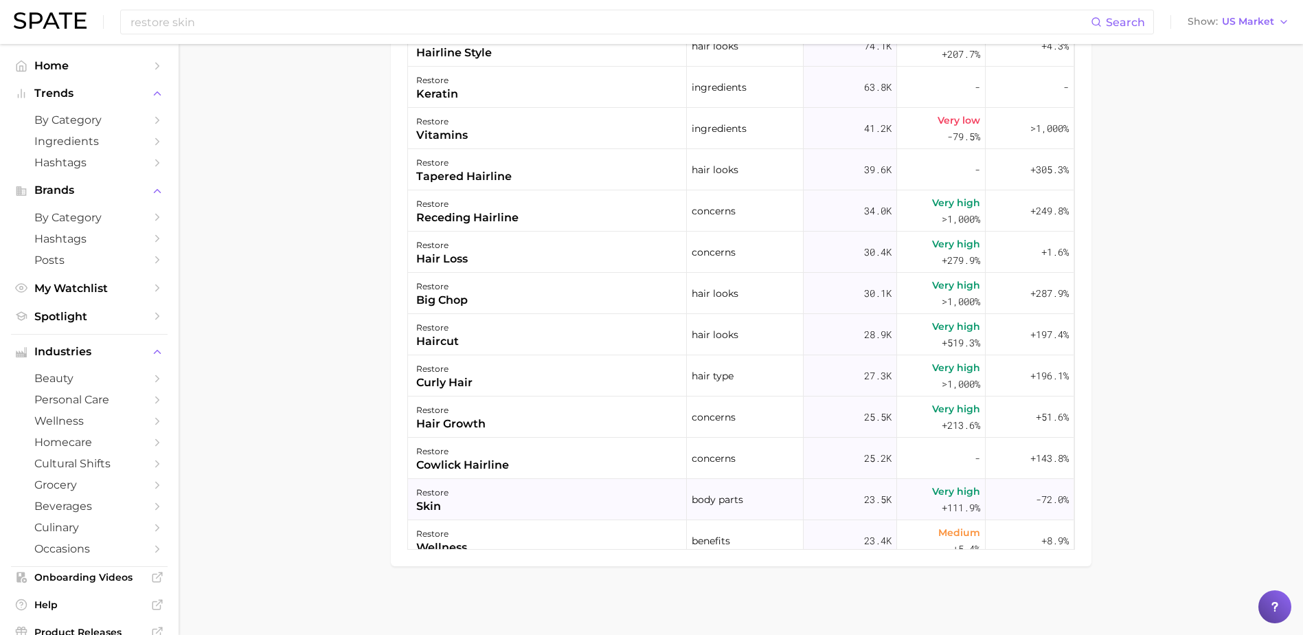
click at [472, 499] on div "restore skin" at bounding box center [547, 499] width 279 height 41
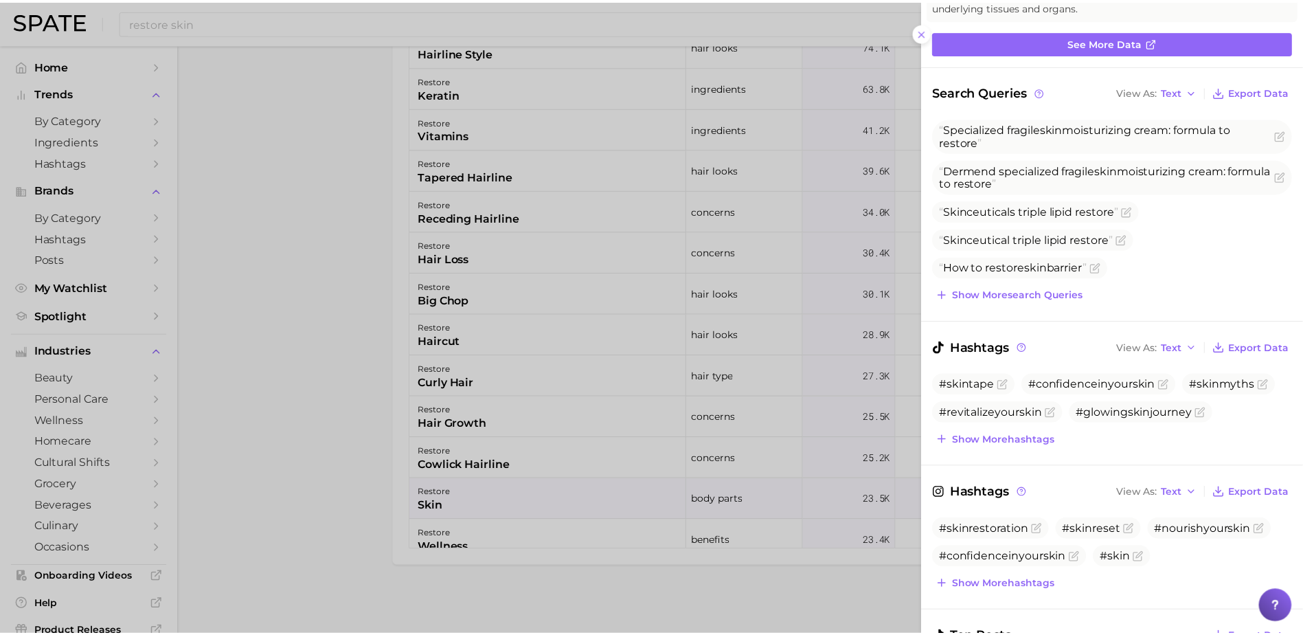
scroll to position [137, 0]
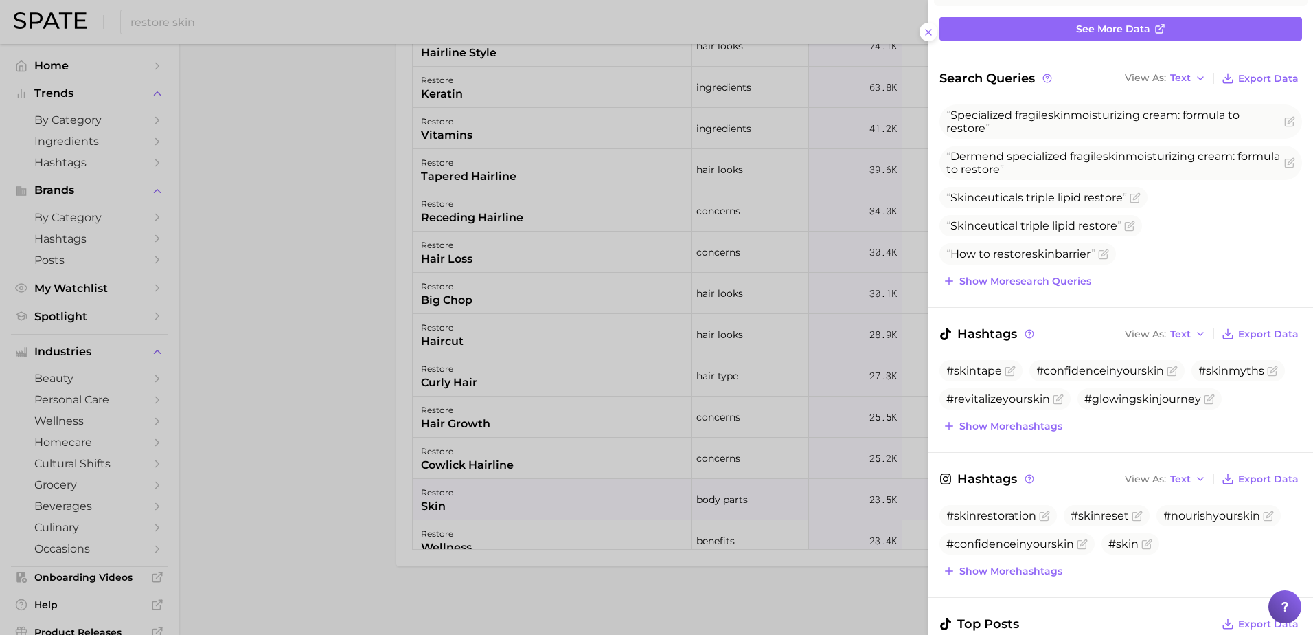
click at [306, 296] on div at bounding box center [656, 317] width 1313 height 635
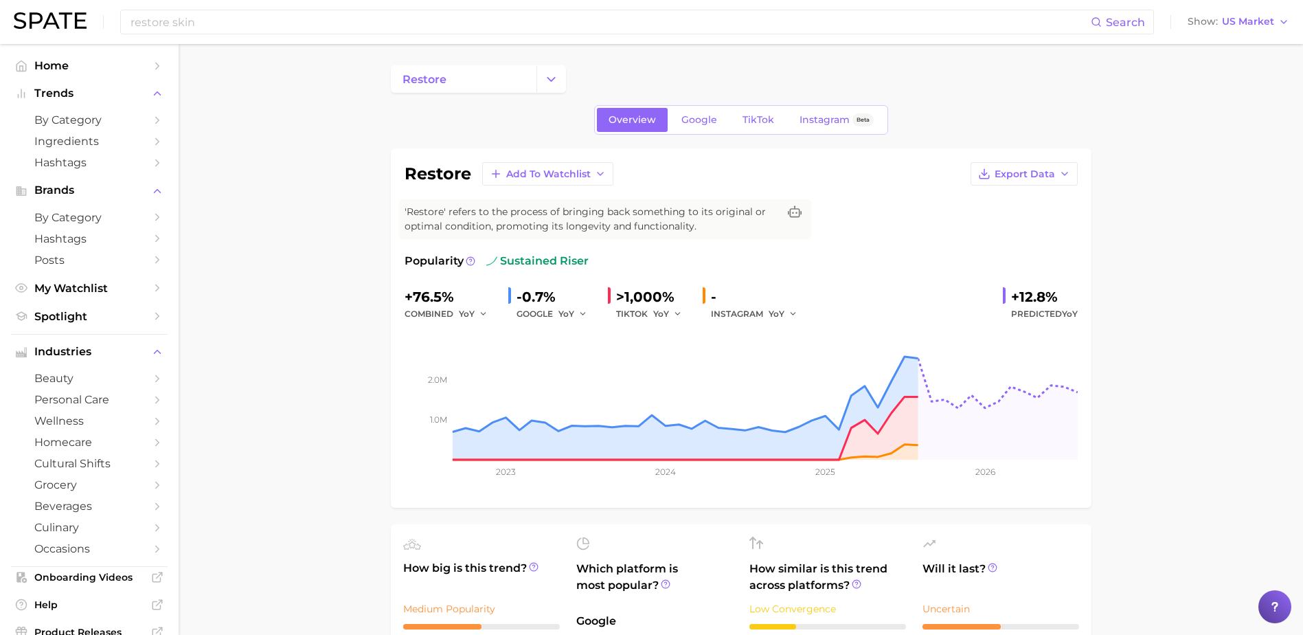
scroll to position [0, 0]
click at [174, 23] on input "restore skin" at bounding box center [610, 21] width 962 height 23
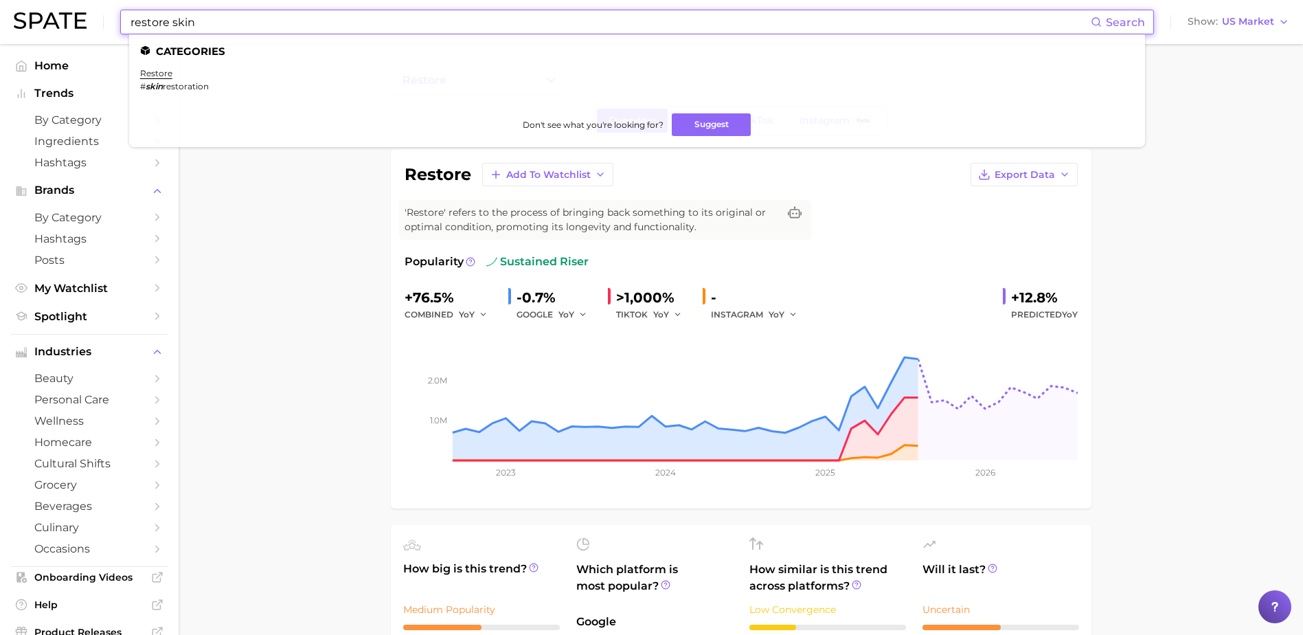
drag, startPoint x: 225, startPoint y: 21, endPoint x: 43, endPoint y: 26, distance: 182.8
click at [43, 26] on div "restore skin Search Categories restore # skin restoration Don't see what you're…" at bounding box center [652, 22] width 1276 height 44
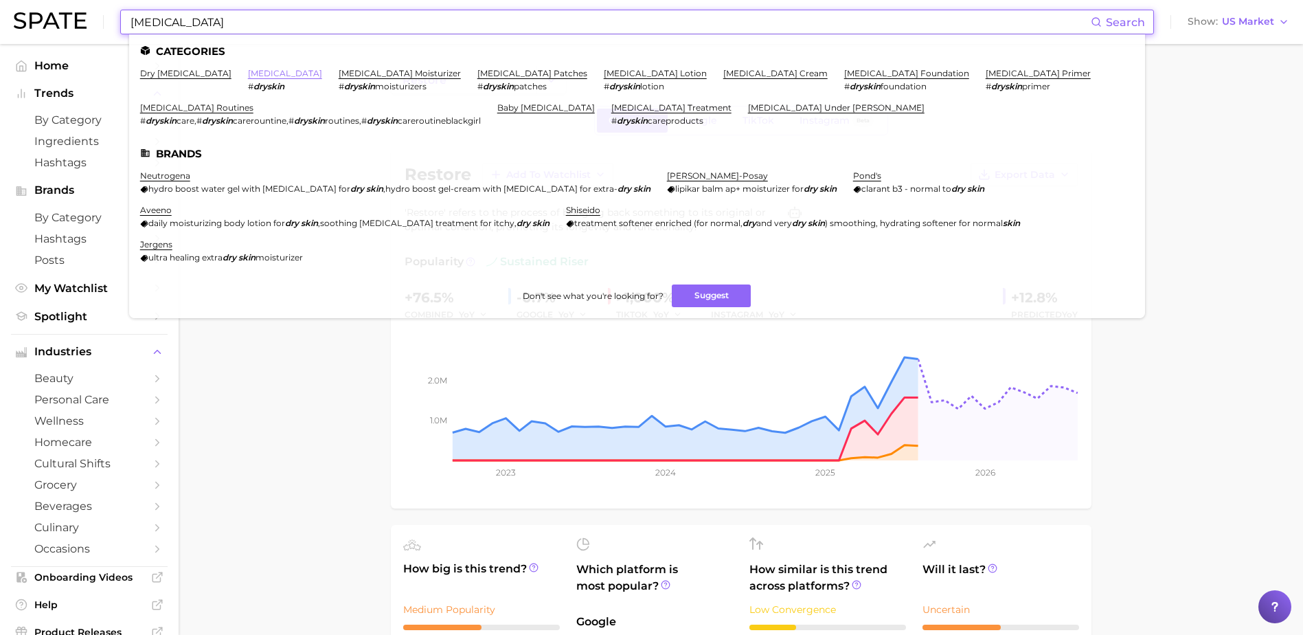
type input "[MEDICAL_DATA]"
click at [248, 74] on link "[MEDICAL_DATA]" at bounding box center [285, 73] width 74 height 10
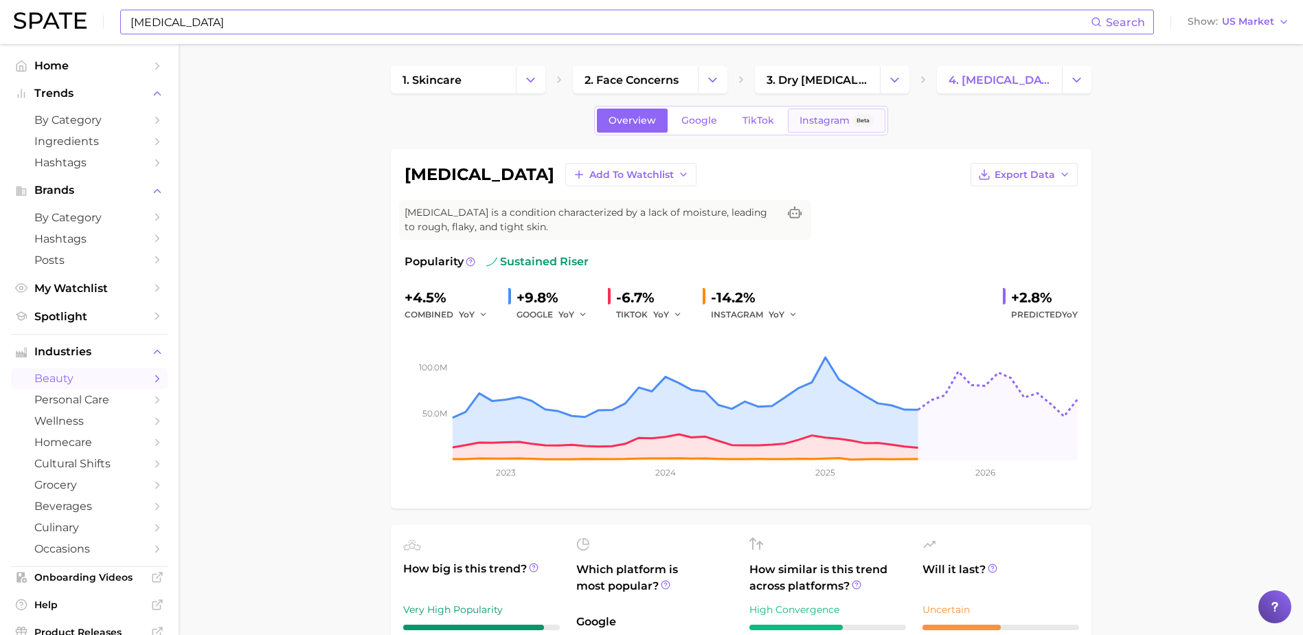
click at [816, 123] on span "Instagram" at bounding box center [825, 121] width 50 height 12
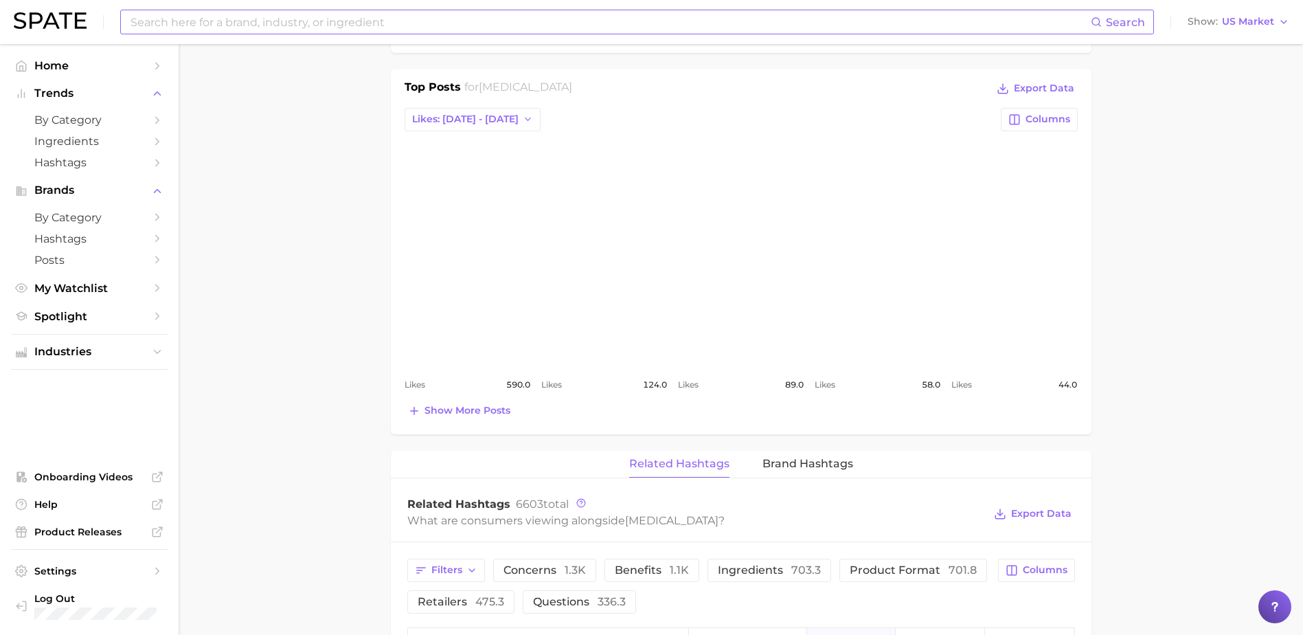
scroll to position [550, 0]
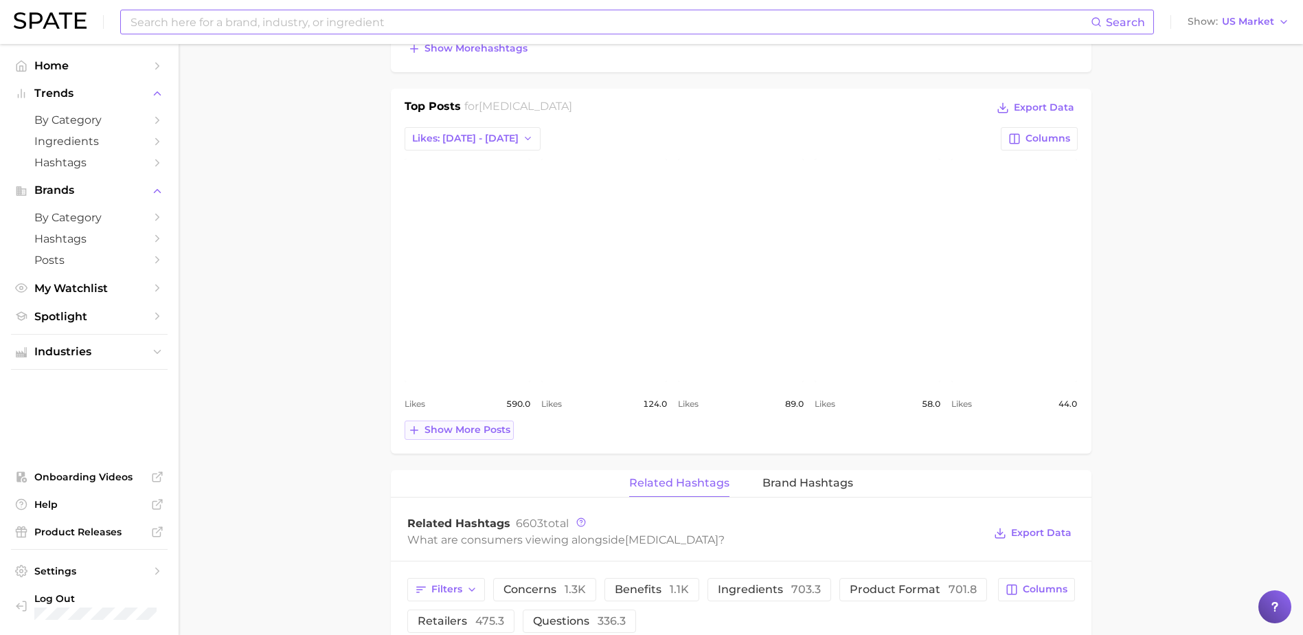
click at [476, 430] on span "Show more posts" at bounding box center [468, 430] width 86 height 12
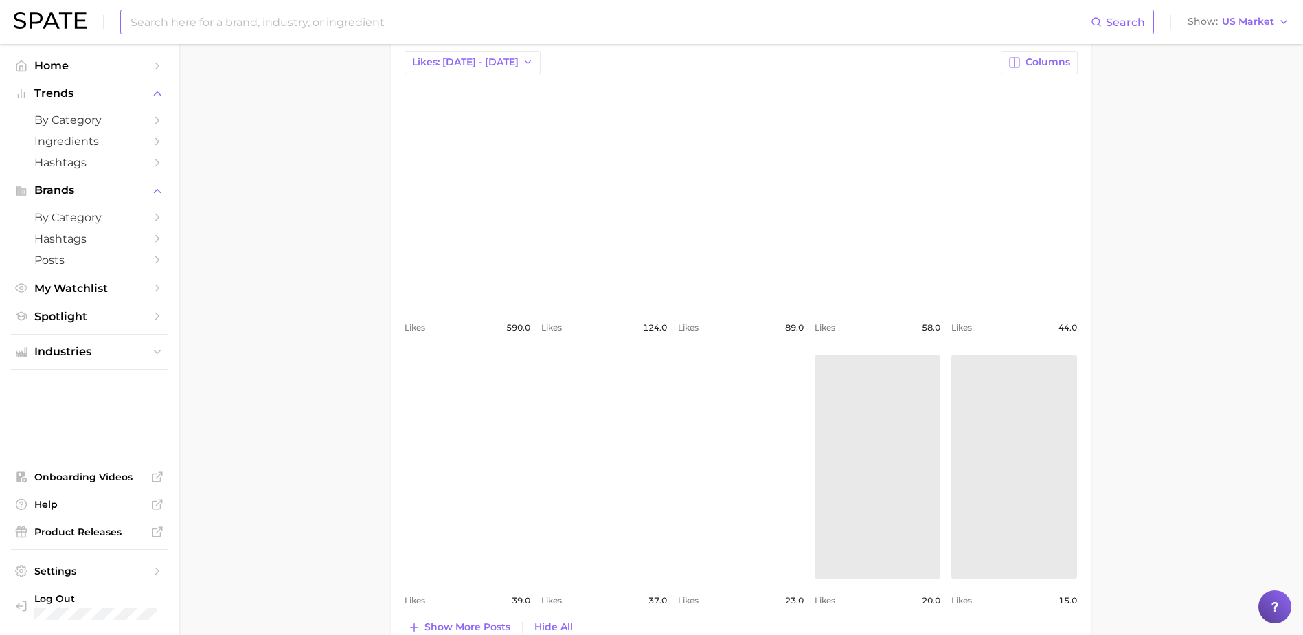
scroll to position [756, 0]
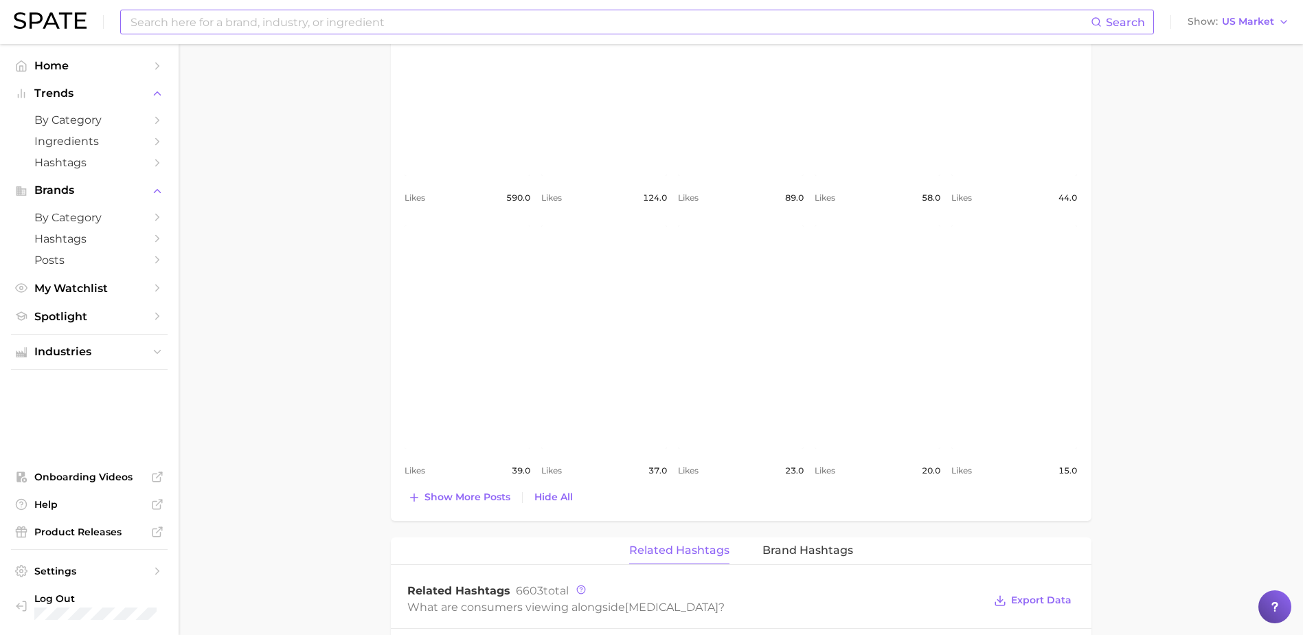
click at [479, 315] on link "view post on Instagram" at bounding box center [468, 336] width 126 height 223
click at [454, 494] on span "Show more posts" at bounding box center [468, 497] width 86 height 12
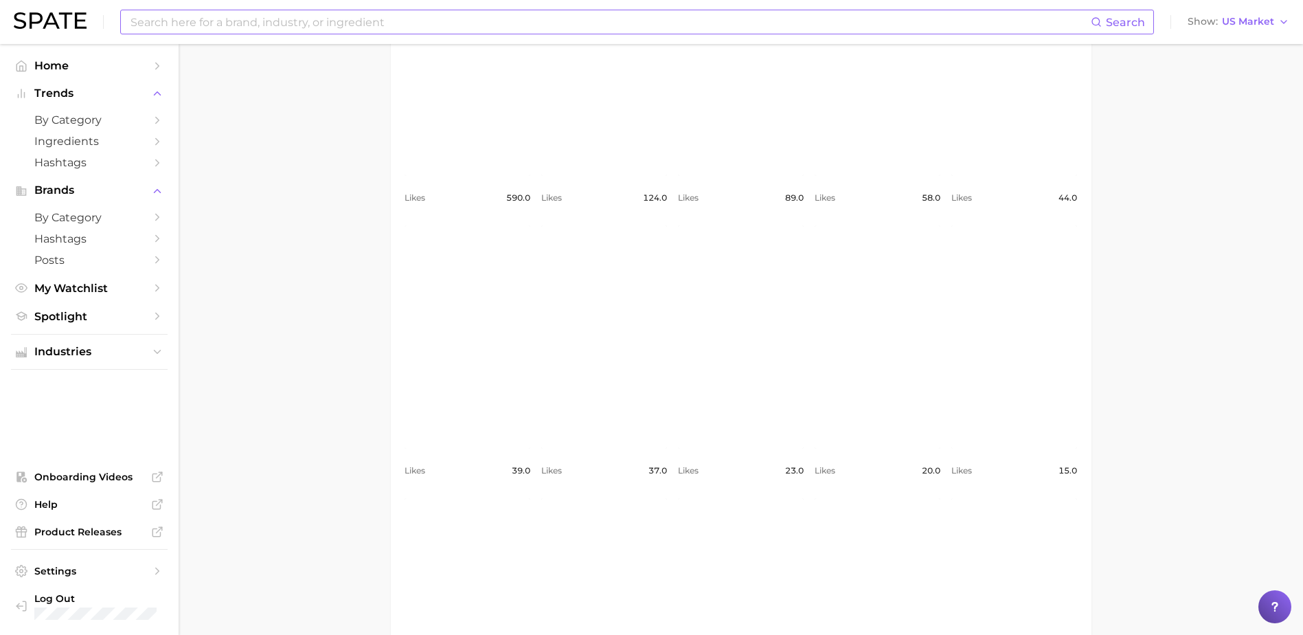
click at [488, 368] on link "view post on Instagram" at bounding box center [468, 336] width 126 height 223
click at [472, 293] on link "view post on Instagram" at bounding box center [468, 336] width 126 height 223
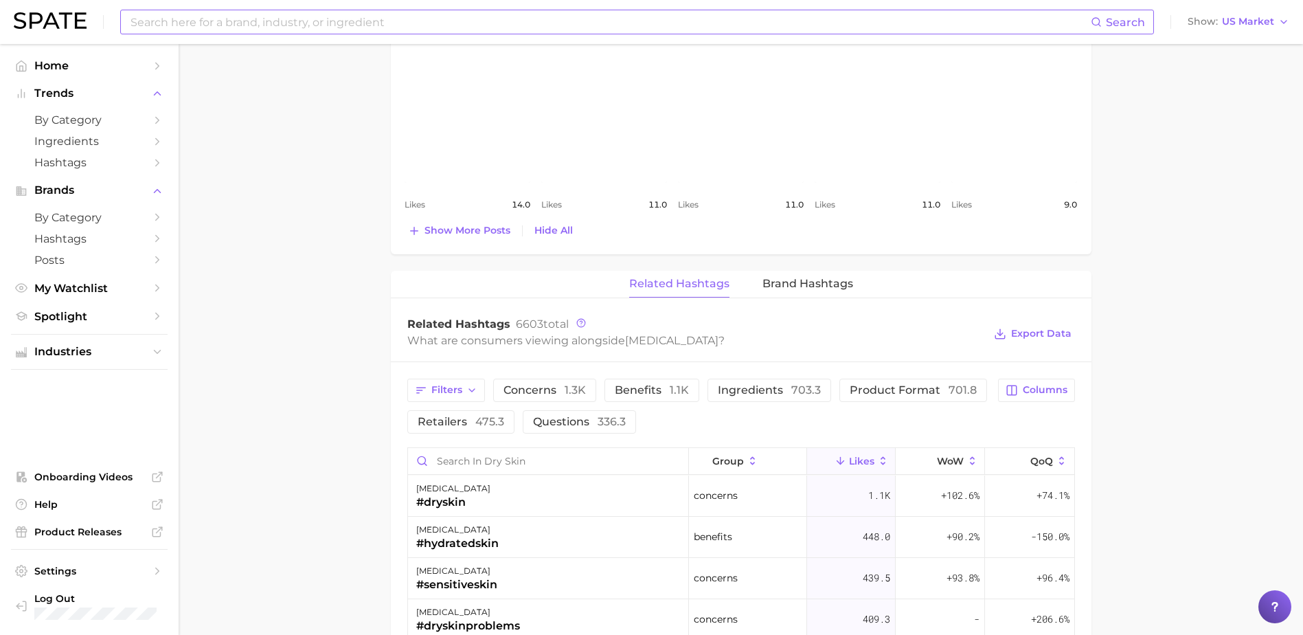
scroll to position [1168, 0]
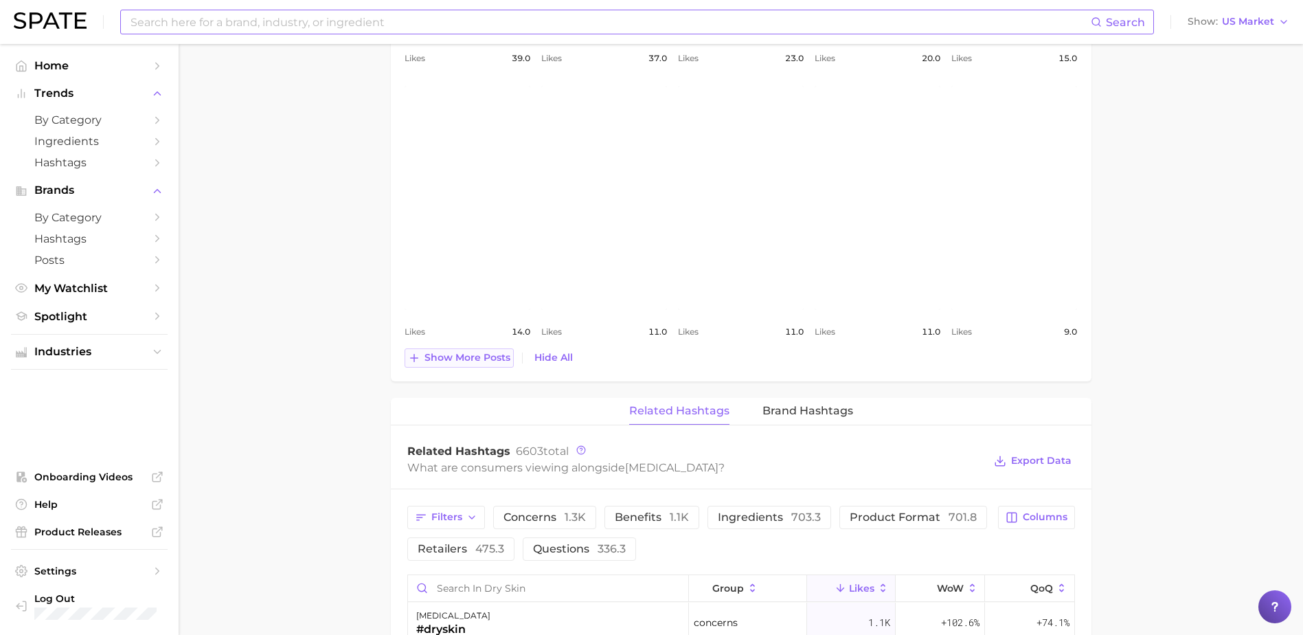
click at [451, 361] on span "Show more posts" at bounding box center [468, 358] width 86 height 12
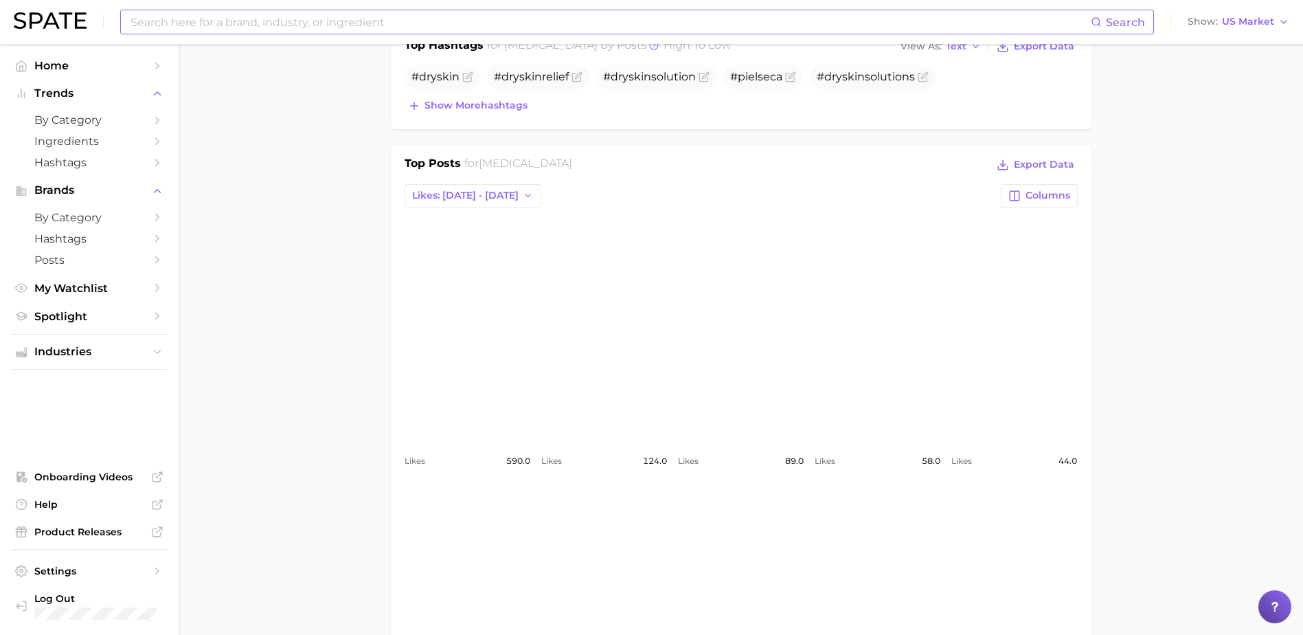
scroll to position [550, 0]
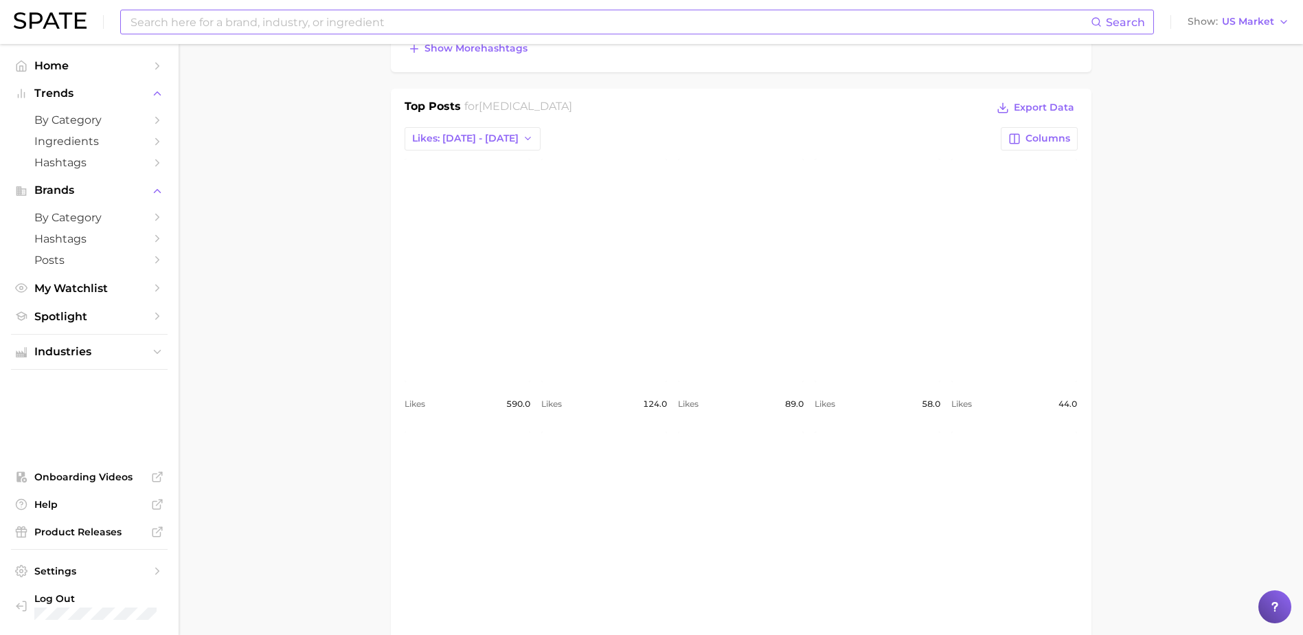
click at [460, 455] on link "view post on Instagram" at bounding box center [468, 542] width 126 height 223
click at [475, 466] on link "view post on Instagram" at bounding box center [468, 542] width 126 height 223
click at [465, 466] on link "view post on Instagram" at bounding box center [468, 542] width 126 height 223
click at [466, 482] on link "view post on Instagram" at bounding box center [468, 542] width 126 height 223
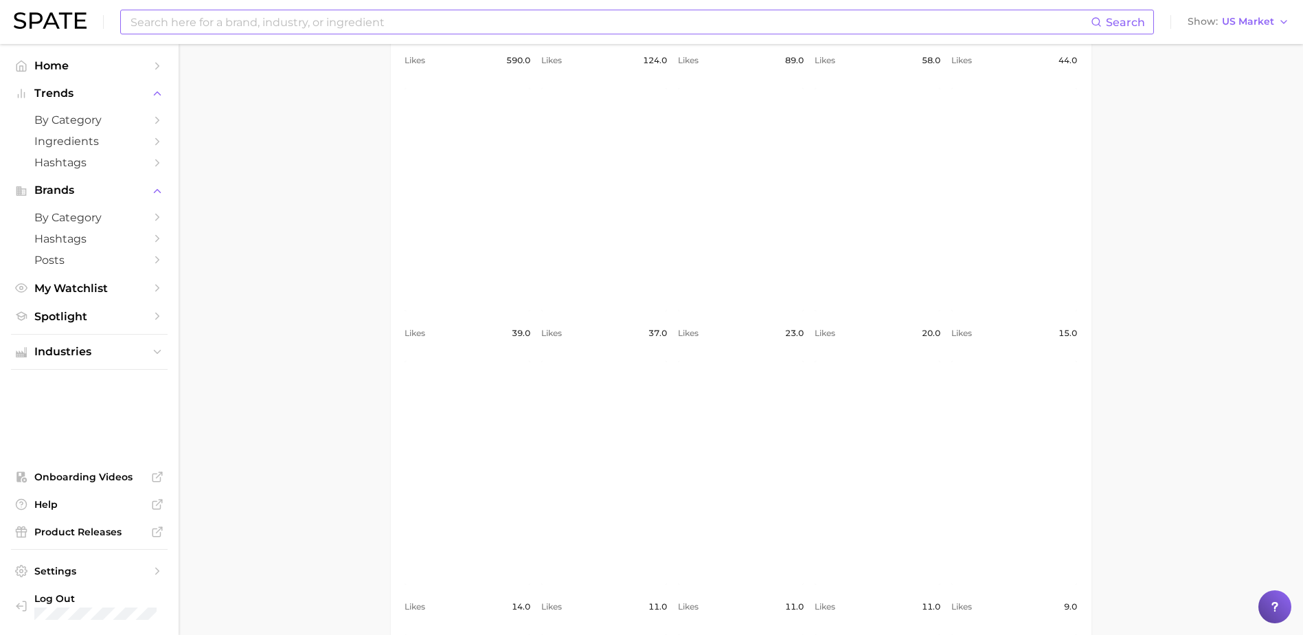
click at [334, 219] on main "1. skincare 2. face concerns 3. dry [MEDICAL_DATA] 4. [MEDICAL_DATA] Overview G…" at bounding box center [741, 496] width 1124 height 2691
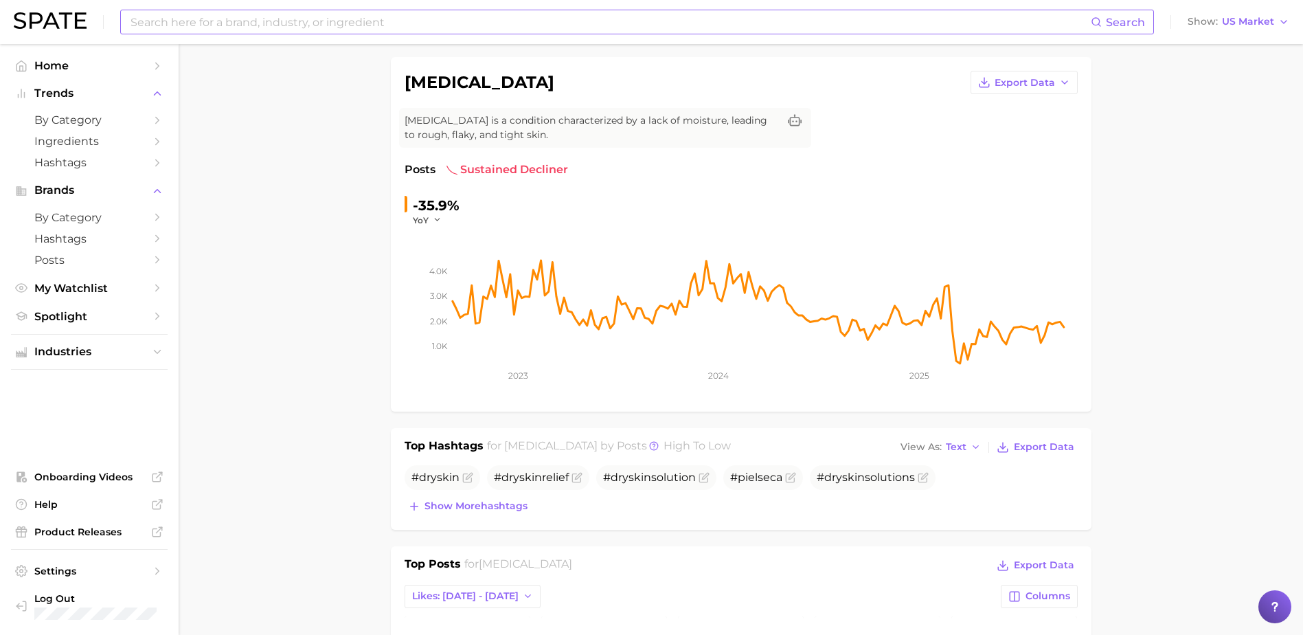
scroll to position [0, 0]
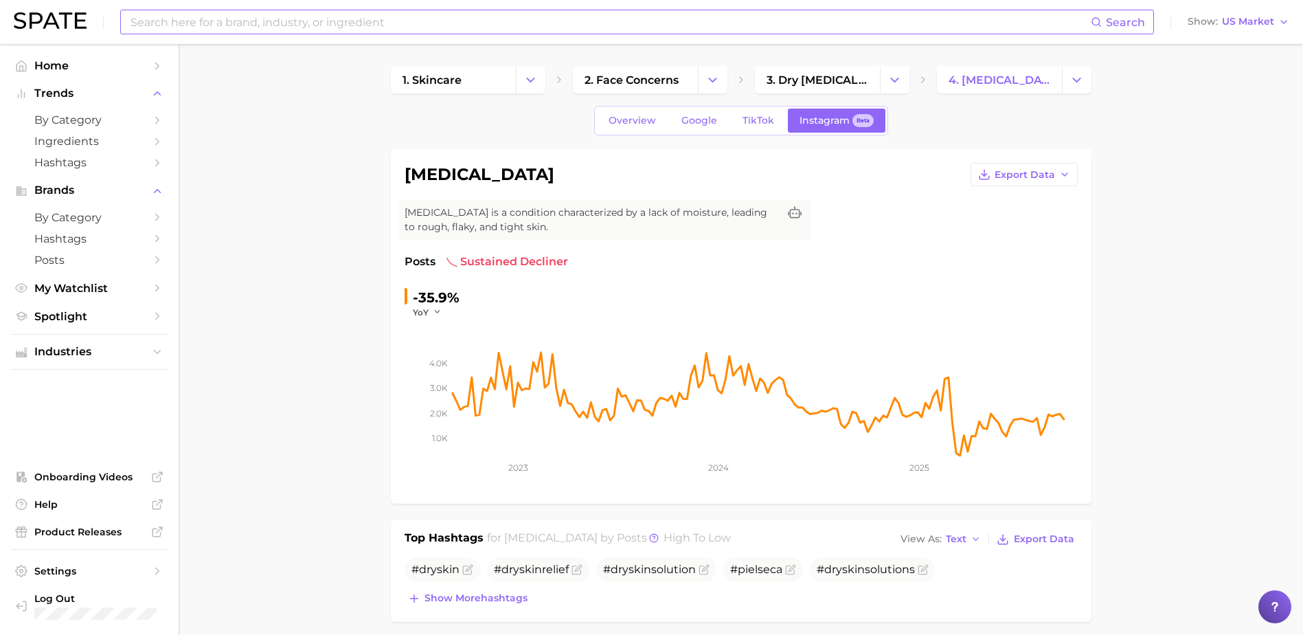
click at [260, 22] on input at bounding box center [610, 21] width 962 height 23
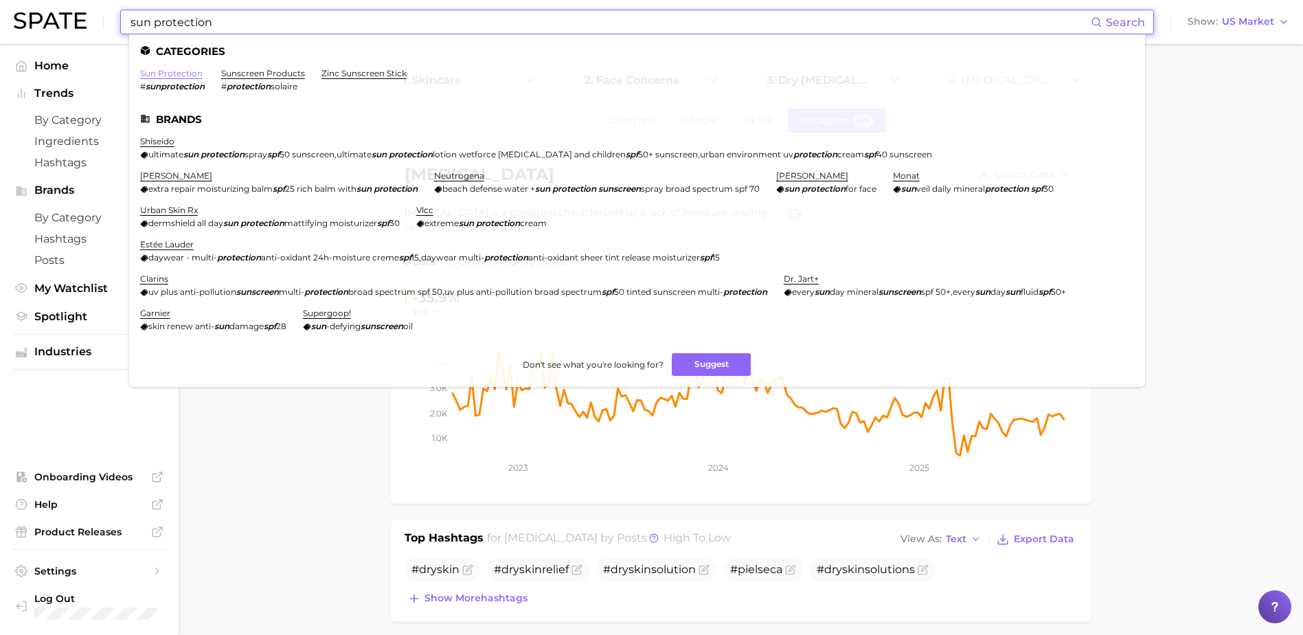
type input "sun protection"
click at [179, 74] on link "sun protection" at bounding box center [171, 73] width 63 height 10
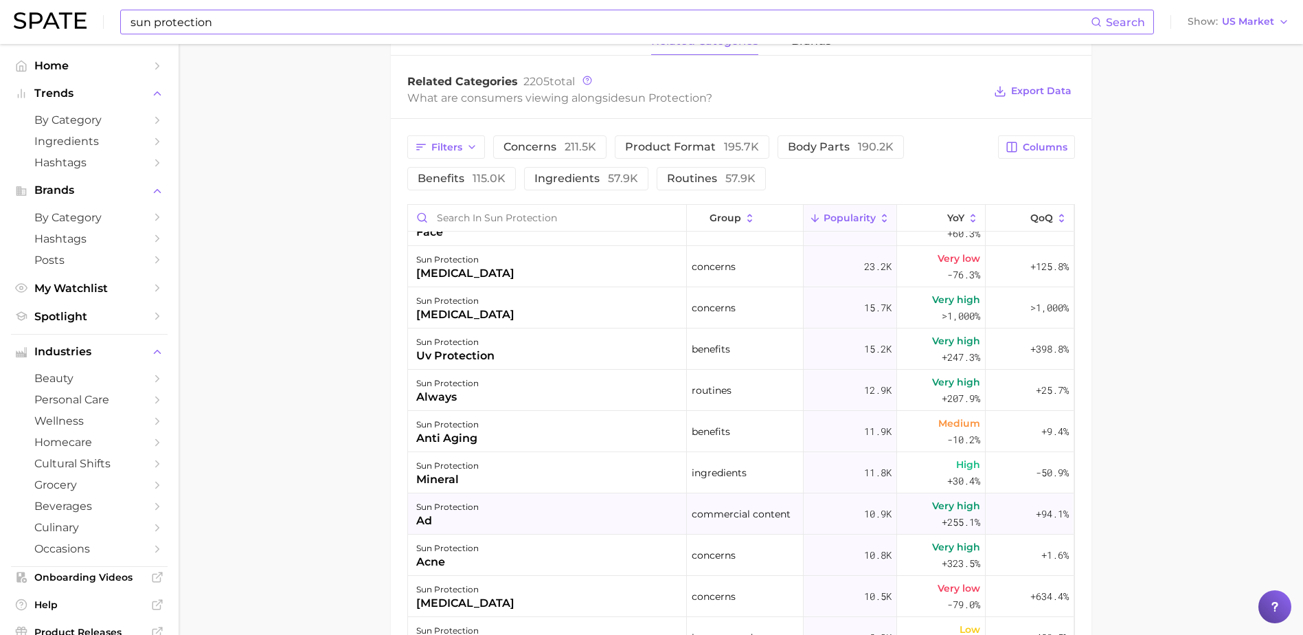
scroll to position [412, 0]
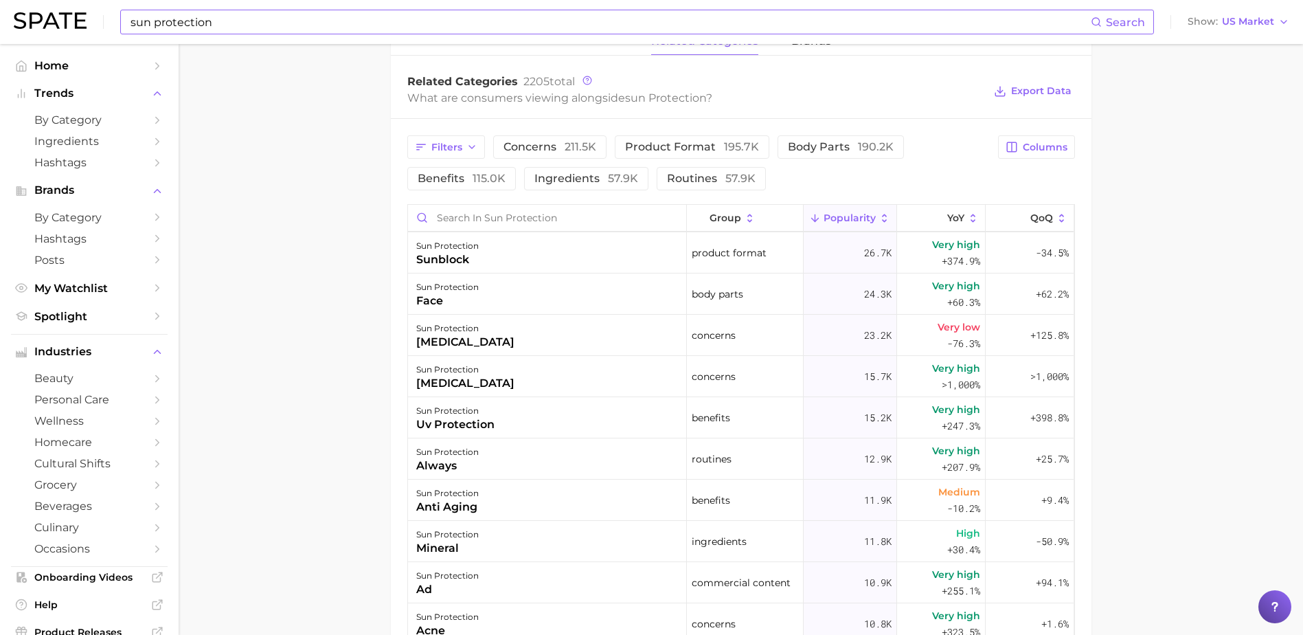
click at [323, 370] on main "sun protection Overview Google TikTok Instagram Beta sun protection Add to Watc…" at bounding box center [741, 150] width 1124 height 1548
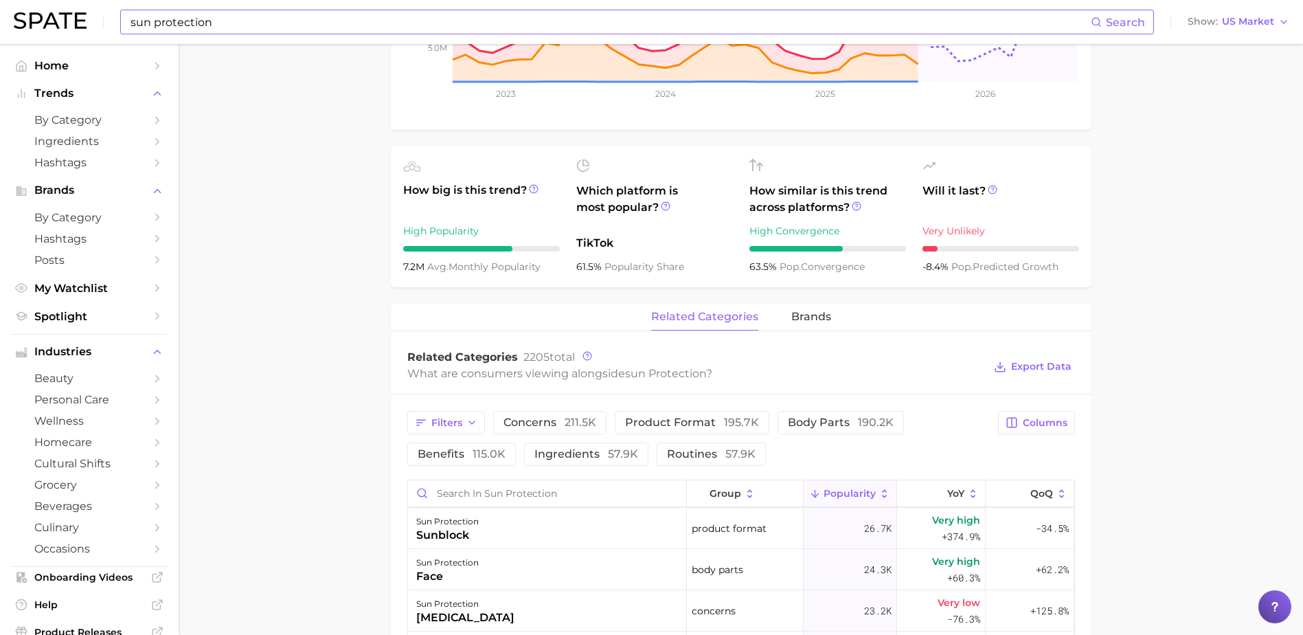
scroll to position [531, 0]
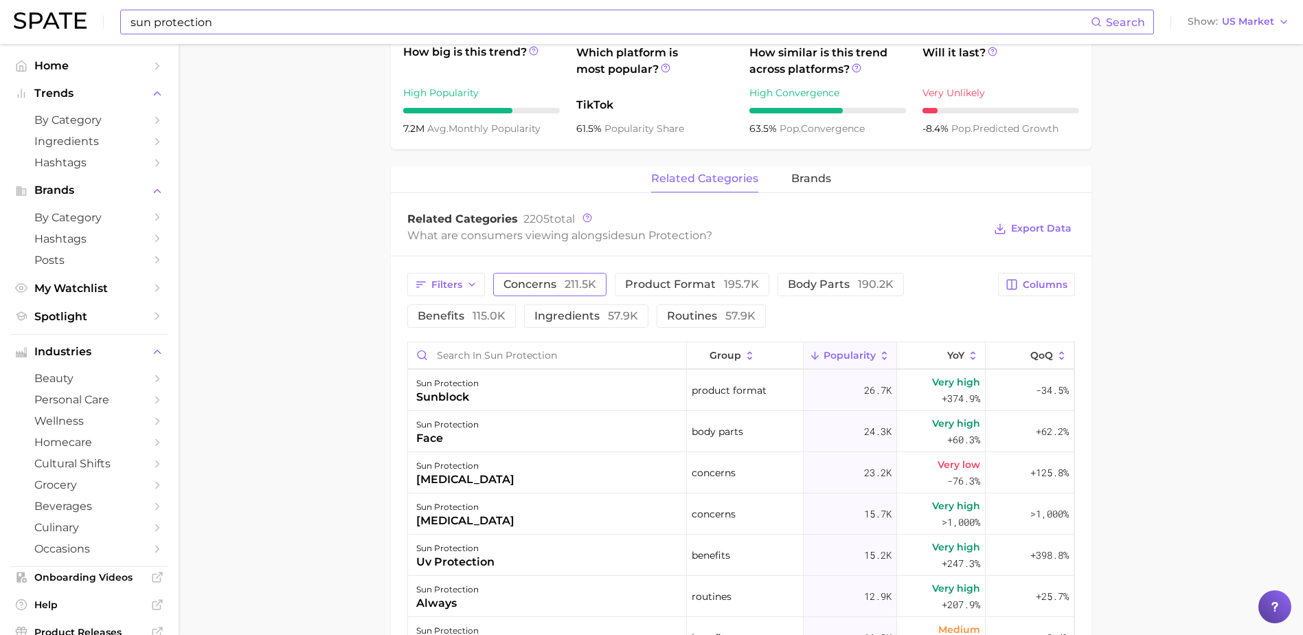
click at [536, 279] on span "concerns 211.5k" at bounding box center [550, 284] width 93 height 11
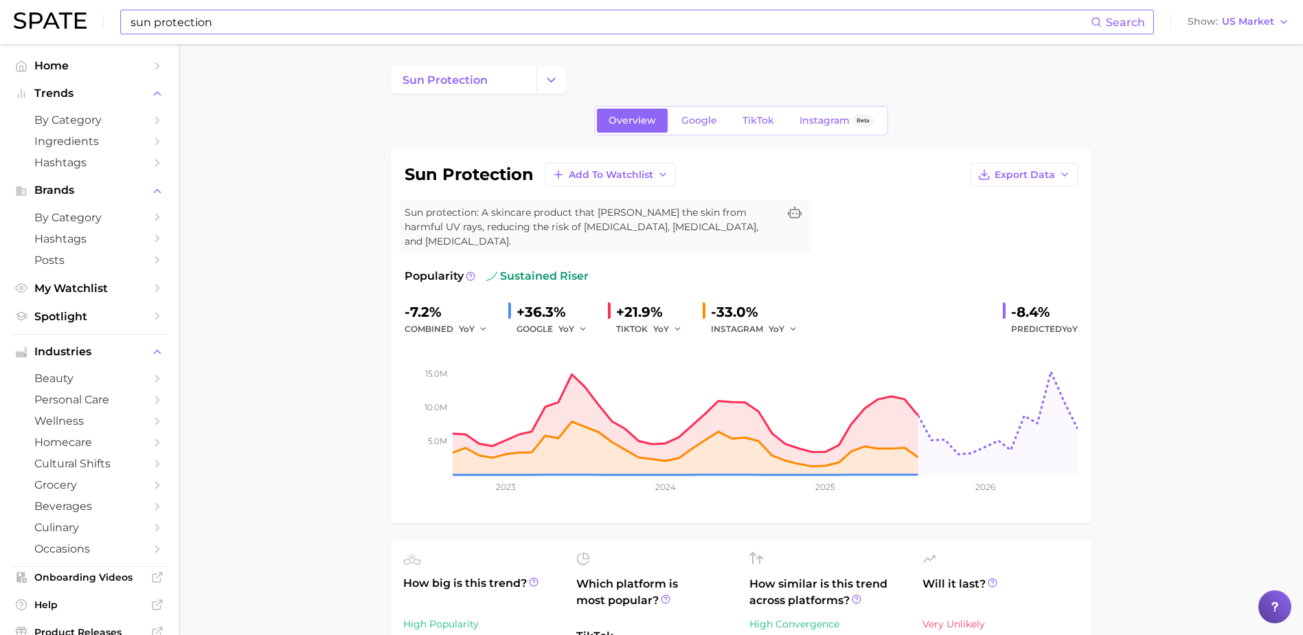
scroll to position [69, 0]
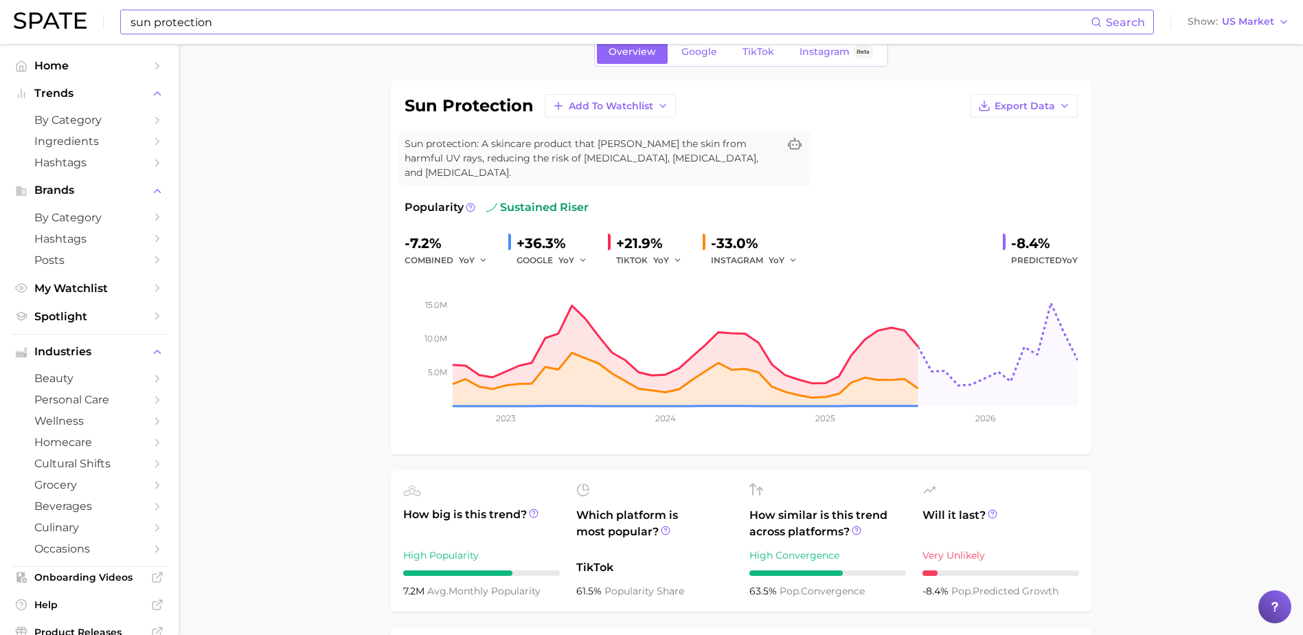
click at [817, 52] on span "Instagram" at bounding box center [825, 52] width 50 height 12
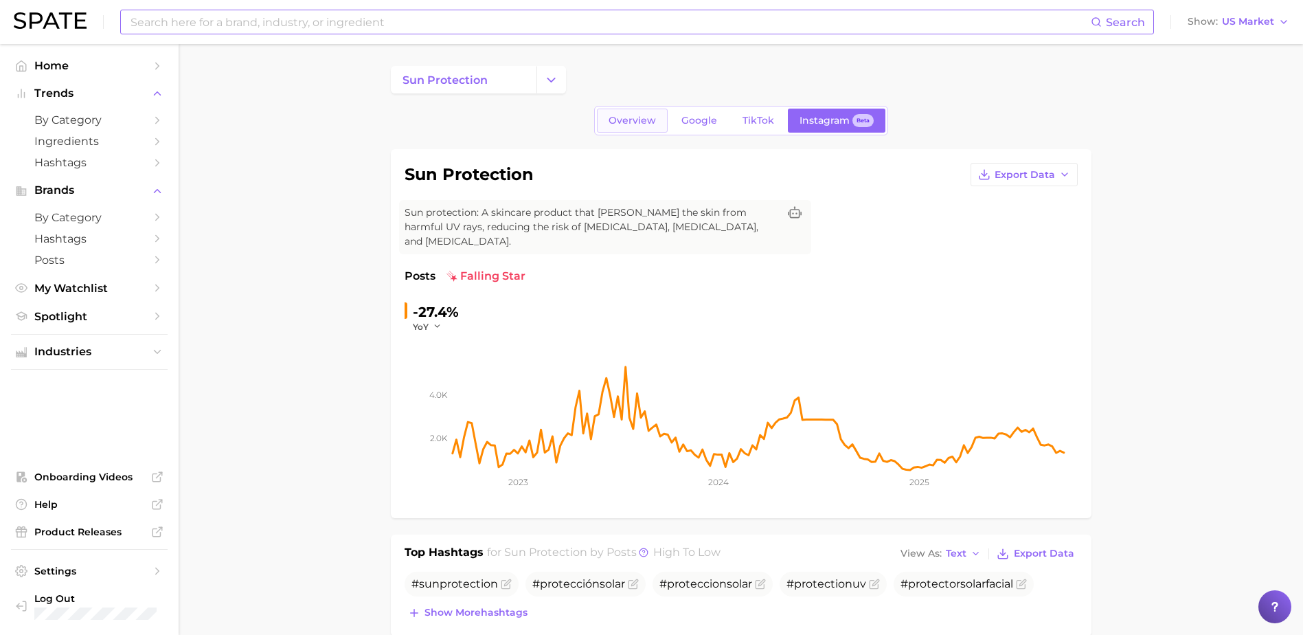
click at [637, 117] on span "Overview" at bounding box center [632, 121] width 47 height 12
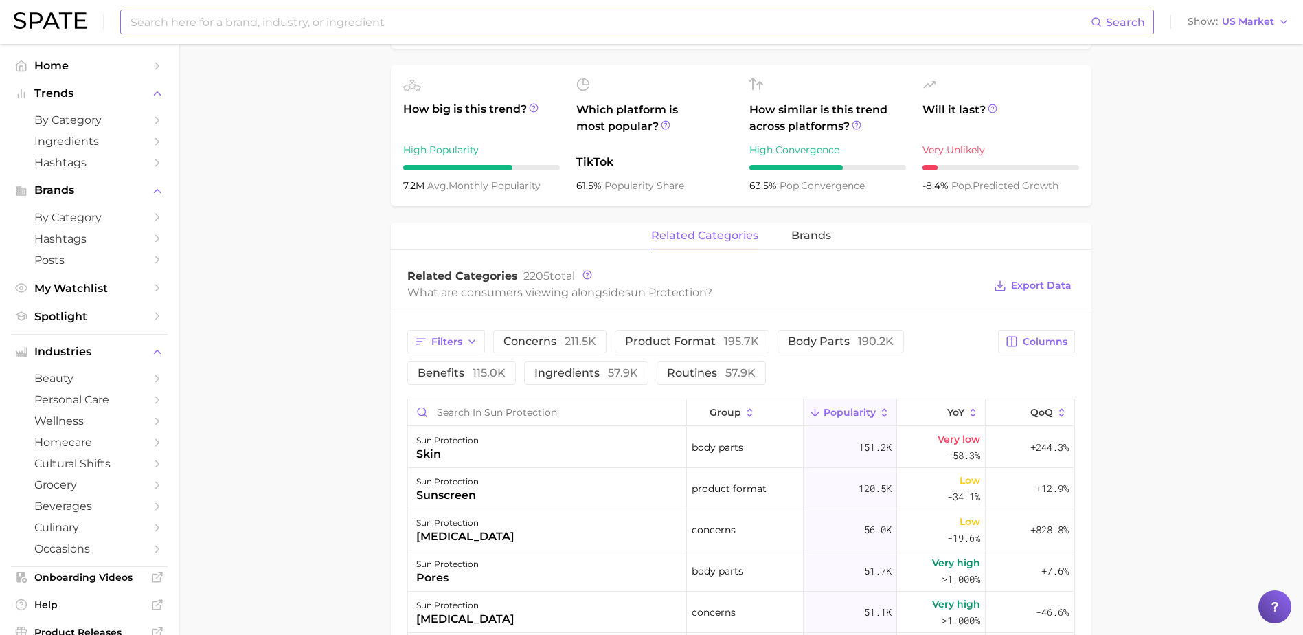
scroll to position [618, 0]
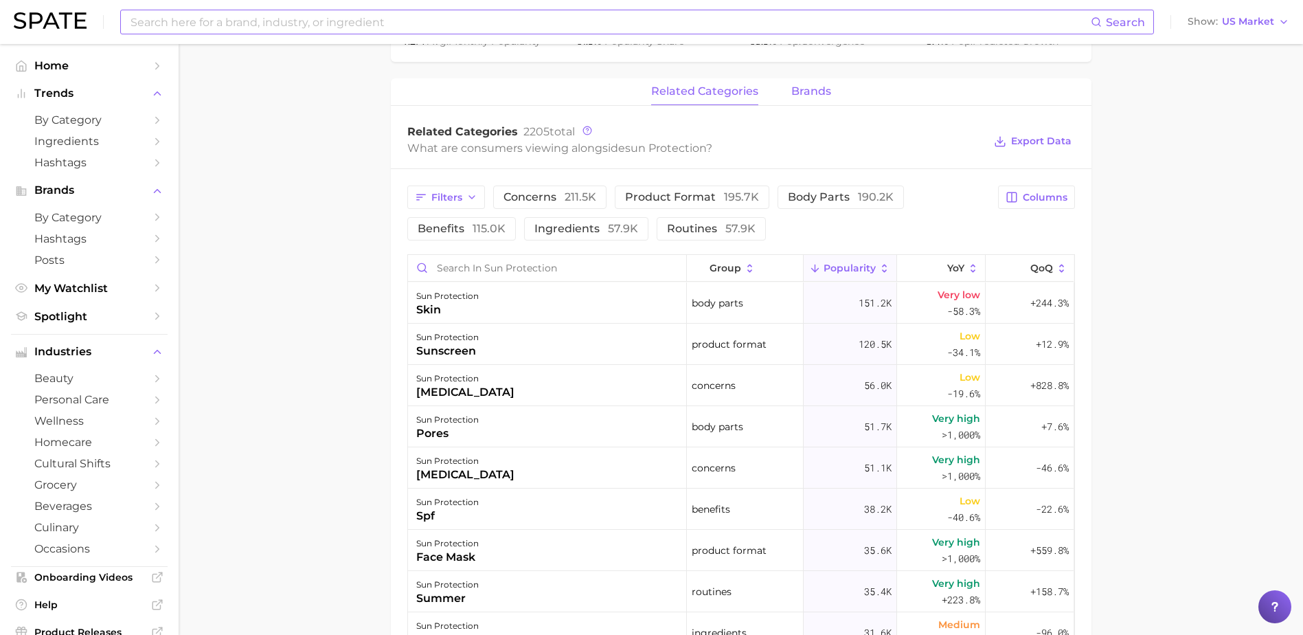
click at [821, 85] on span "brands" at bounding box center [811, 91] width 40 height 12
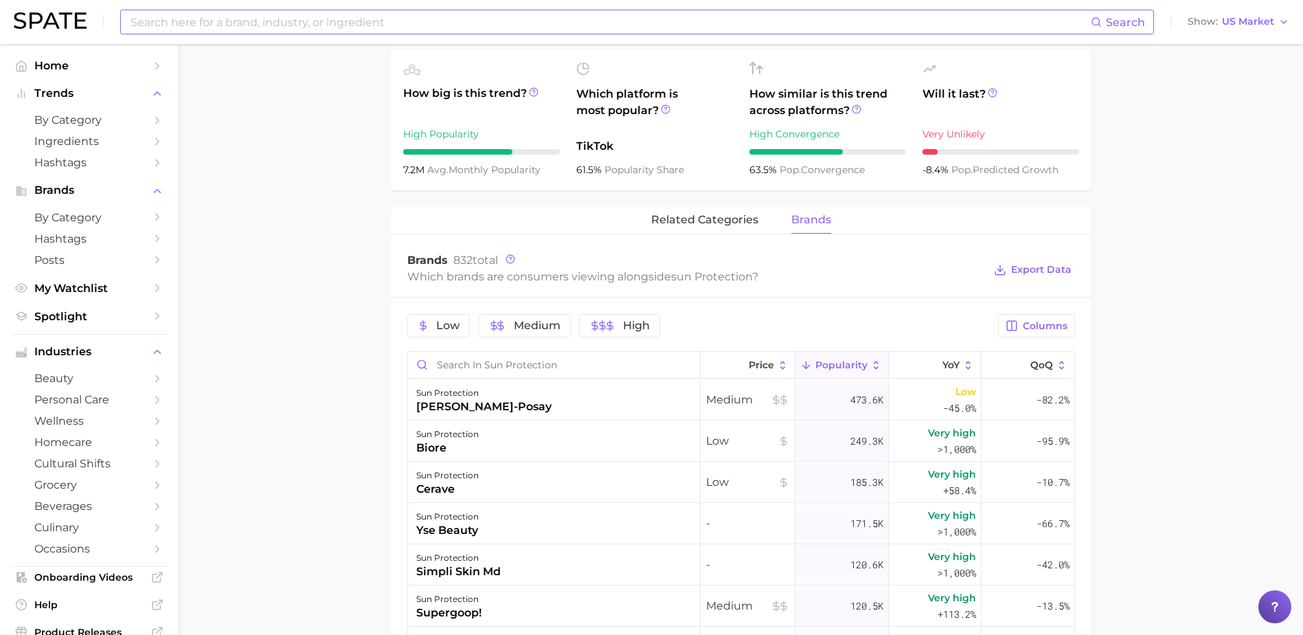
scroll to position [481, 0]
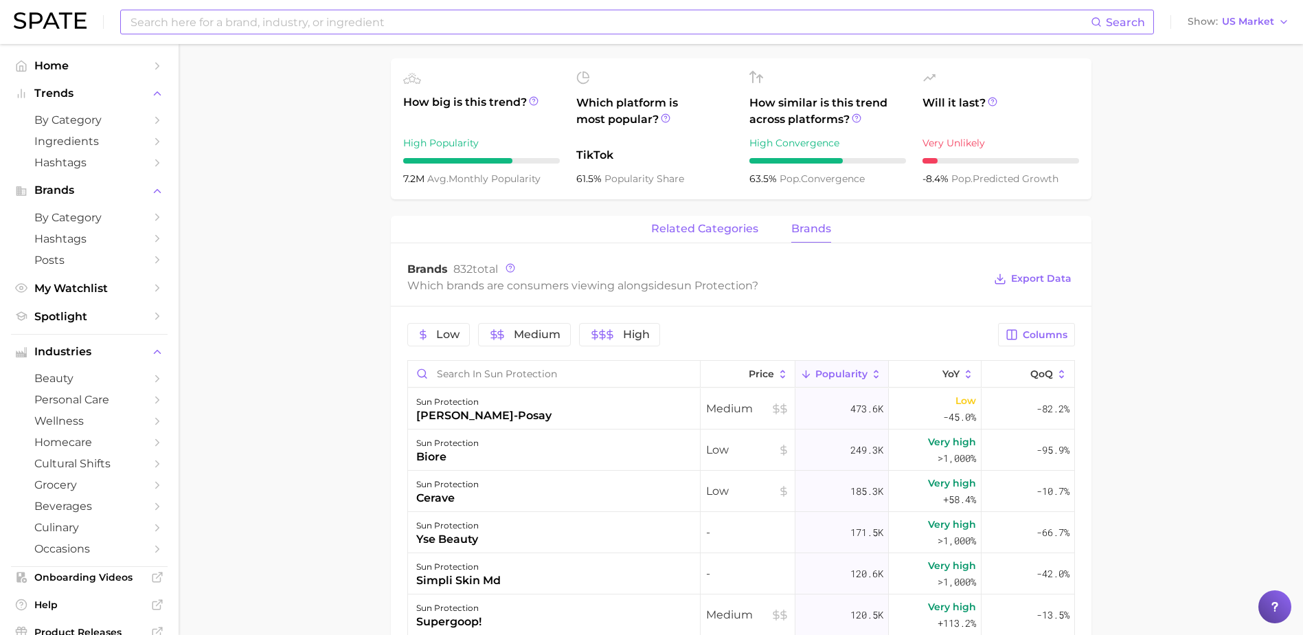
drag, startPoint x: 705, startPoint y: 212, endPoint x: 672, endPoint y: 230, distance: 36.9
click at [705, 223] on span "related categories" at bounding box center [704, 229] width 107 height 12
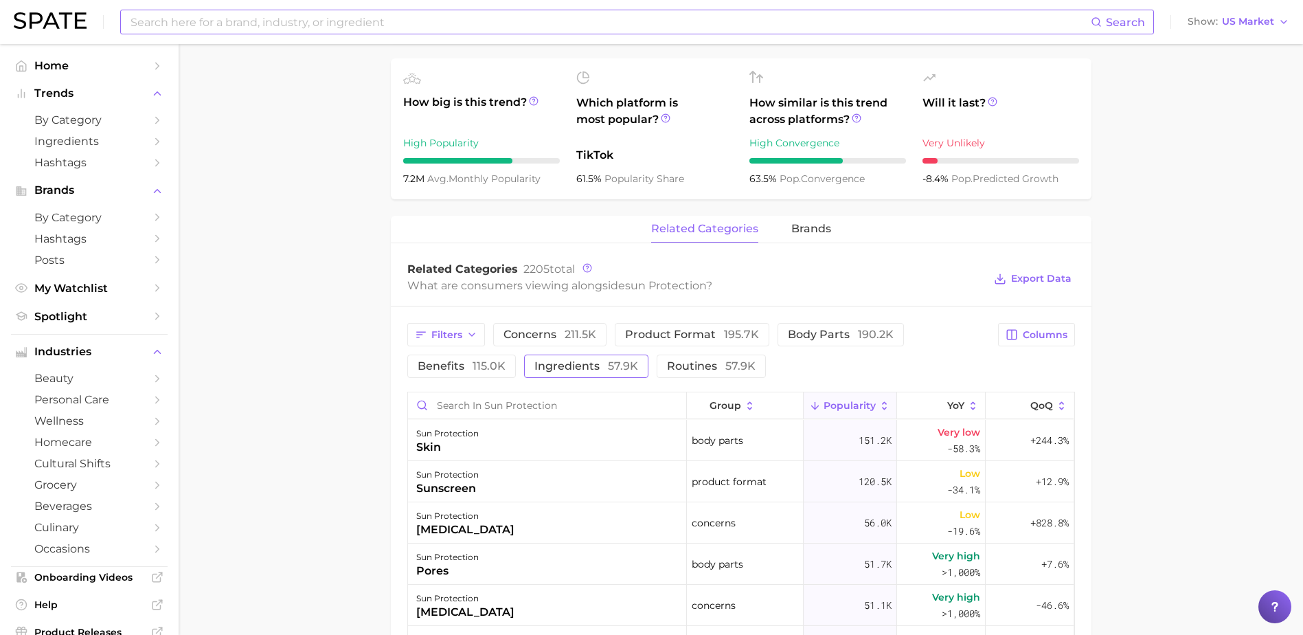
click at [571, 361] on span "ingredients 57.9k" at bounding box center [586, 366] width 104 height 11
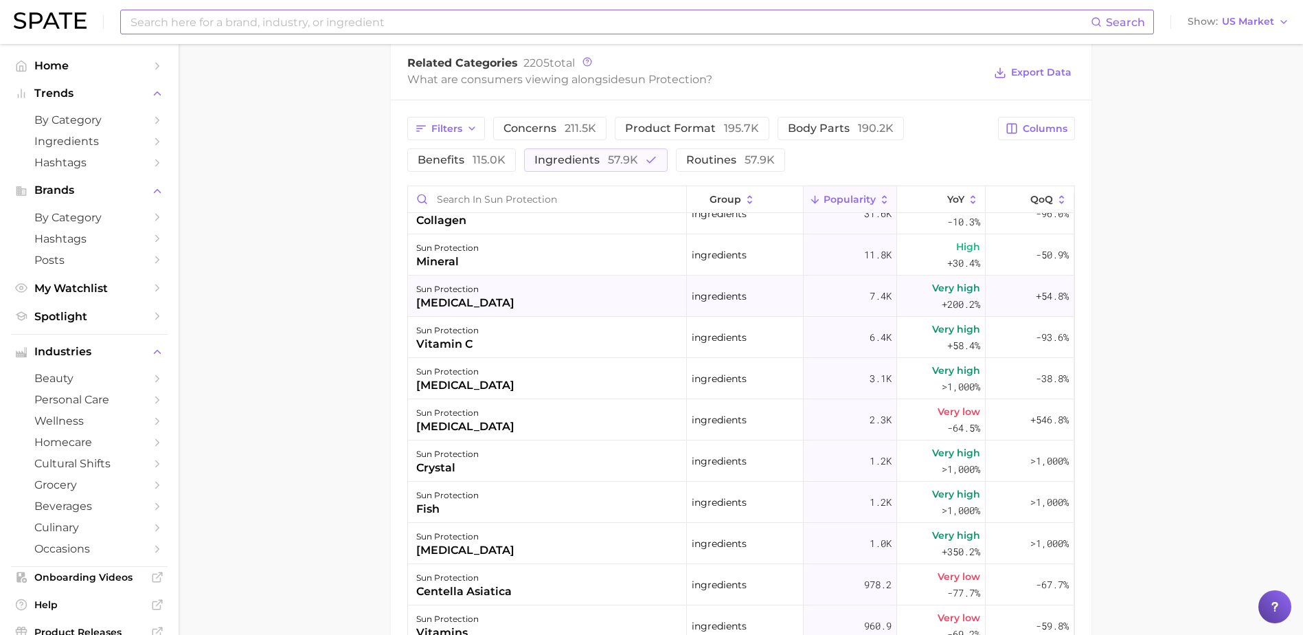
scroll to position [0, 0]
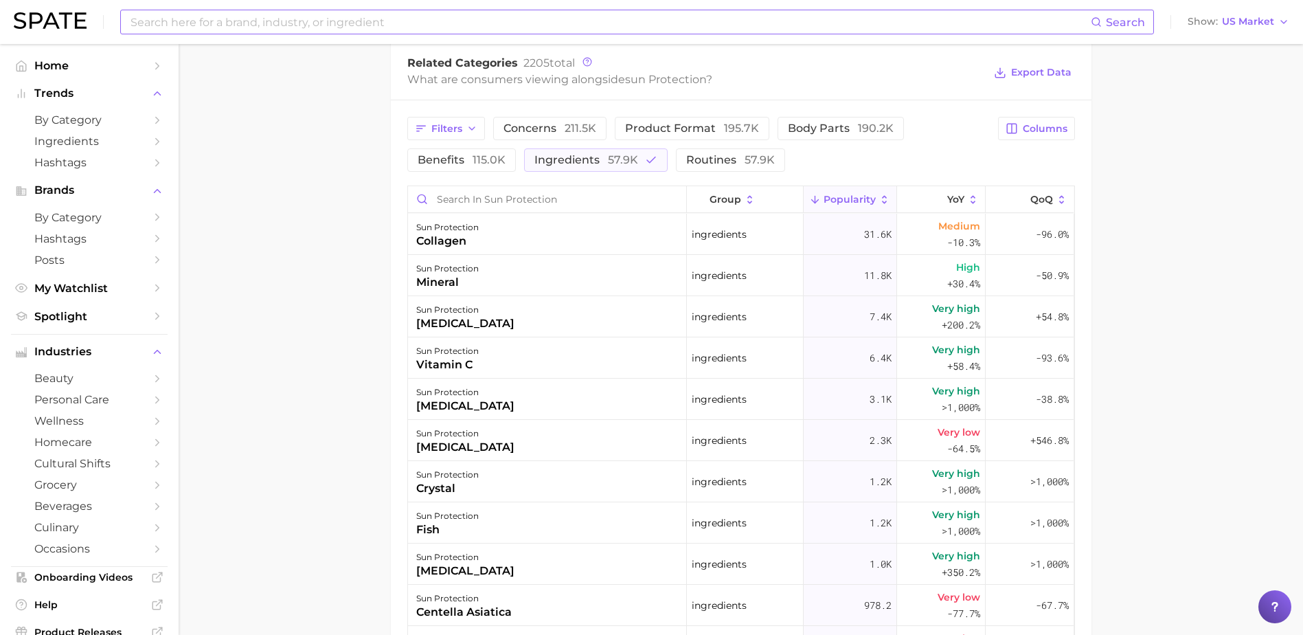
click at [304, 317] on main "sun protection Overview Google TikTok Instagram Beta sun protection Add to Watc…" at bounding box center [741, 131] width 1124 height 1548
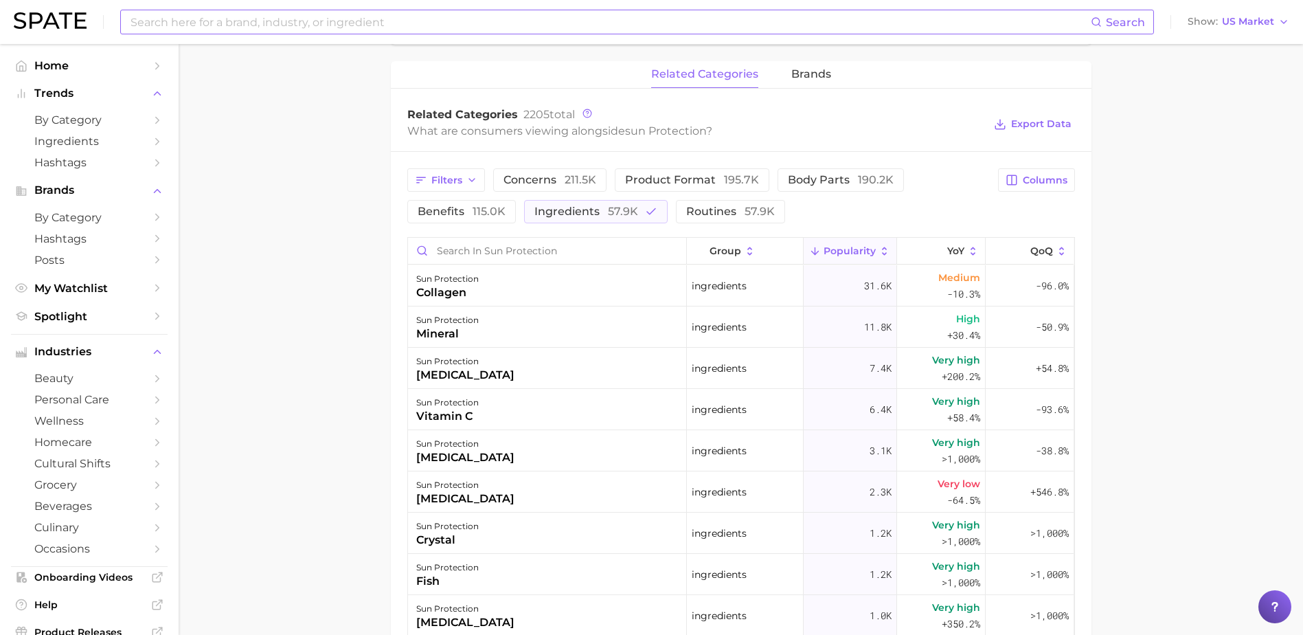
scroll to position [550, 0]
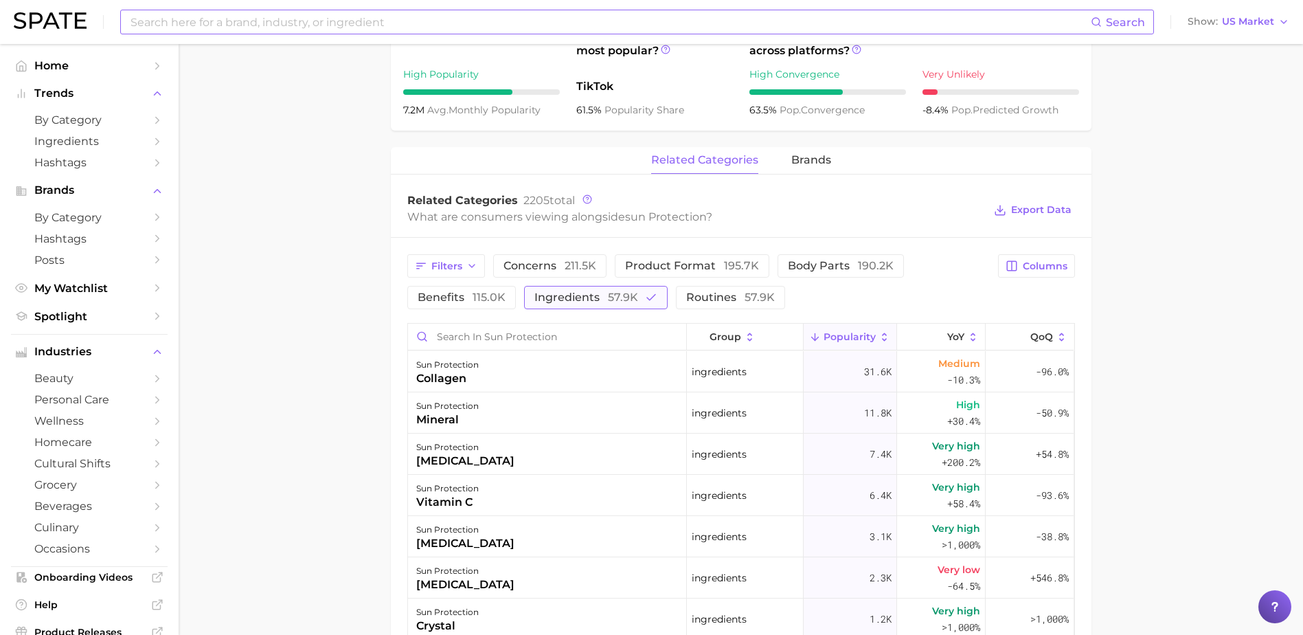
click at [581, 292] on span "ingredients 57.9k" at bounding box center [586, 297] width 104 height 11
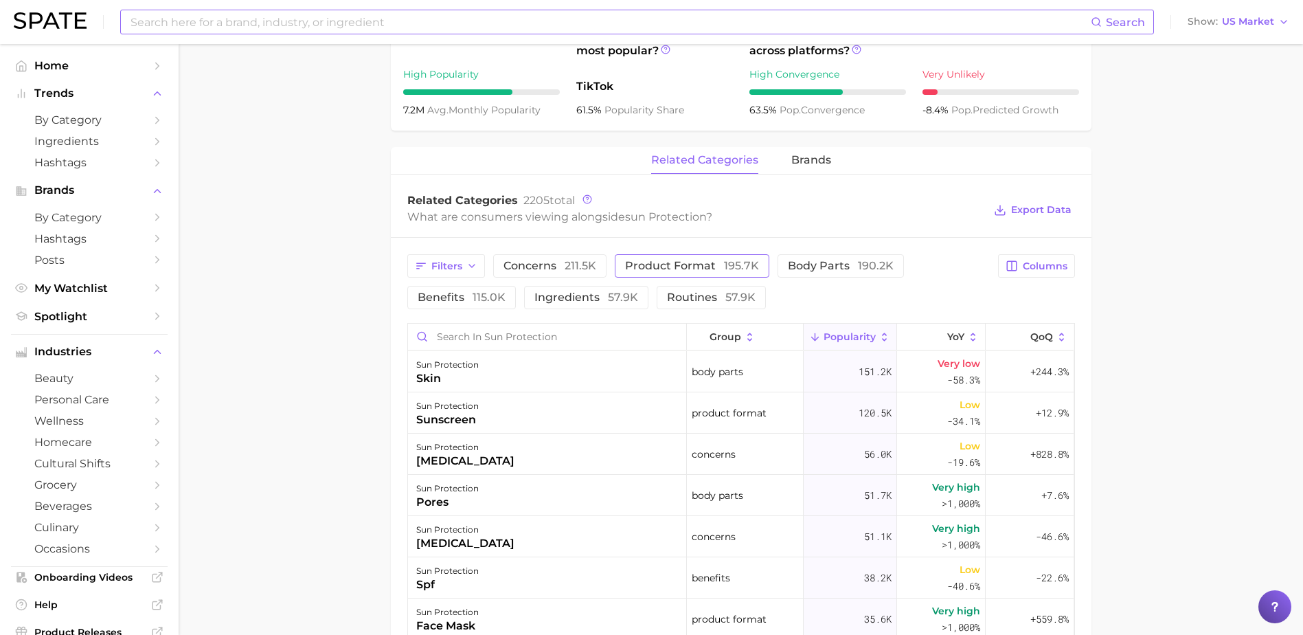
click at [658, 260] on span "product format 195.7k" at bounding box center [692, 265] width 134 height 11
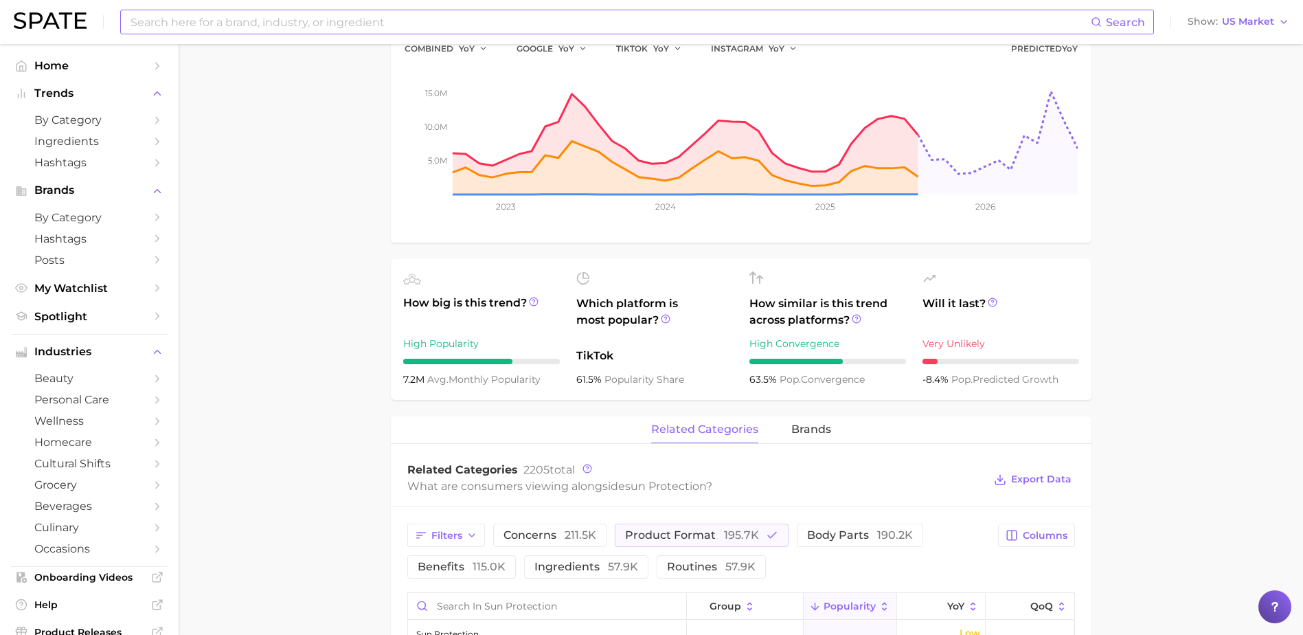
scroll to position [137, 0]
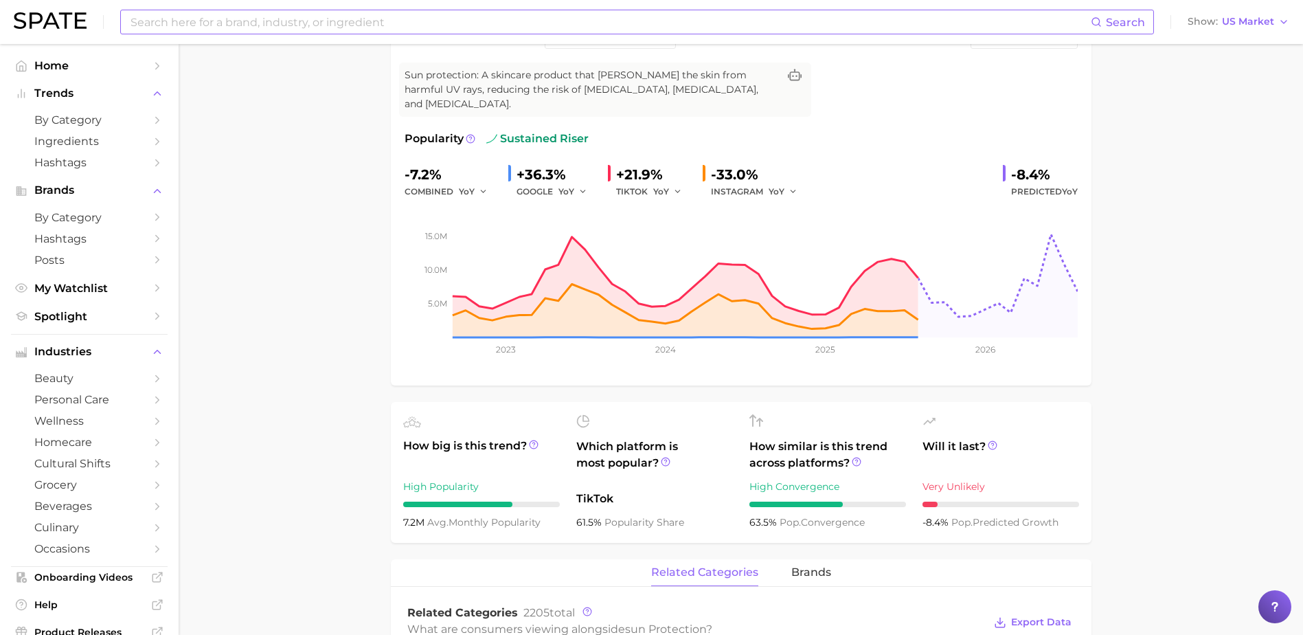
click at [269, 19] on input at bounding box center [610, 21] width 962 height 23
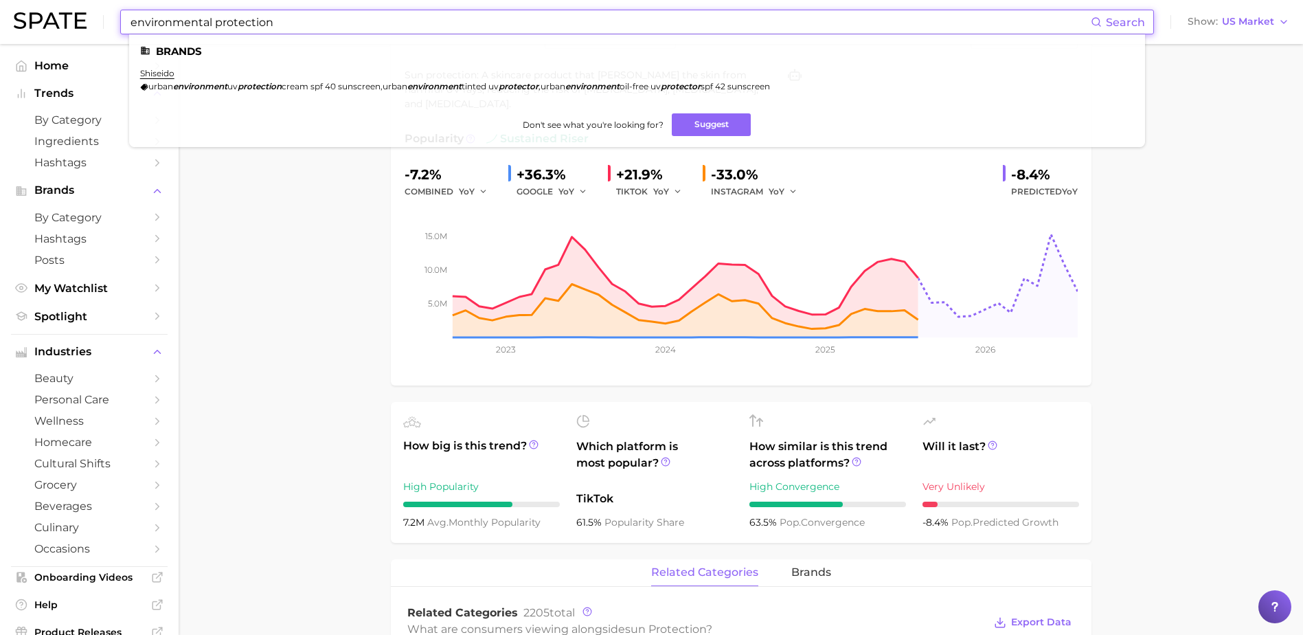
drag, startPoint x: 288, startPoint y: 24, endPoint x: -8, endPoint y: 170, distance: 330.2
click at [0, 170] on html "environmental protection Search Brands shiseido urban environment uv protection…" at bounding box center [651, 180] width 1303 height 635
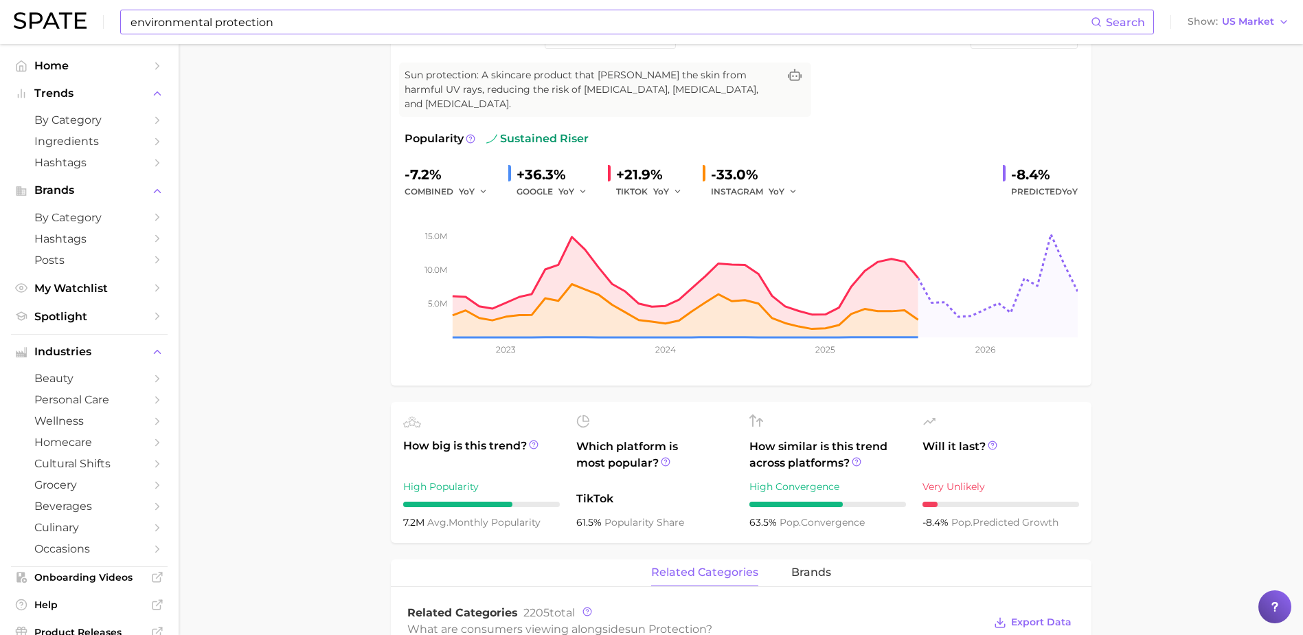
click at [284, 23] on input "environmental protection" at bounding box center [610, 21] width 962 height 23
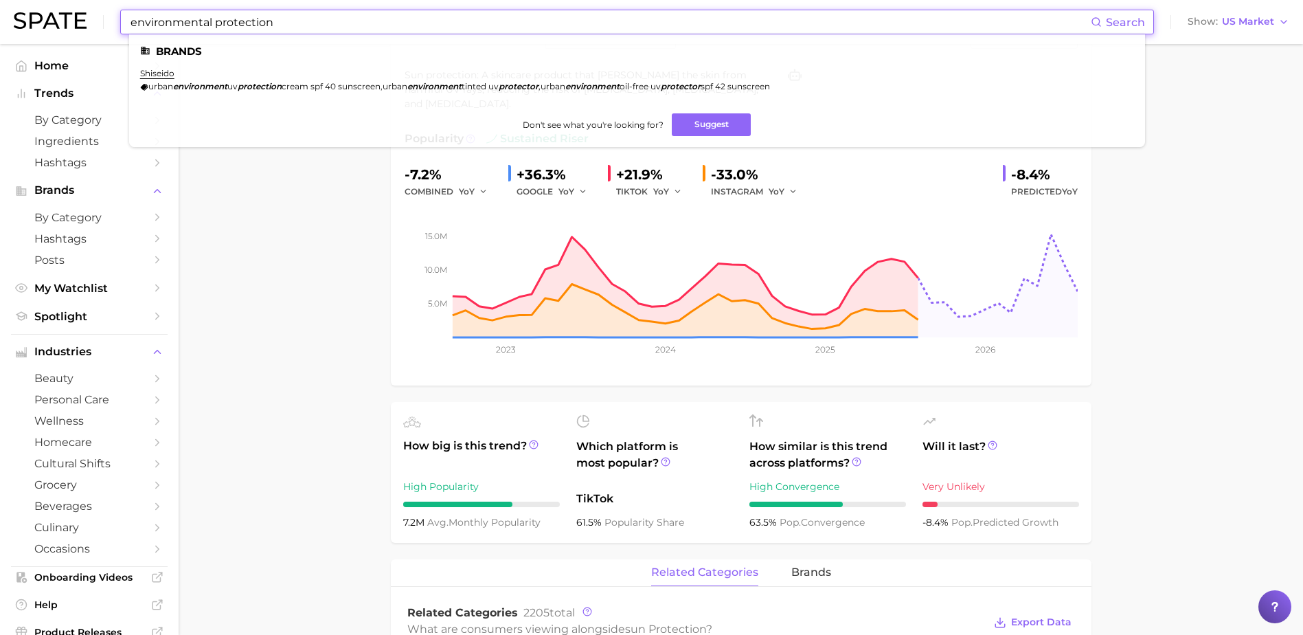
drag, startPoint x: 302, startPoint y: 20, endPoint x: 214, endPoint y: 21, distance: 88.6
click at [214, 21] on input "environmental protection" at bounding box center [610, 21] width 962 height 23
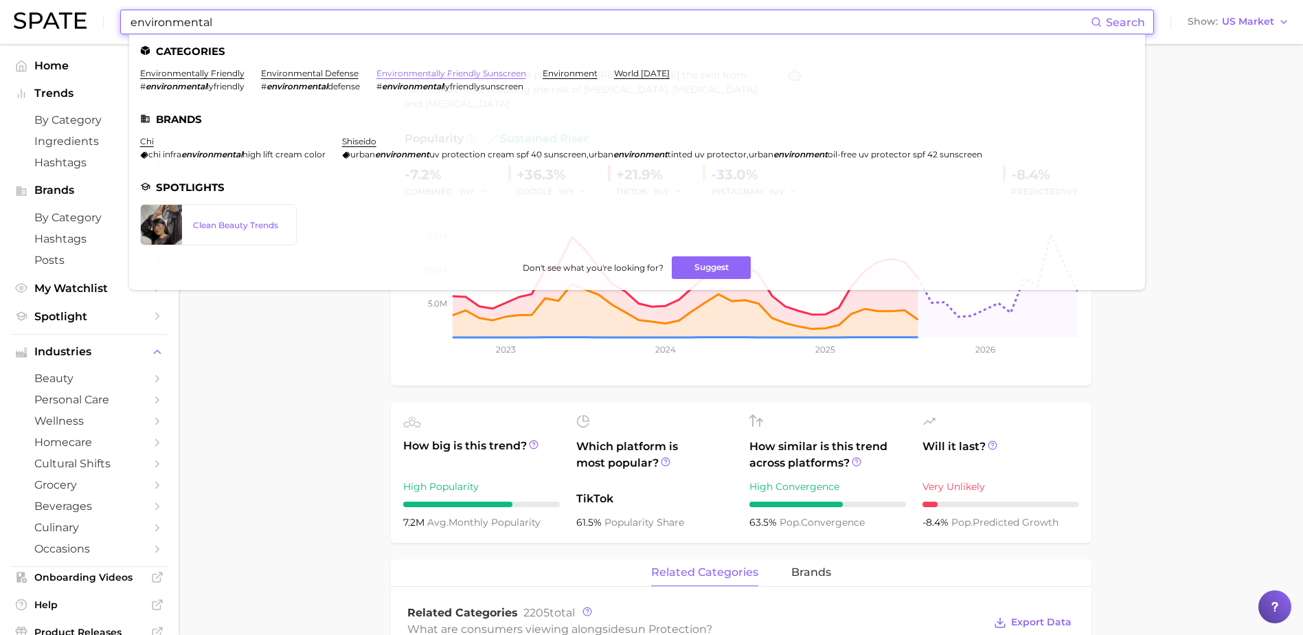
type input "environmental"
click at [428, 74] on link "environmentally friendly sunscreen" at bounding box center [451, 73] width 150 height 10
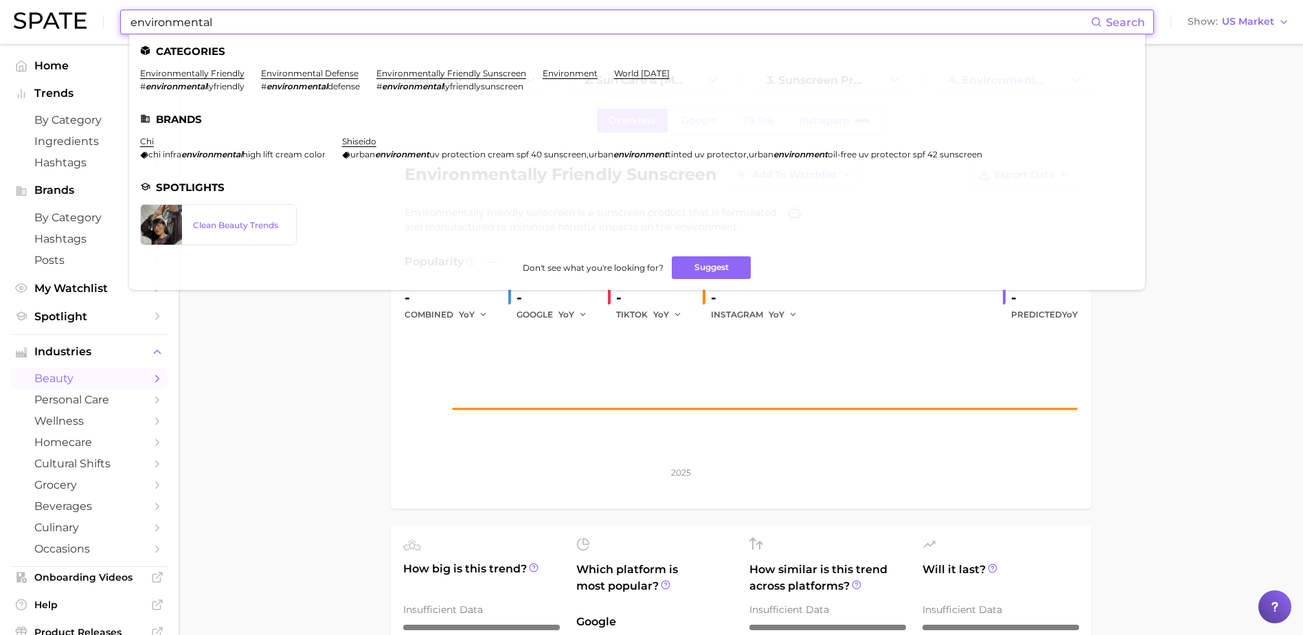
drag, startPoint x: 60, startPoint y: 24, endPoint x: -10, endPoint y: 170, distance: 161.3
click at [0, 170] on html "environmental Search Categories environmentally friendly # environmental lyfrie…" at bounding box center [651, 317] width 1303 height 635
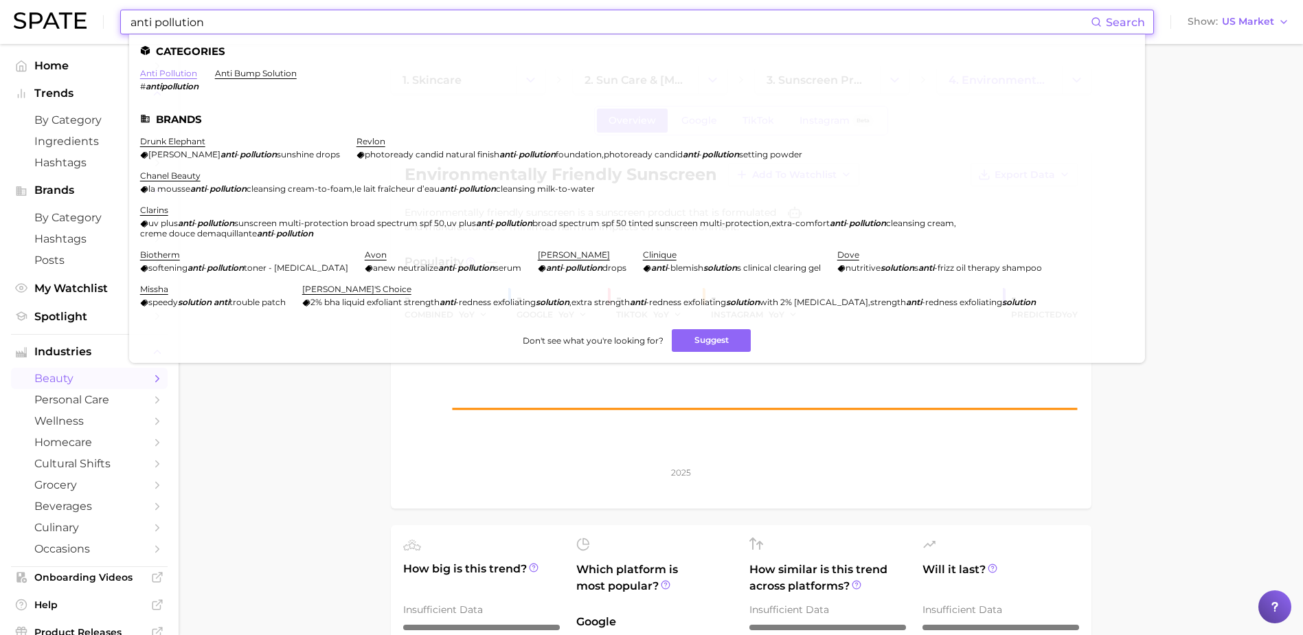
type input "anti pollution"
click at [170, 74] on link "anti pollution" at bounding box center [168, 73] width 57 height 10
